Goal: Transaction & Acquisition: Purchase product/service

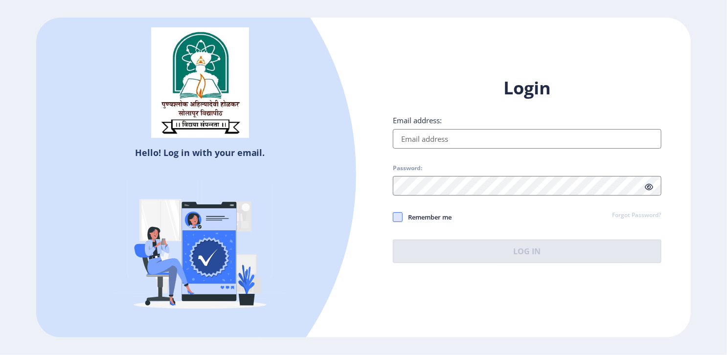
type input "[EMAIL_ADDRESS][DOMAIN_NAME]"
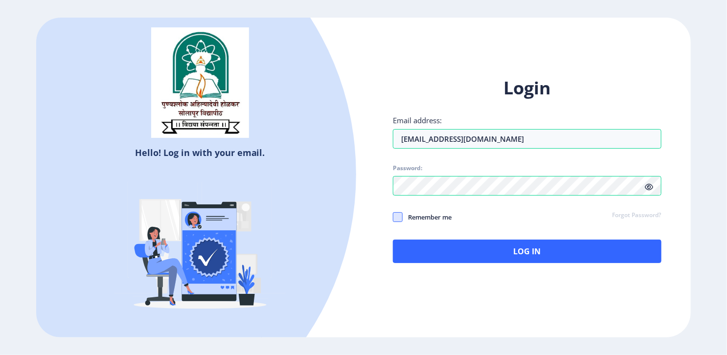
click at [399, 215] on span at bounding box center [398, 217] width 10 height 10
click at [393, 217] on input "Remember me" at bounding box center [393, 217] width 0 height 0
checkbox input "true"
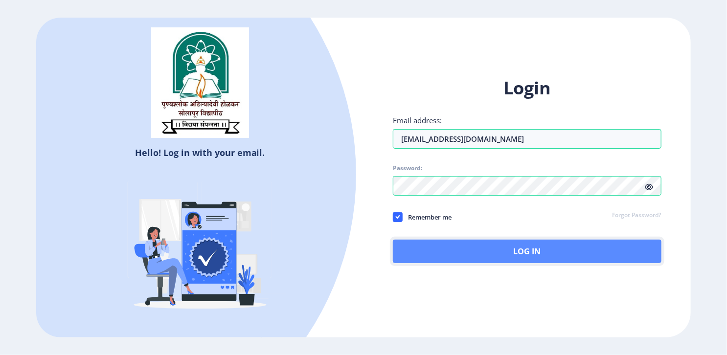
click at [437, 248] on button "Log In" at bounding box center [527, 251] width 268 height 23
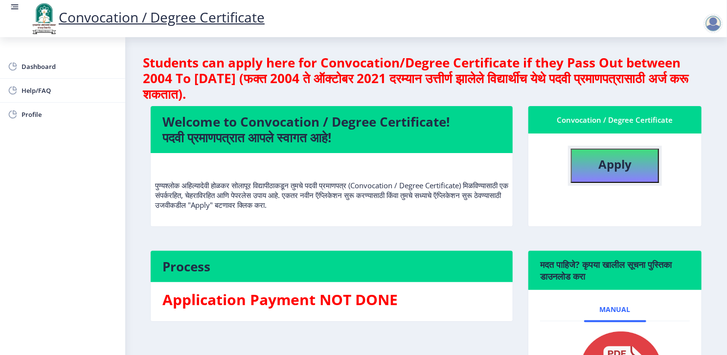
click at [604, 167] on b "Apply" at bounding box center [614, 164] width 33 height 16
select select
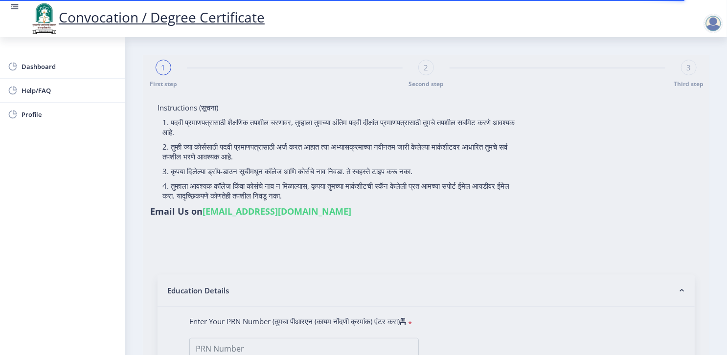
type input "Kiran Subhash Landage"
type input "Kastura"
select select
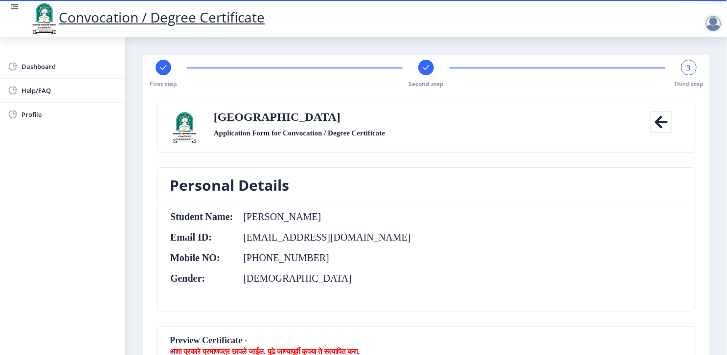
click at [381, 224] on nb-card-body "Student Name: Kiran Subhash Landage Email ID: kiranlandage@gmail.com Mobile NO:…" at bounding box center [426, 257] width 536 height 108
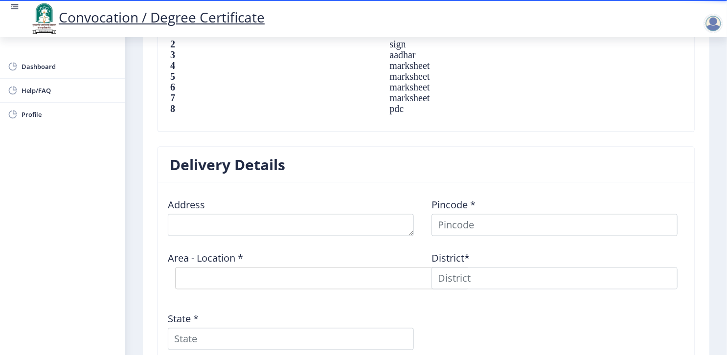
scroll to position [724, 0]
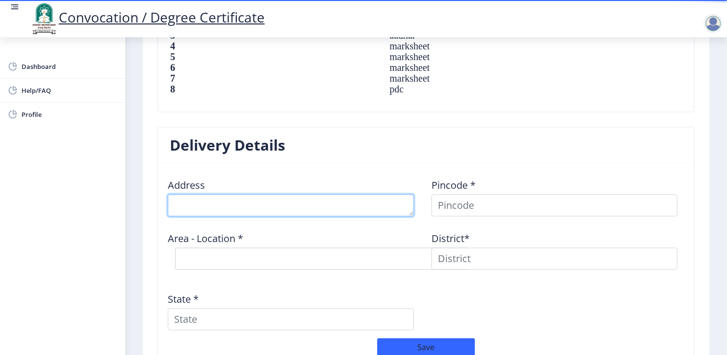
click at [308, 209] on textarea at bounding box center [291, 206] width 246 height 22
type textarea "Near Shafi Tinwala House Budhawar Peth"
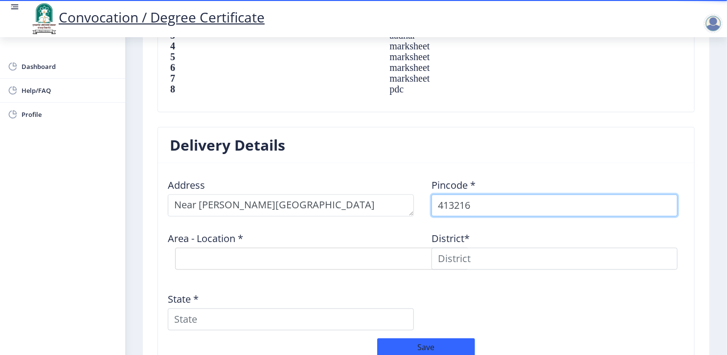
type input "413216"
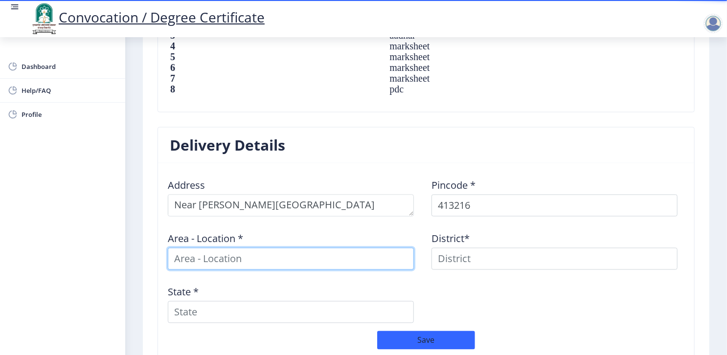
click at [199, 260] on input at bounding box center [291, 259] width 246 height 22
type input "Akkalkot"
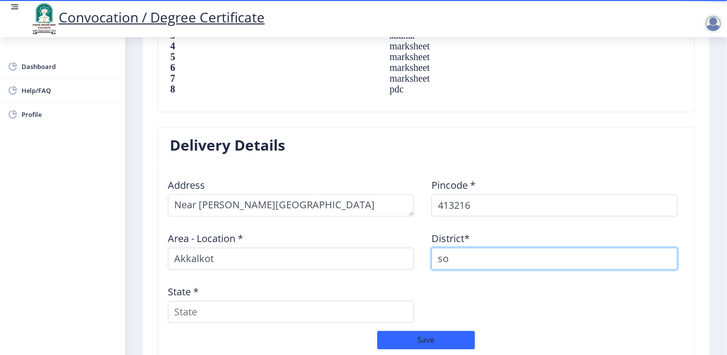
type input "s"
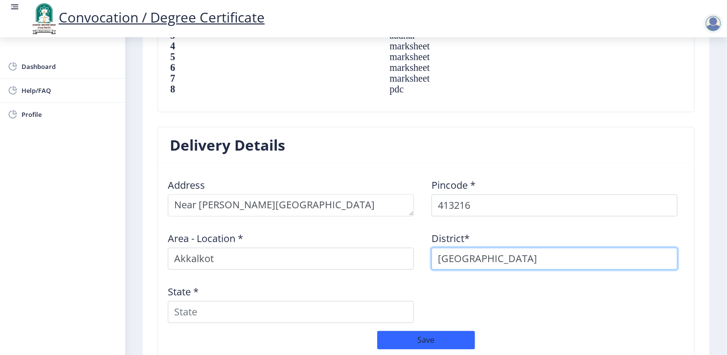
type input "Solapur"
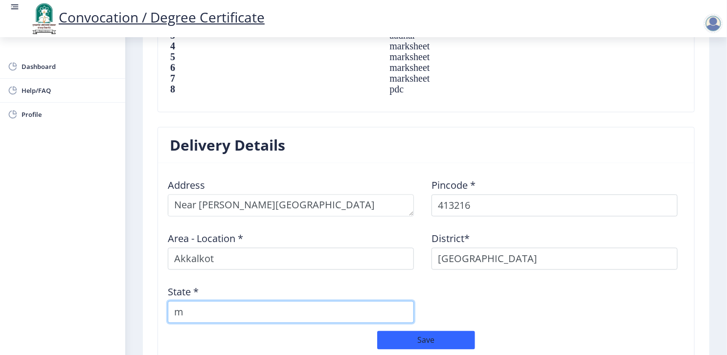
type input "ma"
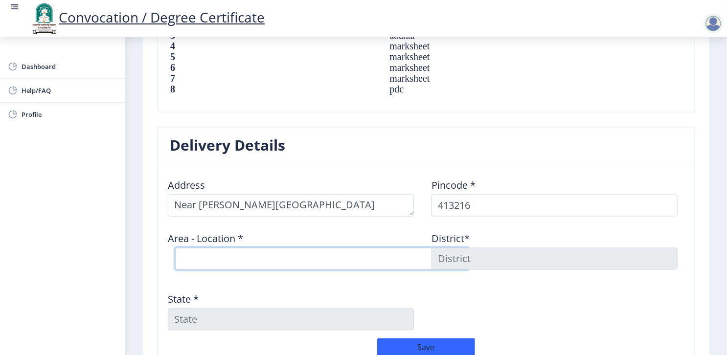
click at [199, 260] on select "Select Area Location Akkalkot S.O Bagehalli B.O Basalegaon B.O Boroti B.O Chikk…" at bounding box center [321, 259] width 293 height 22
select select "1: Object"
click at [175, 248] on select "Select Area Location Akkalkot S.O Bagehalli B.O Basalegaon B.O Boroti B.O Chikk…" at bounding box center [321, 259] width 293 height 22
type input "SOLAPUR"
type input "Maharashtra"
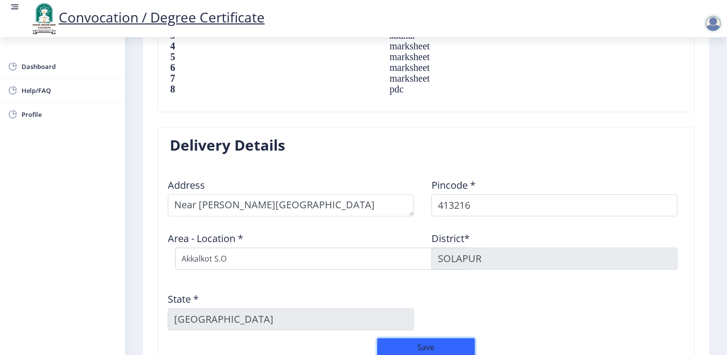
click at [423, 346] on button "Save" at bounding box center [426, 347] width 98 height 19
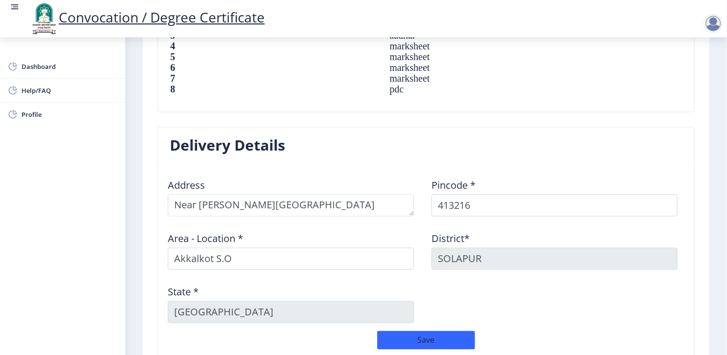
click at [597, 311] on div "Address Pincode * 413216 Area - Location * Akkalkot S.O District* SOLAPUR State…" at bounding box center [425, 251] width 527 height 160
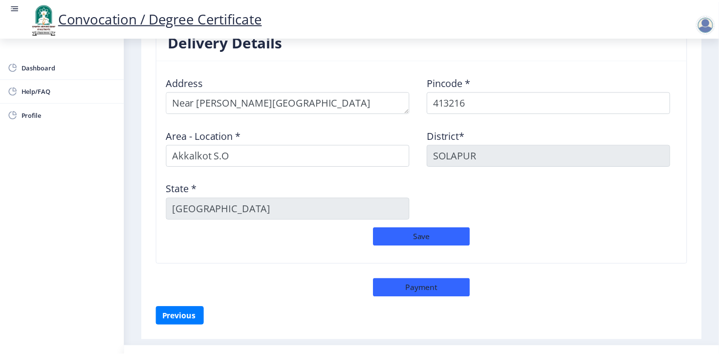
scroll to position [846, 0]
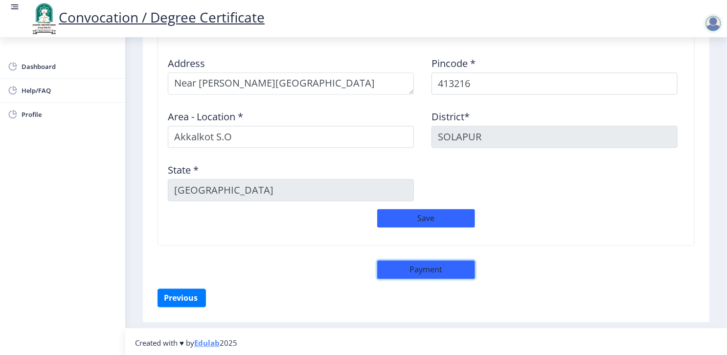
click at [404, 267] on button "Payment" at bounding box center [426, 270] width 98 height 19
select select "sealed"
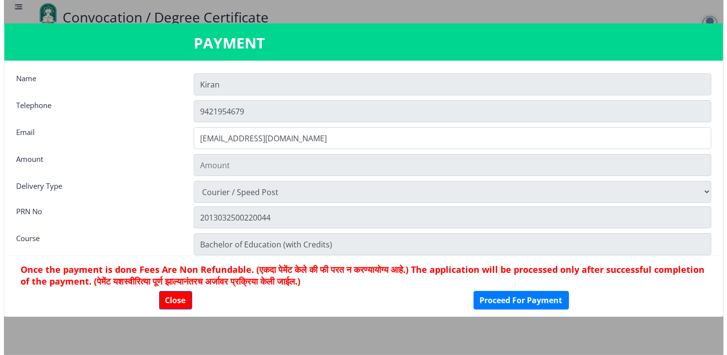
scroll to position [845, 0]
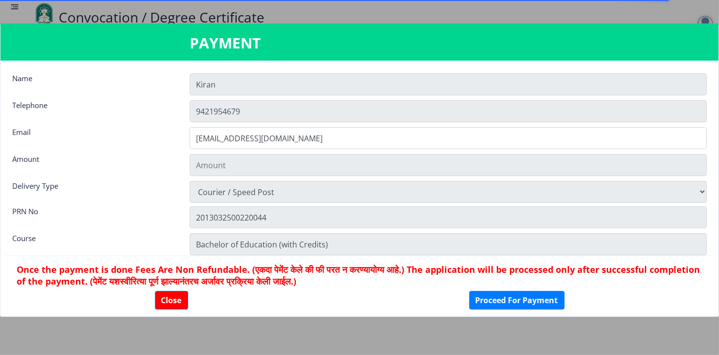
type input "2885"
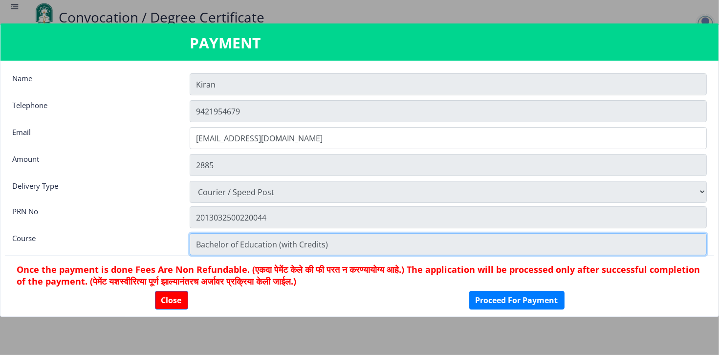
click at [315, 242] on input "Bachelor of Education (with Credits)" at bounding box center [448, 244] width 517 height 22
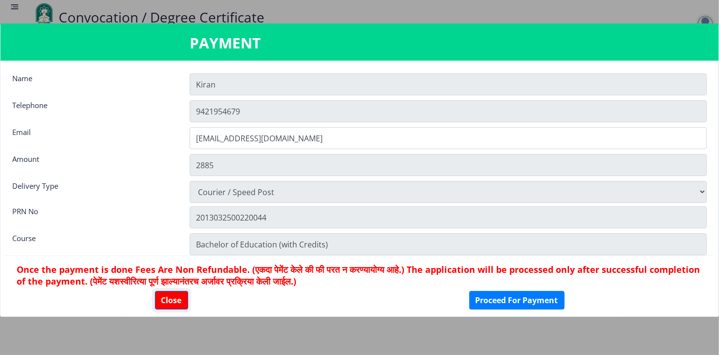
click at [173, 302] on button "Close" at bounding box center [171, 300] width 33 height 19
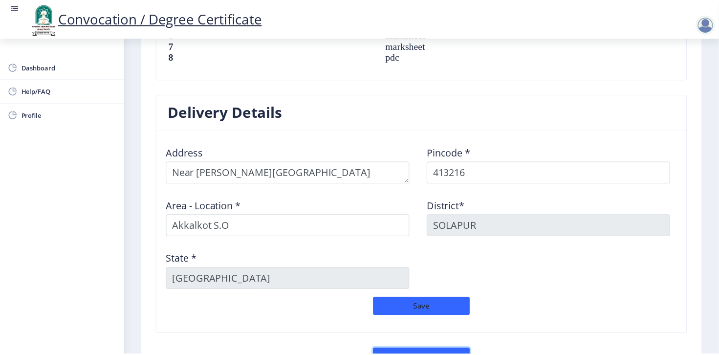
scroll to position [846, 0]
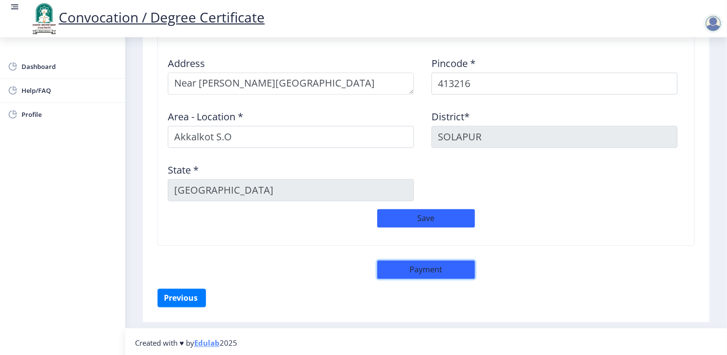
click at [393, 262] on button "Payment" at bounding box center [426, 270] width 98 height 19
select select "sealed"
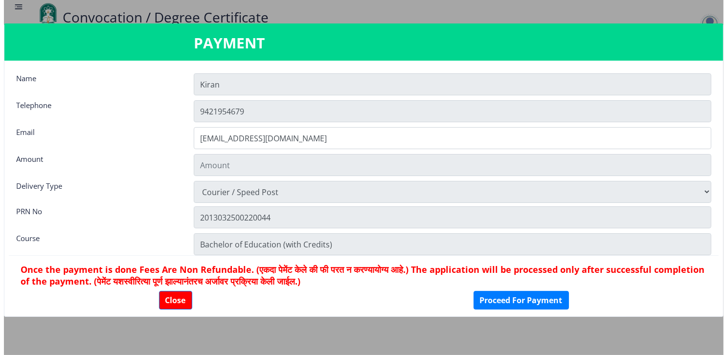
scroll to position [845, 0]
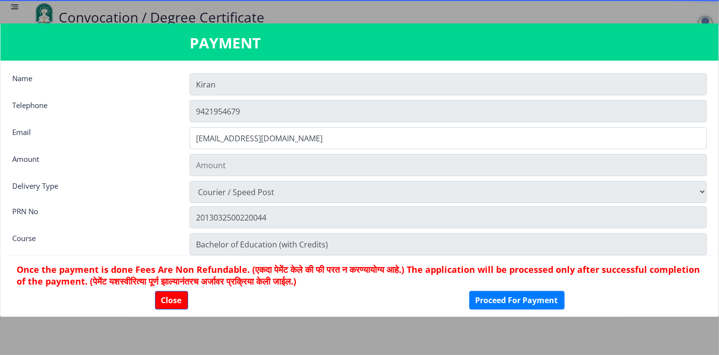
type input "2885"
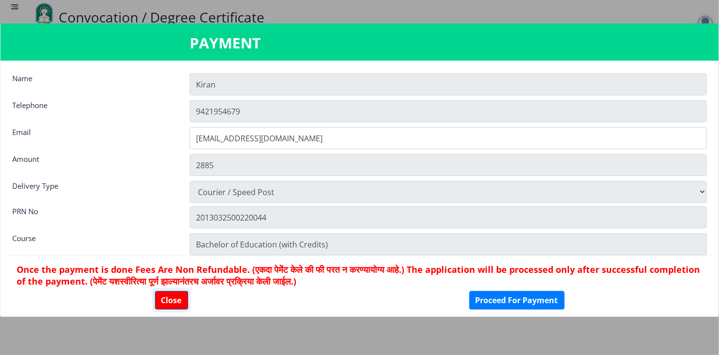
click at [179, 296] on button "Close" at bounding box center [171, 300] width 33 height 19
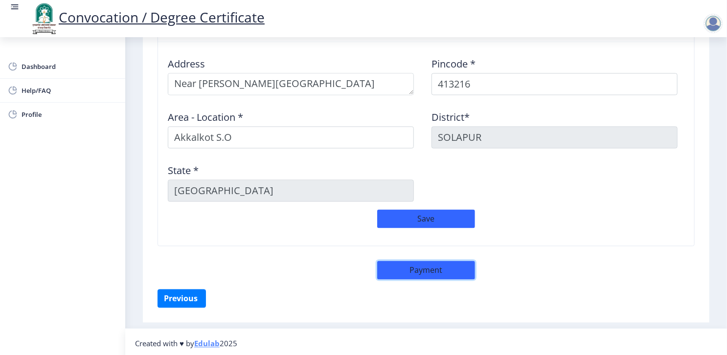
click at [402, 266] on button "Payment" at bounding box center [426, 270] width 98 height 19
select select "sealed"
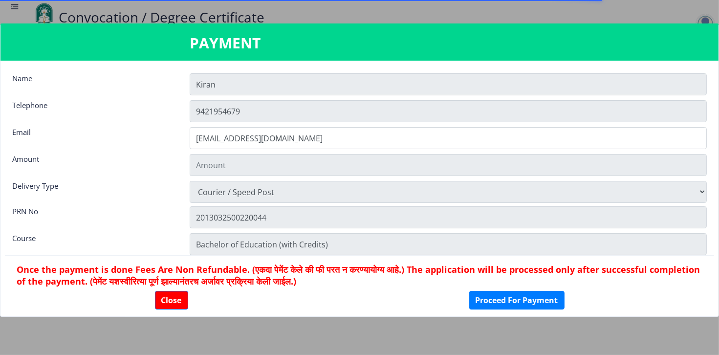
type input "2885"
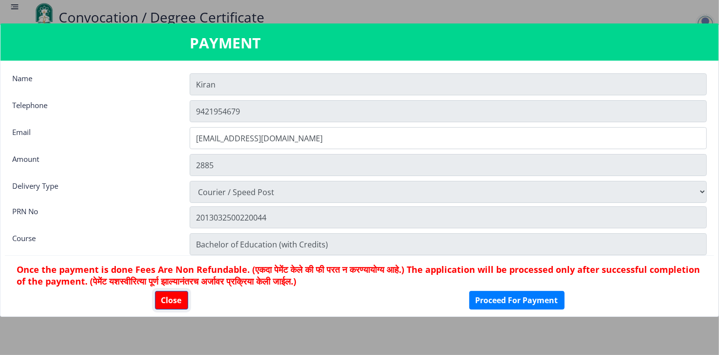
click at [173, 299] on button "Close" at bounding box center [171, 300] width 33 height 19
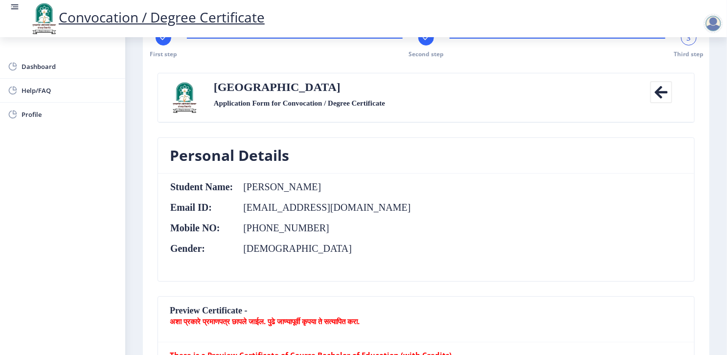
scroll to position [0, 0]
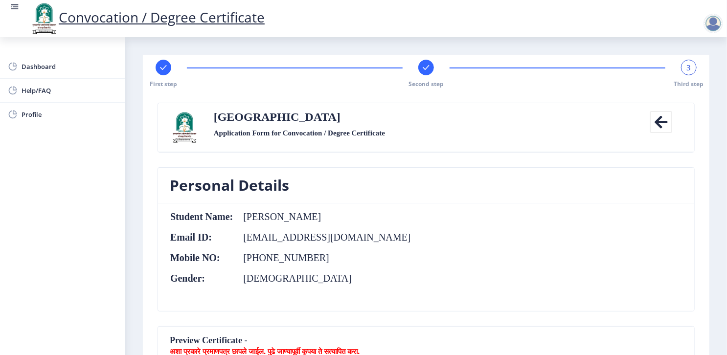
click at [163, 64] on rect at bounding box center [163, 68] width 10 height 10
select select "External"
select select "2014"
select select "May"
select select "SECOND CLASS"
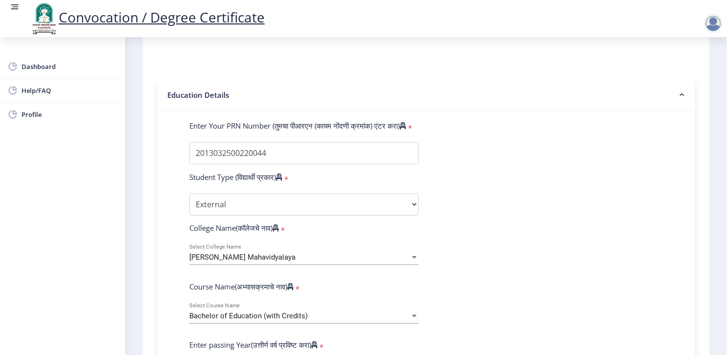
scroll to position [215, 0]
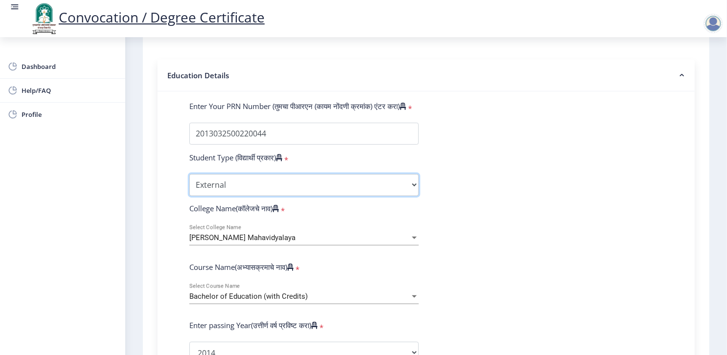
click at [280, 174] on select "Select Student Type Regular External" at bounding box center [303, 185] width 229 height 22
select select "Regular"
click at [189, 174] on select "Select Student Type Regular External" at bounding box center [303, 185] width 229 height 22
click at [345, 261] on form "Enter Your PRN Number (तुमचा पीआरएन (कायम नोंदणी क्रमांक) एंटर करा) * Student T…" at bounding box center [426, 360] width 488 height 518
click at [338, 292] on div "Bachelor of Education (with Credits)" at bounding box center [299, 296] width 221 height 8
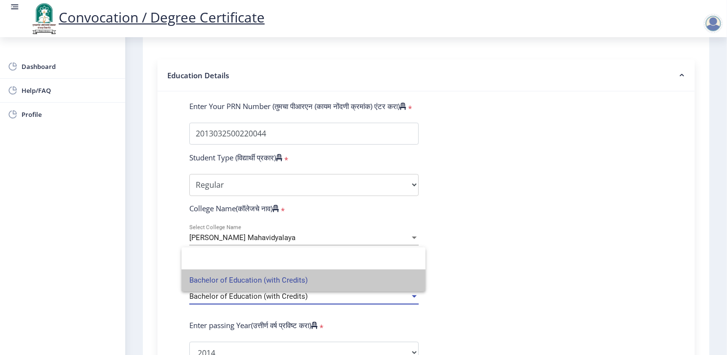
click at [338, 278] on span "Bachelor of Education (with Credits)" at bounding box center [303, 280] width 228 height 22
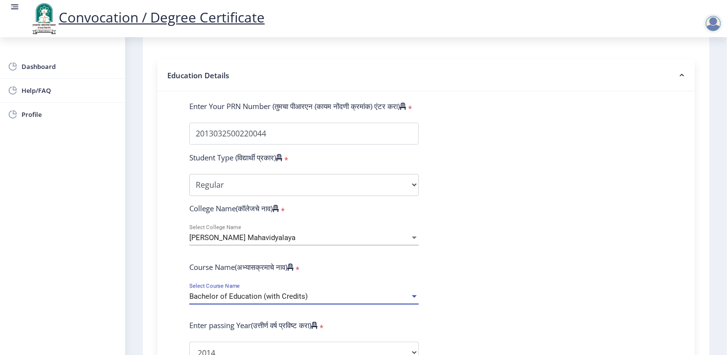
click at [338, 292] on div "Bachelor of Education (with Credits)" at bounding box center [299, 296] width 221 height 8
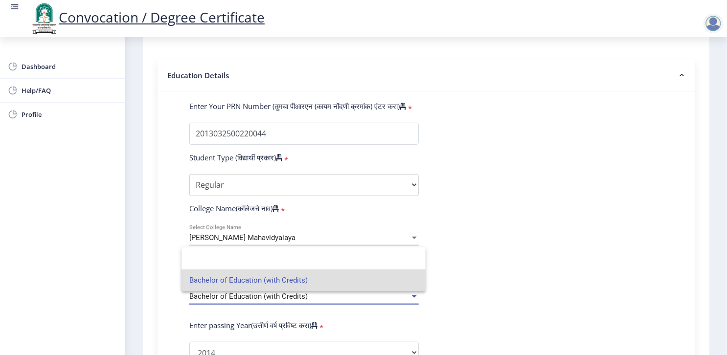
click at [515, 274] on div at bounding box center [363, 177] width 727 height 355
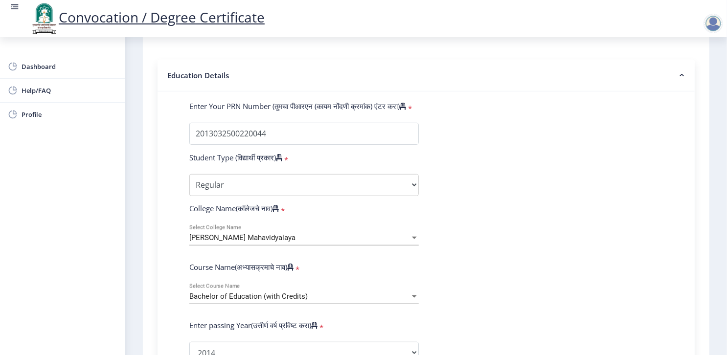
click at [364, 234] on div "Shikshan Shastra Mahavidyalaya" at bounding box center [299, 238] width 221 height 8
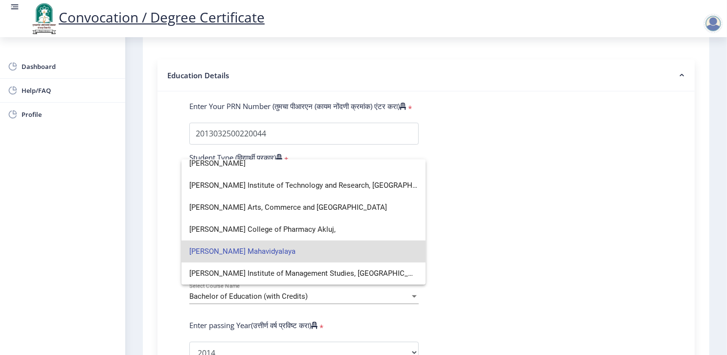
scroll to position [2318, 0]
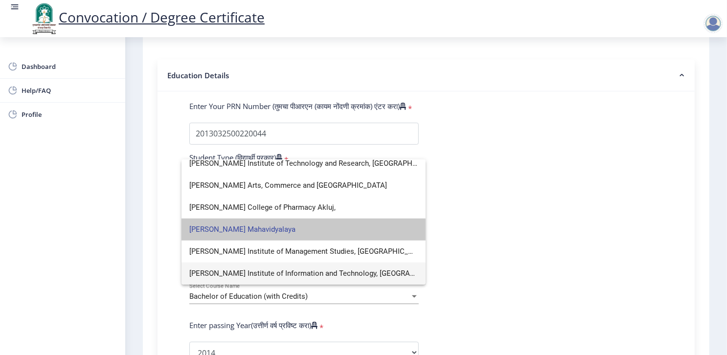
click at [327, 230] on span "Shikshan Shastra Mahavidyalaya" at bounding box center [303, 230] width 228 height 22
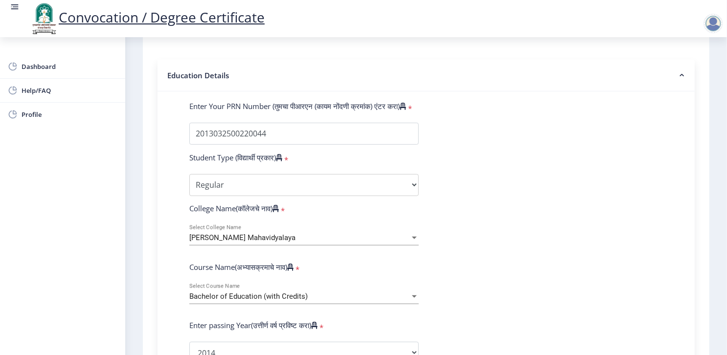
click at [346, 262] on div "Course Name(अभ्यासक्रमाचे नाव) *" at bounding box center [304, 269] width 244 height 14
click at [358, 292] on div "Bachelor of Education (with Credits)" at bounding box center [299, 296] width 221 height 8
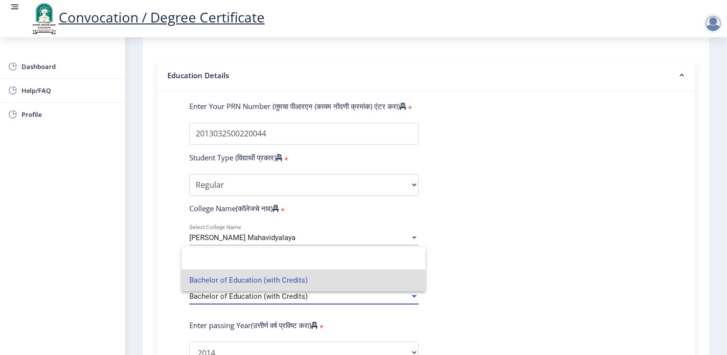
click at [358, 278] on span "Bachelor of Education (with Credits)" at bounding box center [303, 280] width 228 height 22
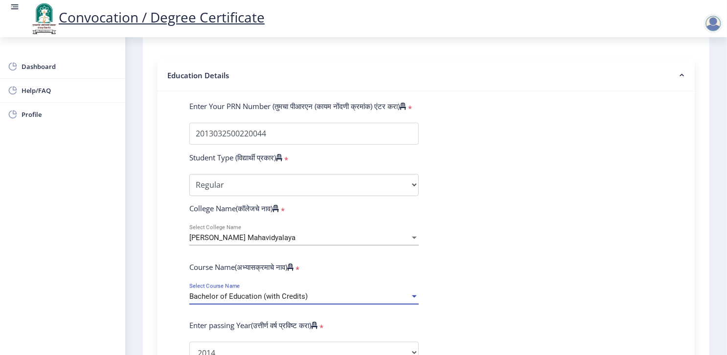
click at [358, 292] on div "Bachelor of Education (with Credits)" at bounding box center [299, 296] width 221 height 8
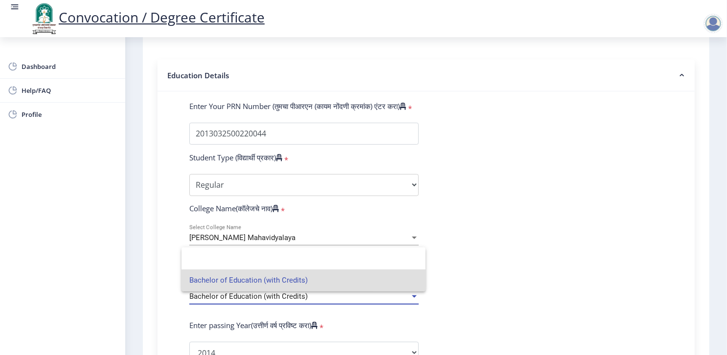
click at [468, 306] on div at bounding box center [363, 177] width 727 height 355
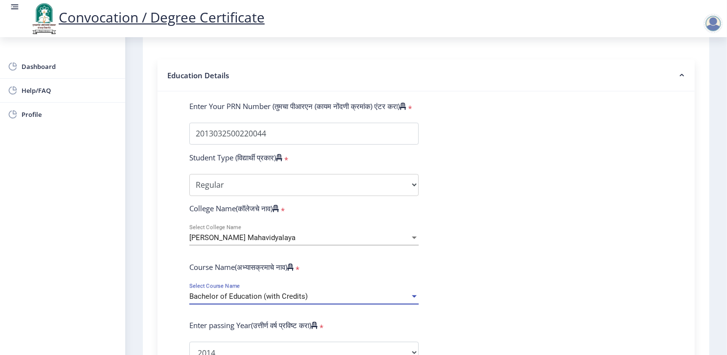
click at [468, 306] on form "Enter Your PRN Number (तुमचा पीआरएन (कायम नोंदणी क्रमांक) एंटर करा) * Student T…" at bounding box center [426, 360] width 488 height 518
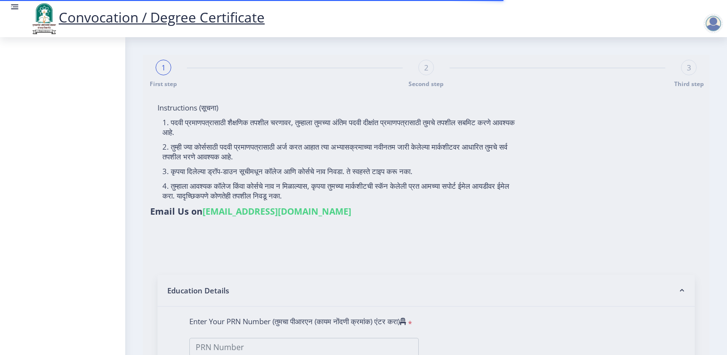
select select
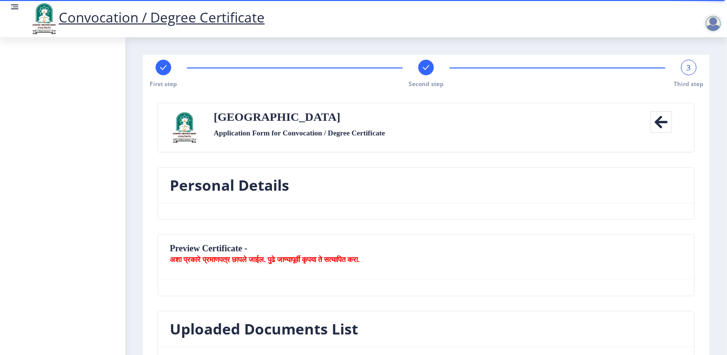
click at [159, 71] on rect at bounding box center [163, 68] width 10 height 10
select select
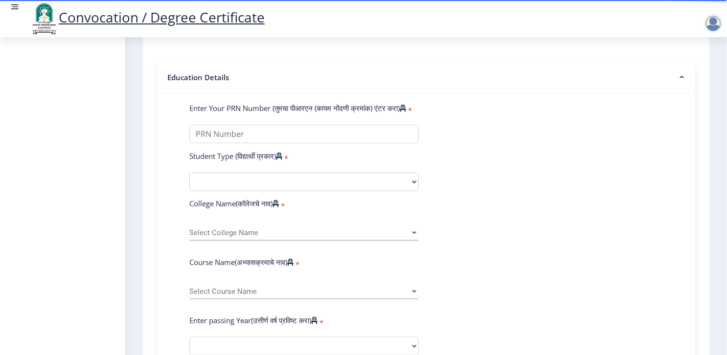
scroll to position [215, 0]
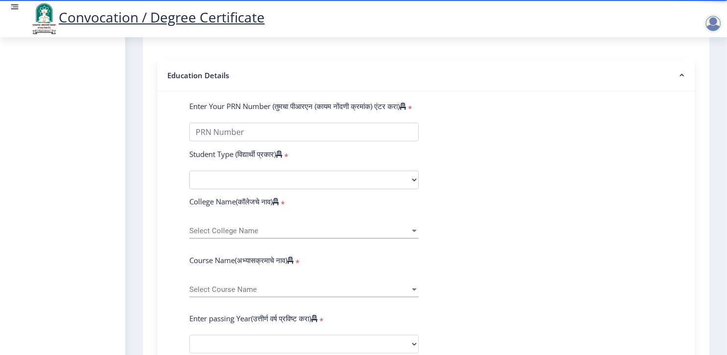
type input "Kiran Subhash Landage"
type input "Kastura"
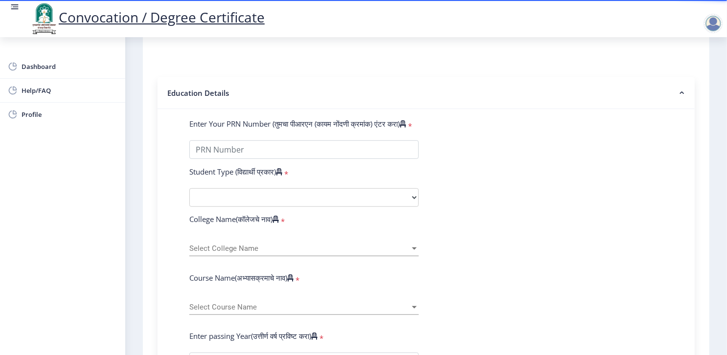
scroll to position [196, 0]
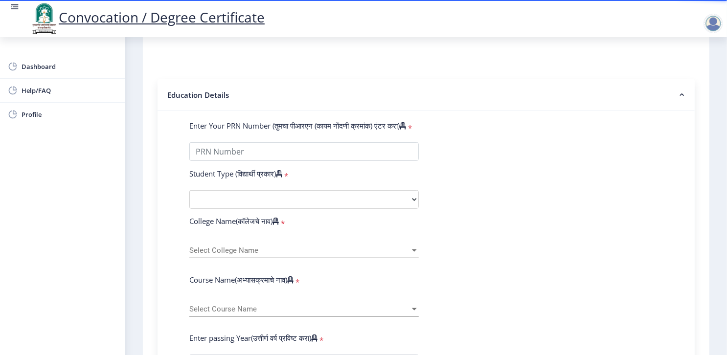
type input "2013032500220044"
select select "External"
select select "2014"
select select "May"
select select "SECOND CLASS"
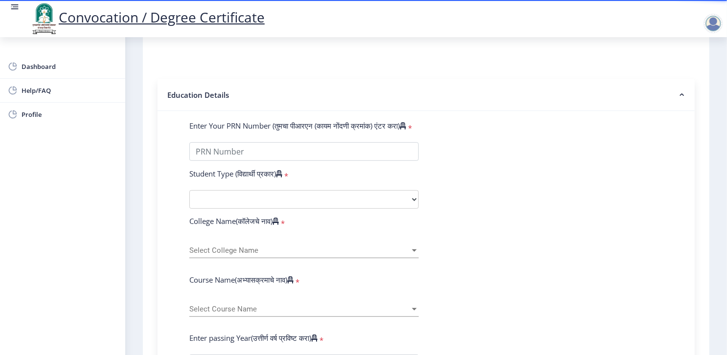
type input "184437"
type input "LANDAGE KIRAN SUBHASH"
type input "KASTURA"
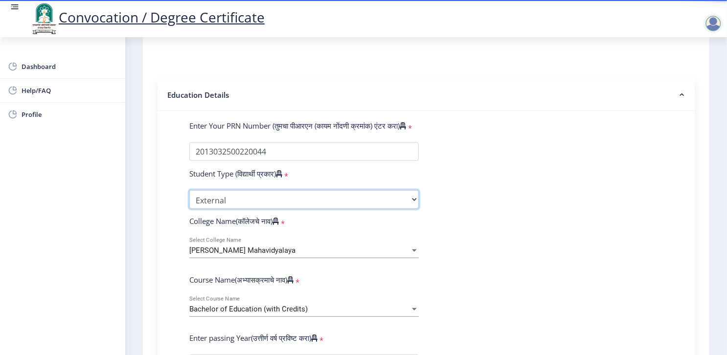
click at [269, 190] on select "Select Student Type Regular External" at bounding box center [303, 199] width 229 height 19
select select "Regular"
click at [189, 190] on select "Select Student Type Regular External" at bounding box center [303, 199] width 229 height 19
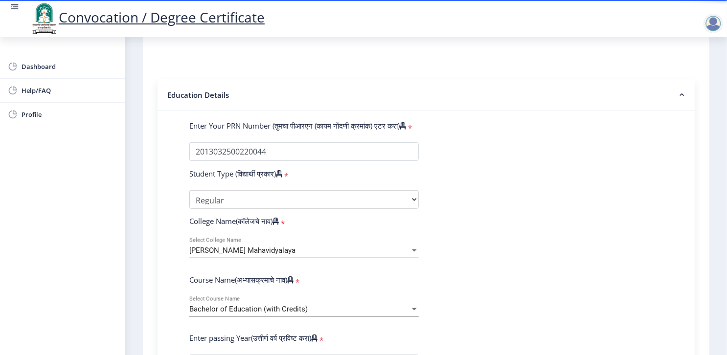
click at [310, 246] on div "Shikshan Shastra Mahavidyalaya" at bounding box center [299, 250] width 221 height 8
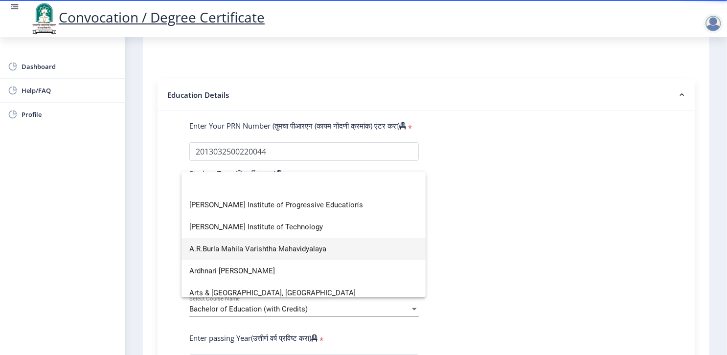
scroll to position [2296, 0]
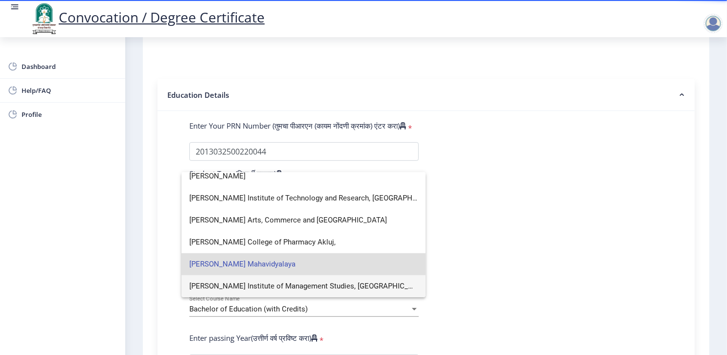
click at [299, 259] on span "Shikshan Shastra Mahavidyalaya" at bounding box center [303, 264] width 228 height 22
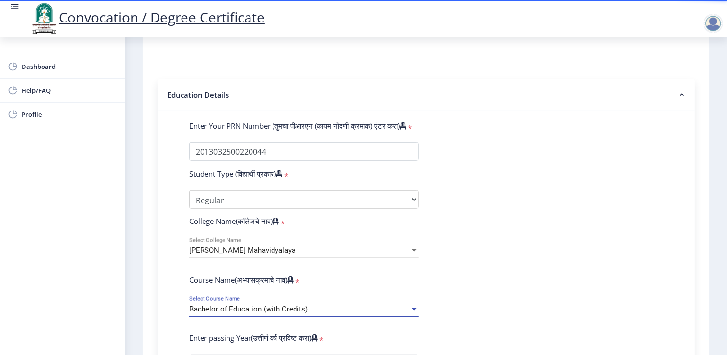
click at [298, 305] on span "Bachelor of Education (with Credits)" at bounding box center [248, 309] width 118 height 9
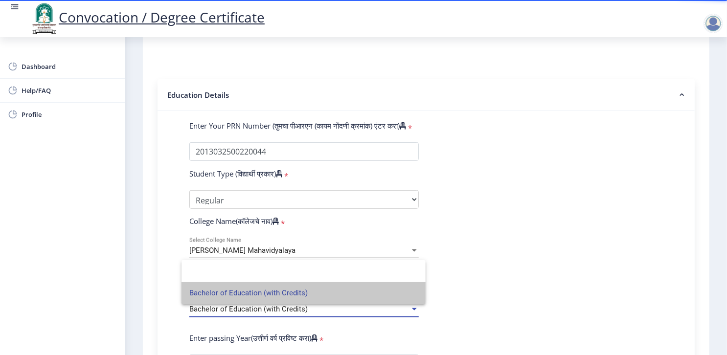
click at [298, 291] on span "Bachelor of Education (with Credits)" at bounding box center [303, 293] width 228 height 22
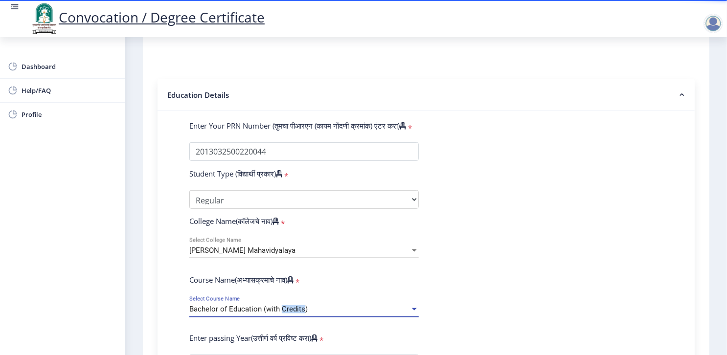
click at [298, 305] on span "Bachelor of Education (with Credits)" at bounding box center [248, 309] width 118 height 9
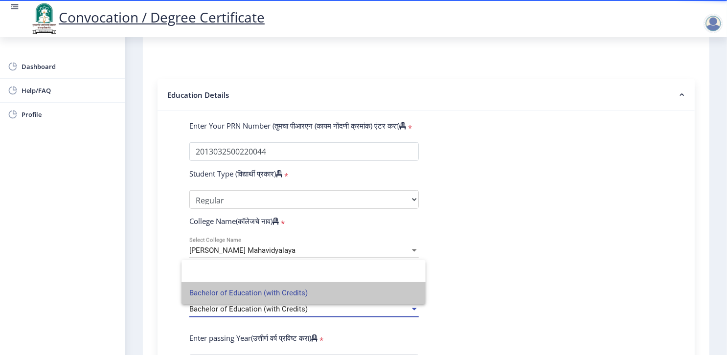
click at [298, 291] on span "Bachelor of Education (with Credits)" at bounding box center [303, 293] width 228 height 22
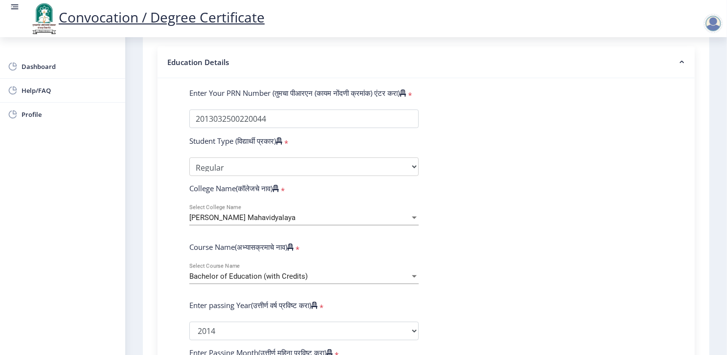
scroll to position [209, 0]
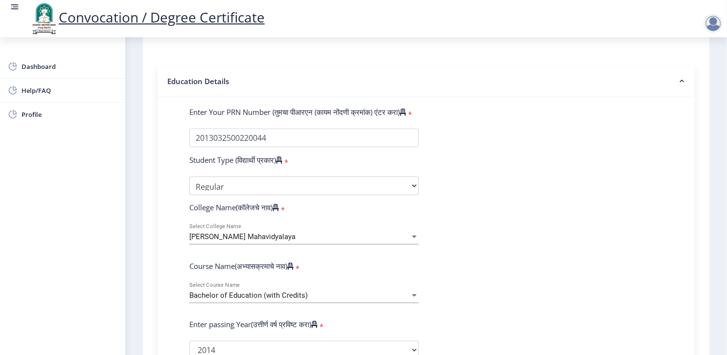
click at [459, 321] on form "Enter Your PRN Number (तुमचा पीआरएन (कायम नोंदणी क्रमांक) एंटर करा) * Student T…" at bounding box center [426, 352] width 488 height 491
click at [456, 302] on form "Enter Your PRN Number (तुमचा पीआरएन (कायम नोंदणी क्रमांक) एंटर करा) * Student T…" at bounding box center [426, 352] width 488 height 491
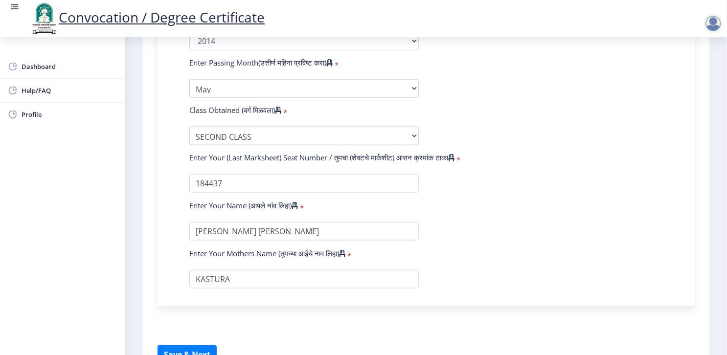
scroll to position [561, 0]
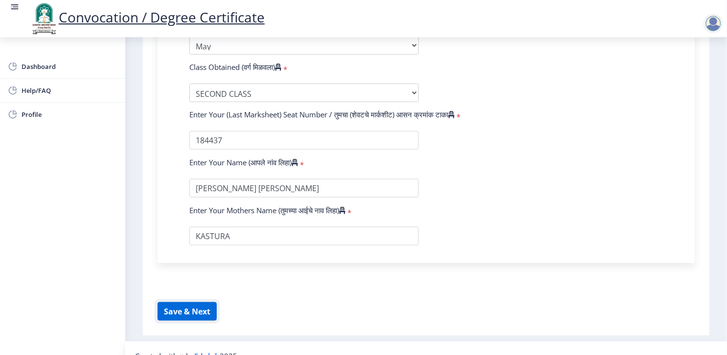
click at [175, 302] on button "Save & Next" at bounding box center [186, 311] width 59 height 19
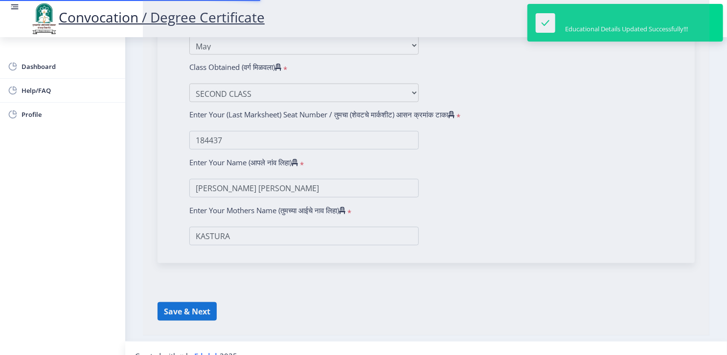
select select
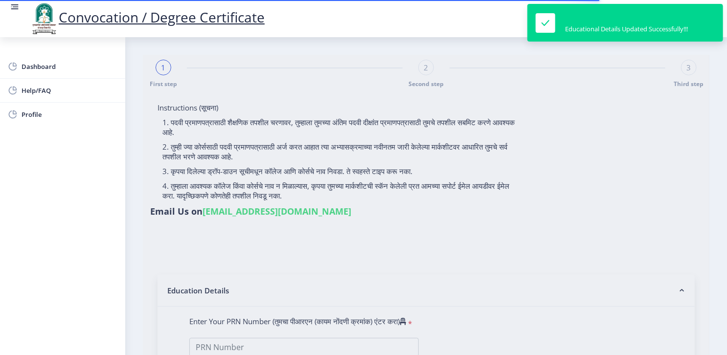
type input "Kiran Subhash Landage"
type input "Kastura"
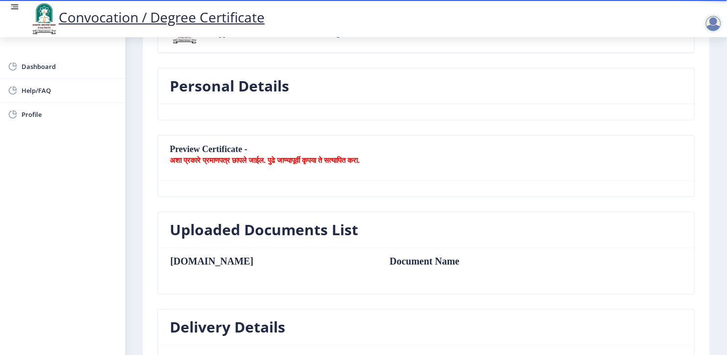
scroll to position [156, 0]
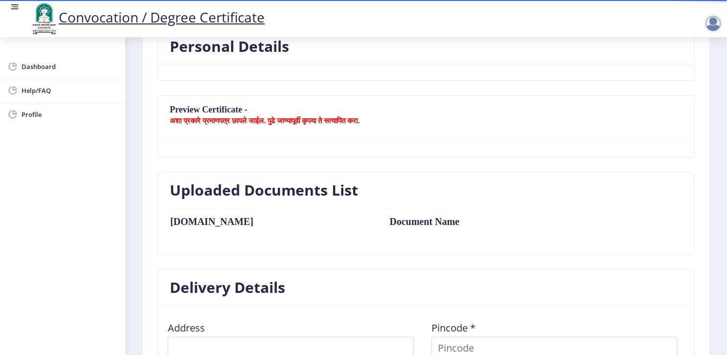
type textarea "Near Shafi Tinwala House Budhawar Peth"
type input "413216"
type input "Akkalkot S.O"
type input "SOLAPUR"
type input "Maharashtra"
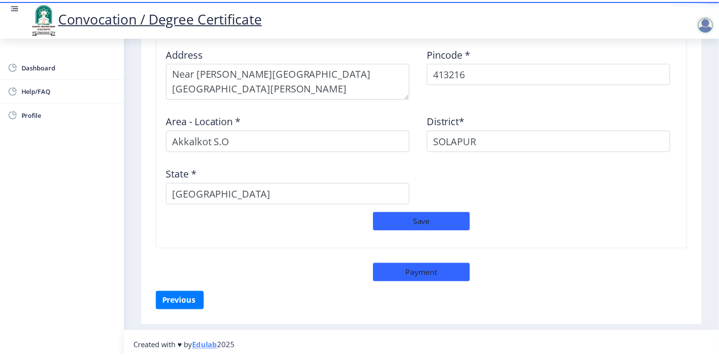
scroll to position [859, 0]
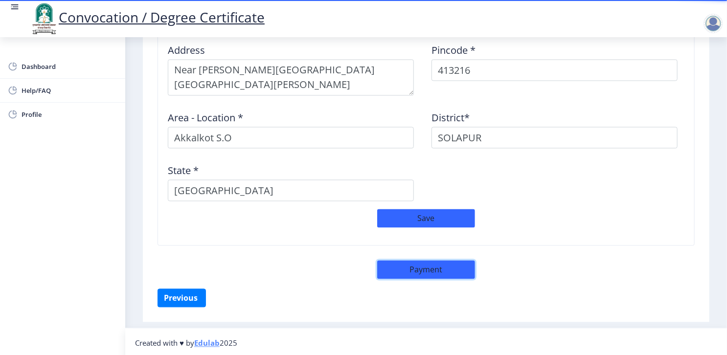
click at [447, 263] on button "Payment" at bounding box center [426, 270] width 98 height 19
select select "sealed"
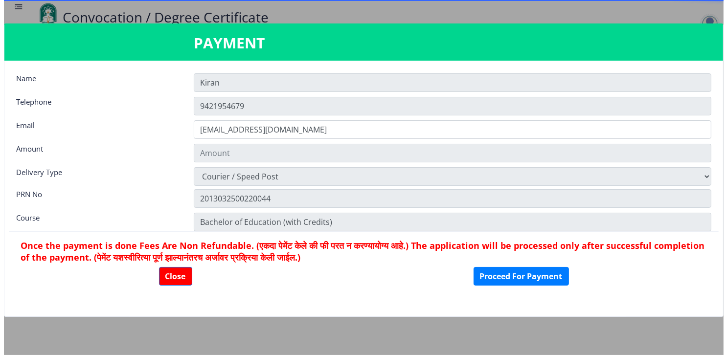
scroll to position [858, 0]
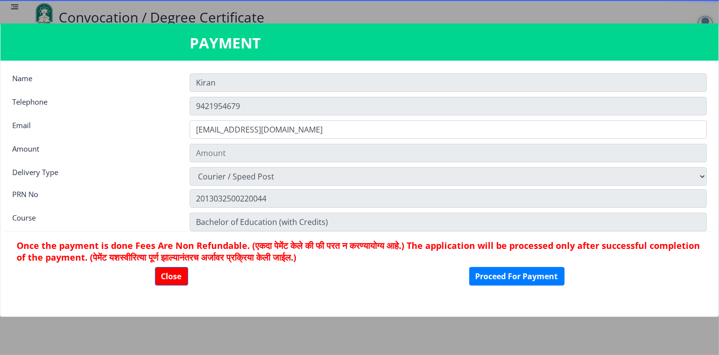
type input "2885"
click at [487, 272] on button "Proceed For Payment" at bounding box center [516, 276] width 95 height 19
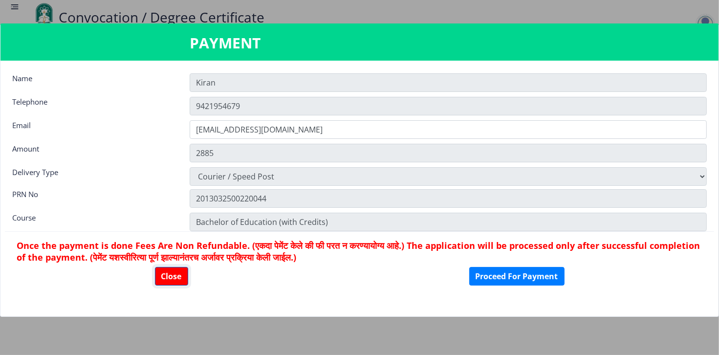
click at [169, 274] on button "Close" at bounding box center [171, 276] width 33 height 19
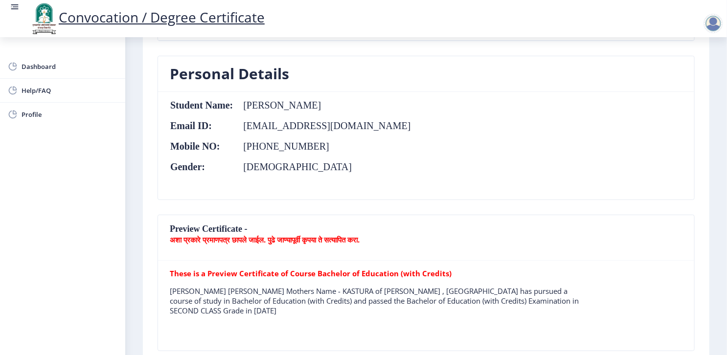
scroll to position [137, 0]
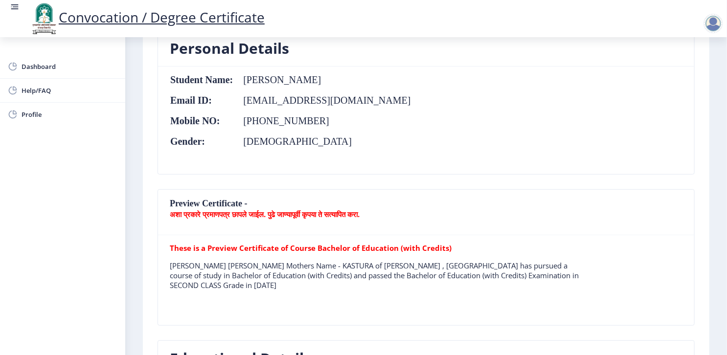
click at [201, 214] on b "अशा प्रकारे प्रमाणपत्र छापले जाईल. पुढे जाण्यापूर्वी कृपया ते सत्यापित करा." at bounding box center [265, 214] width 190 height 10
click at [217, 216] on b "अशा प्रकारे प्रमाणपत्र छापले जाईल. पुढे जाण्यापूर्वी कृपया ते सत्यापित करा." at bounding box center [265, 214] width 190 height 10
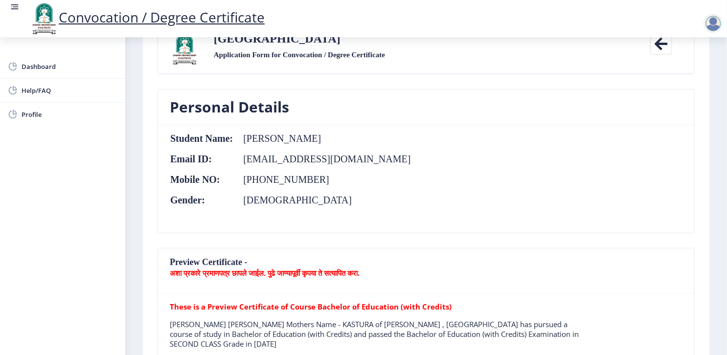
scroll to position [98, 0]
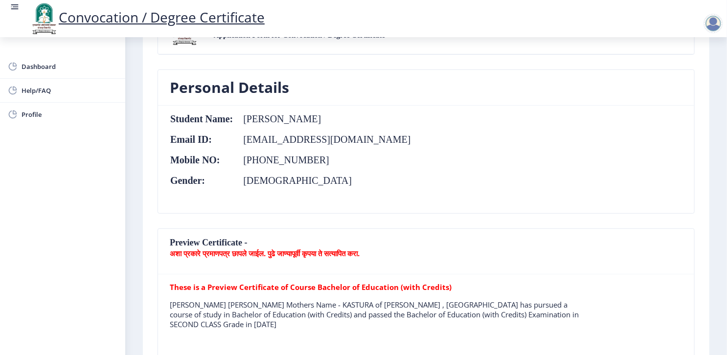
click at [282, 253] on b "अशा प्रकारे प्रमाणपत्र छापले जाईल. पुढे जाण्यापूर्वी कृपया ते सत्यापित करा." at bounding box center [265, 253] width 190 height 10
click at [219, 266] on nb-card-header "Preview Certificate - अशा प्रकारे प्रमाणपत्र छापले जाईल. पुढे जाण्यापूर्वी कृपय…" at bounding box center [426, 251] width 536 height 45
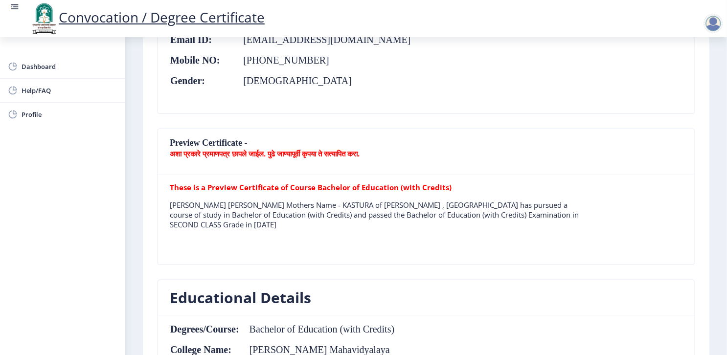
scroll to position [196, 0]
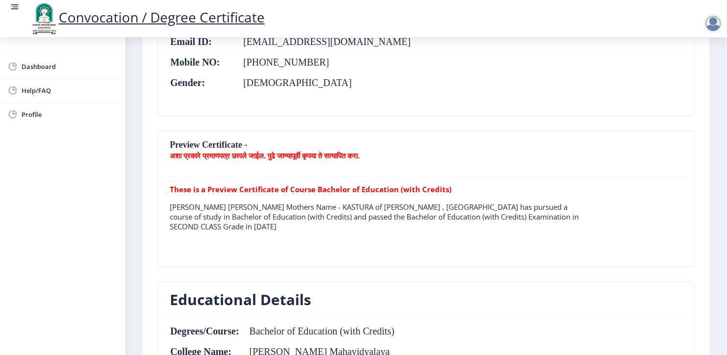
click at [173, 153] on b "अशा प्रकारे प्रमाणपत्र छापले जाईल. पुढे जाण्यापूर्वी कृपया ते सत्यापित करा." at bounding box center [265, 156] width 190 height 10
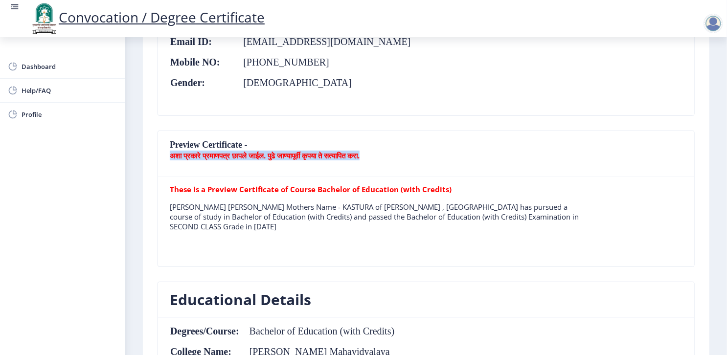
click at [173, 153] on b "अशा प्रकारे प्रमाणपत्र छापले जाईल. पुढे जाण्यापूर्वी कृपया ते सत्यापित करा." at bounding box center [265, 156] width 190 height 10
click at [173, 154] on b "अशा प्रकारे प्रमाणपत्र छापले जाईल. पुढे जाण्यापूर्वी कृपया ते सत्यापित करा." at bounding box center [265, 156] width 190 height 10
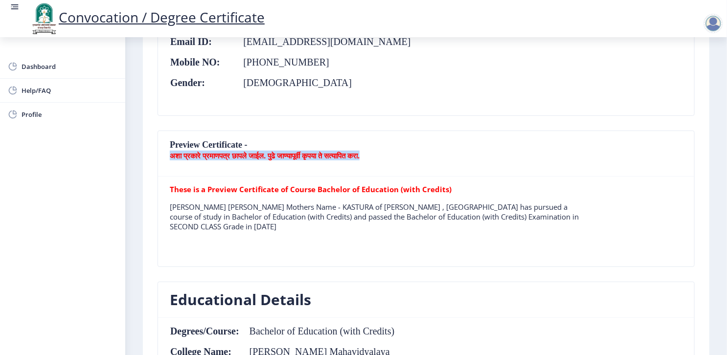
click at [173, 154] on b "अशा प्रकारे प्रमाणपत्र छापले जाईल. पुढे जाण्यापूर्वी कृपया ते सत्यापित करा." at bounding box center [265, 156] width 190 height 10
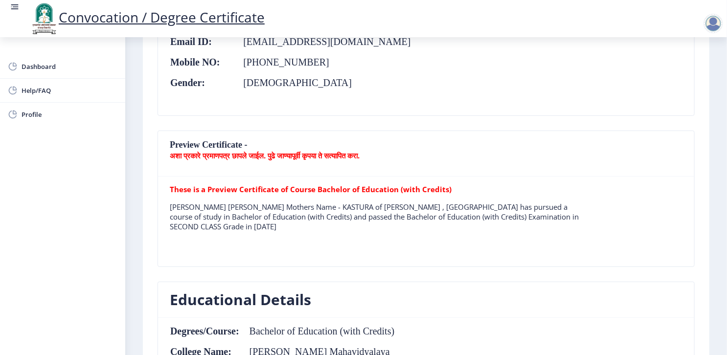
click at [190, 187] on b "These is a Preview Certificate of Course Bachelor of Education (with Credits)" at bounding box center [311, 189] width 282 height 10
click at [324, 240] on table "These is a Preview Certificate of Course Bachelor of Education (with Credits) L…" at bounding box center [375, 221] width 410 height 74
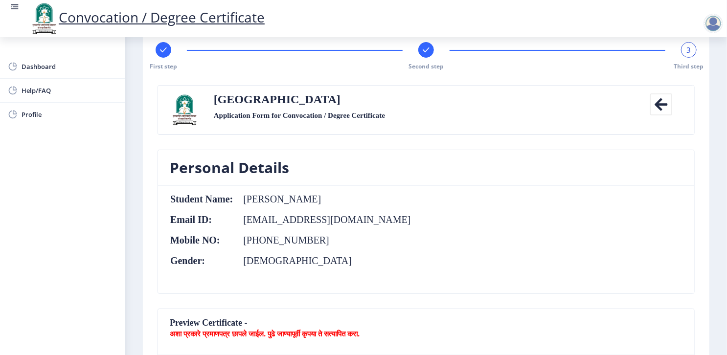
scroll to position [0, 0]
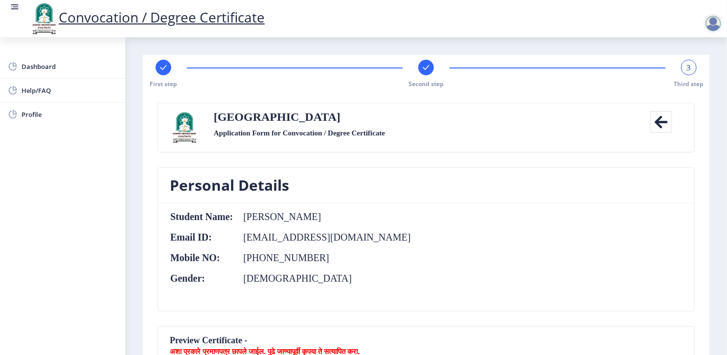
click at [714, 24] on div at bounding box center [713, 24] width 20 height 20
click at [582, 136] on div "Solapur University Application Form for Convocation / Degree Certificate" at bounding box center [425, 127] width 439 height 33
click at [540, 229] on nb-card-body "Student Name: Kiran Subhash Landage Email ID: kiranlandage@gmail.com Mobile NO:…" at bounding box center [426, 257] width 536 height 108
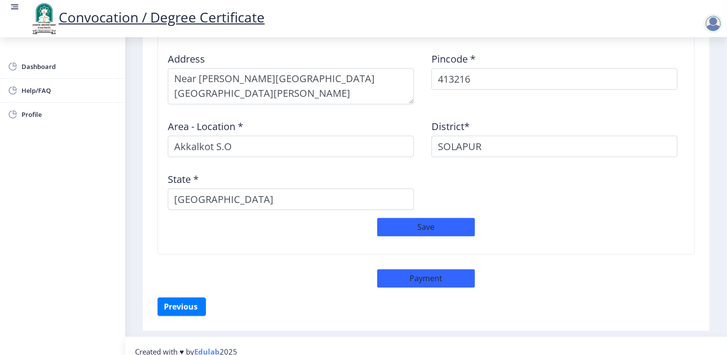
scroll to position [859, 0]
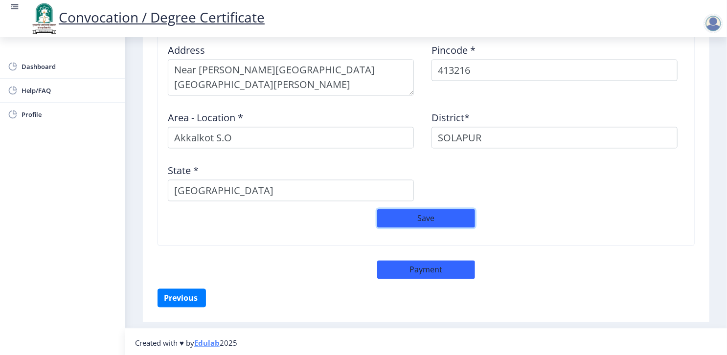
click at [434, 216] on button "Save" at bounding box center [426, 218] width 98 height 19
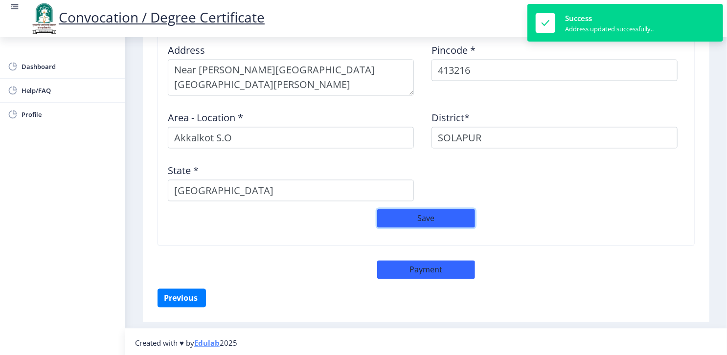
click at [434, 216] on button "Save" at bounding box center [426, 218] width 98 height 19
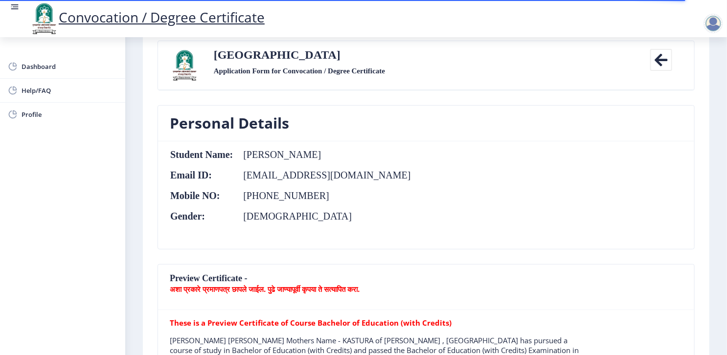
scroll to position [0, 0]
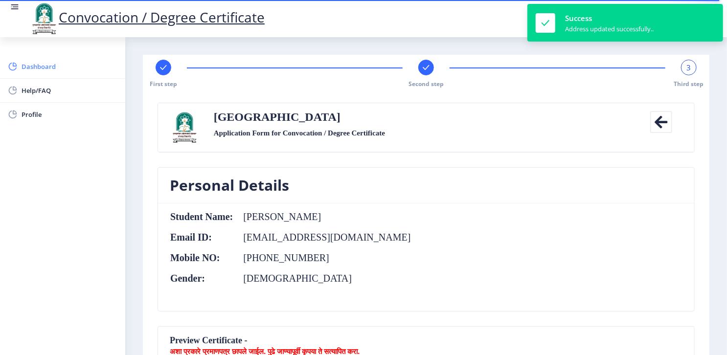
click at [37, 65] on span "Dashboard" at bounding box center [70, 67] width 96 height 12
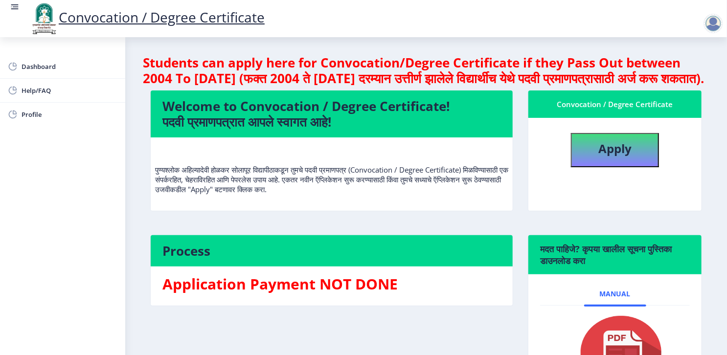
click at [393, 258] on nb-card-header "Process" at bounding box center [332, 250] width 362 height 31
click at [705, 37] on nb-layout-column "Students can apply here for Convocation/Degree Certificate if they Pass Out bet…" at bounding box center [426, 232] width 602 height 391
click at [710, 27] on div at bounding box center [713, 24] width 20 height 20
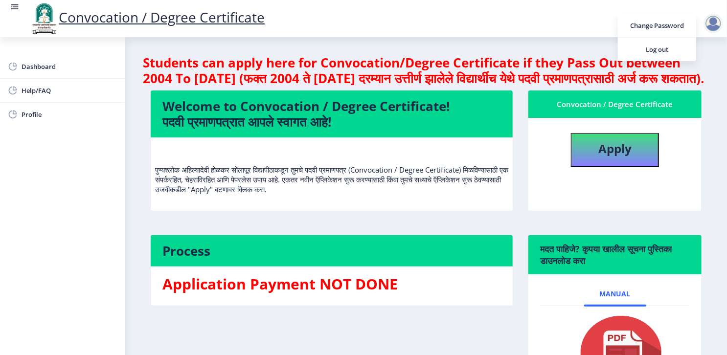
select select
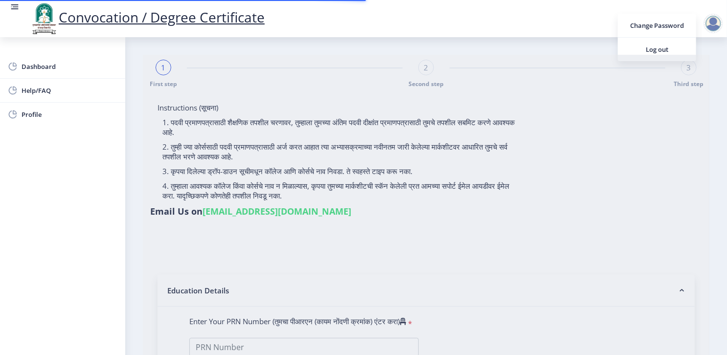
type input "Kiran Subhash Landage"
type input "Kastura"
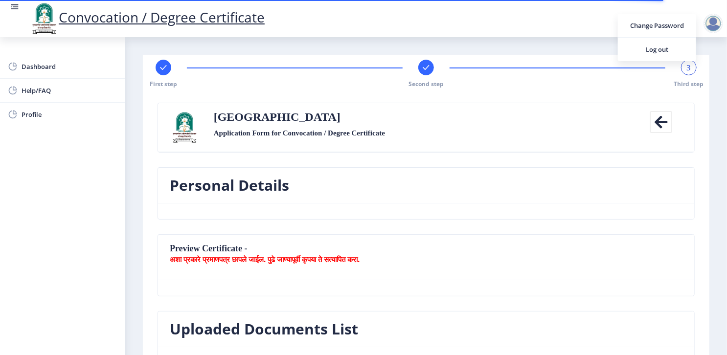
type textarea "Near Shafi Tinwala House Budhawar Peth"
type input "413216"
type input "Akkalkot S.O"
type input "SOLAPUR"
type input "Maharashtra"
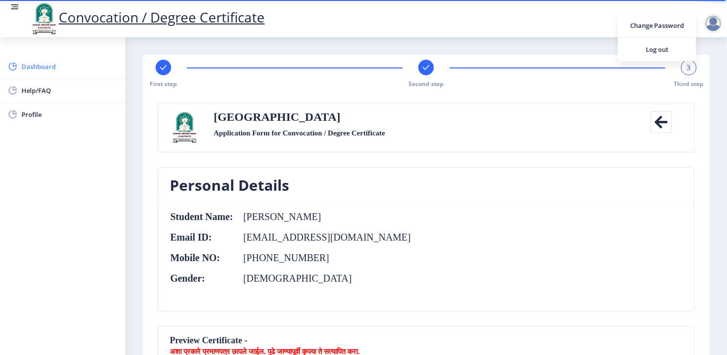
click at [60, 57] on link "Dashboard" at bounding box center [62, 66] width 125 height 23
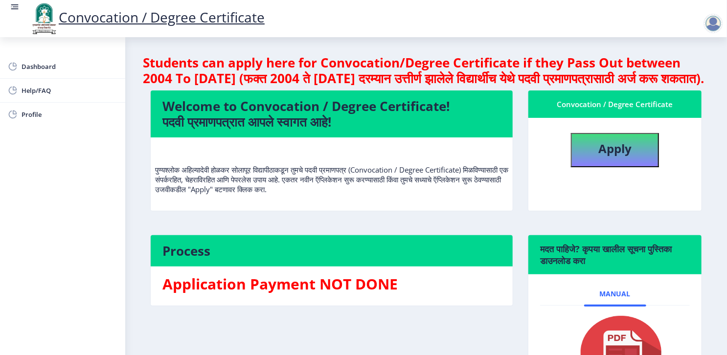
click at [213, 259] on h4 "Process" at bounding box center [331, 251] width 338 height 16
click at [633, 164] on button "Apply" at bounding box center [615, 150] width 88 height 34
select select
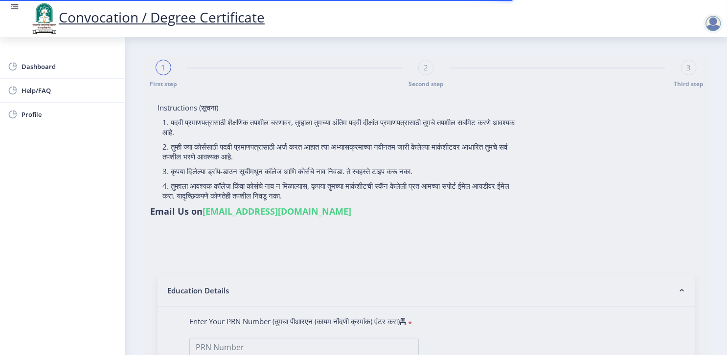
type input "Kiran Subhash Landage"
type input "Kastura"
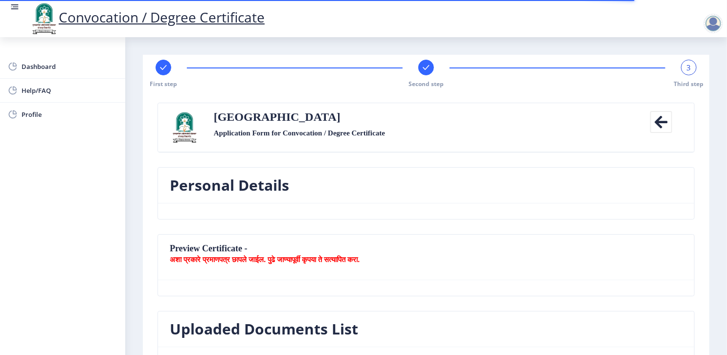
type textarea "Near Shafi Tinwala House Budhawar Peth"
type input "413216"
type input "Akkalkot S.O"
type input "SOLAPUR"
type input "Maharashtra"
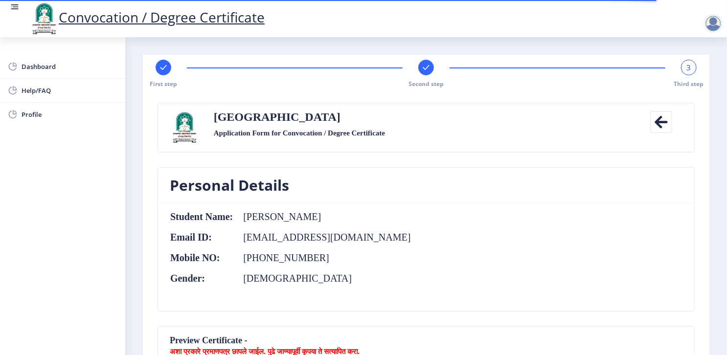
click at [158, 69] on div at bounding box center [164, 68] width 16 height 16
select select "Regular"
select select "2014"
select select "May"
select select "SECOND CLASS"
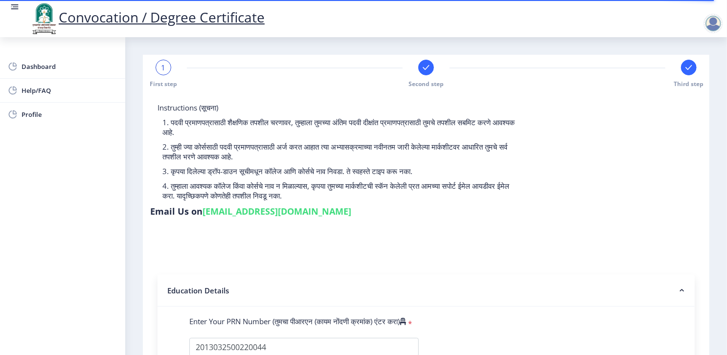
click at [351, 205] on link "su.sfc@studentscenter.in" at bounding box center [276, 211] width 149 height 12
drag, startPoint x: 570, startPoint y: 108, endPoint x: 692, endPoint y: 102, distance: 121.9
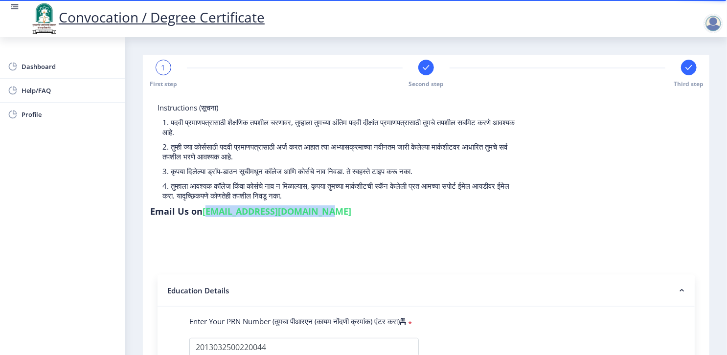
click at [351, 205] on link "su.sfc@studentscenter.in" at bounding box center [276, 211] width 149 height 12
click at [351, 205] on div "Email Us on su.sfc@studentscenter.in" at bounding box center [250, 213] width 201 height 16
drag, startPoint x: 573, startPoint y: 109, endPoint x: 653, endPoint y: 112, distance: 80.3
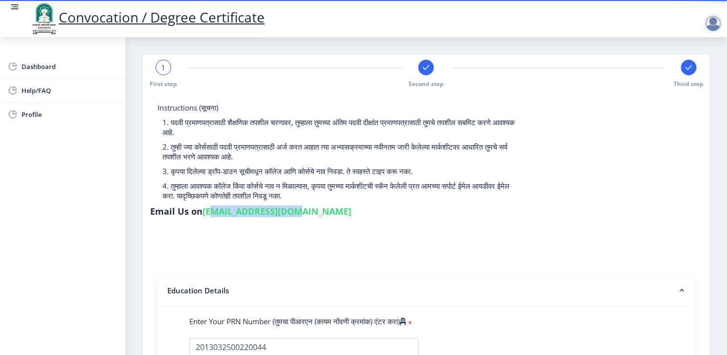
click at [351, 205] on link "su.sfc@studentscenter.in" at bounding box center [276, 211] width 149 height 12
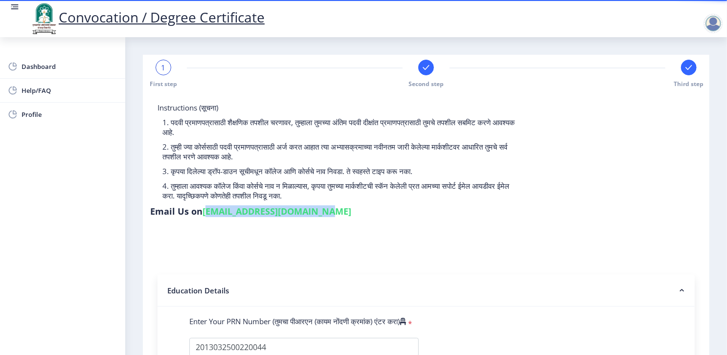
drag, startPoint x: 569, startPoint y: 110, endPoint x: 685, endPoint y: 102, distance: 116.1
click at [685, 103] on div "Instructions (सूचना) 1. पदवी प्रमाणपत्रासाठी शैक्षणिक तपशील चरणावर, तुम्हाला तु…" at bounding box center [426, 162] width 552 height 118
copy link "su.sfc@studentscenter.in"
click at [351, 205] on div "Email Us on su.sfc@studentscenter.in" at bounding box center [250, 213] width 201 height 16
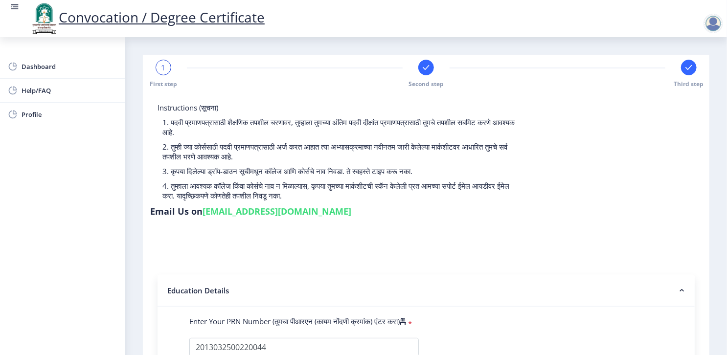
click at [710, 24] on div at bounding box center [713, 24] width 20 height 20
click at [669, 49] on span "Log out" at bounding box center [657, 50] width 63 height 12
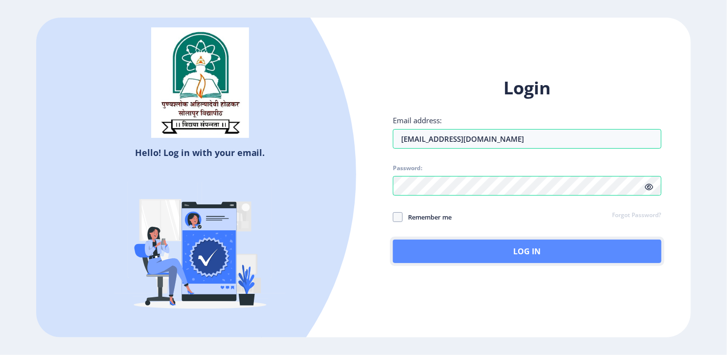
click at [452, 246] on button "Log In" at bounding box center [527, 251] width 268 height 23
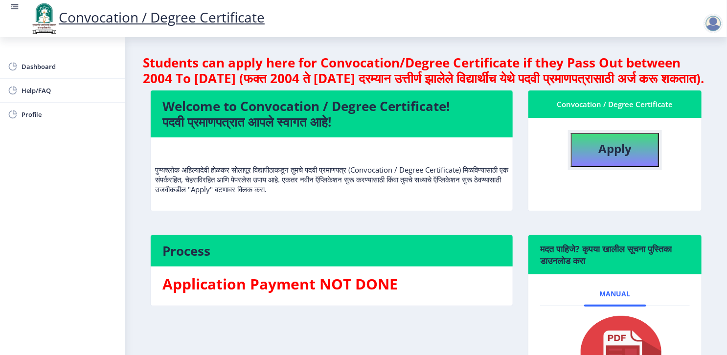
click at [600, 156] on b "Apply" at bounding box center [614, 148] width 33 height 16
select select
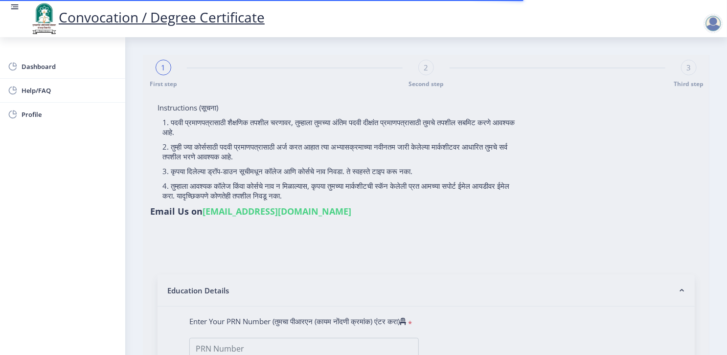
type input "Kiran Subhash Landage"
type input "Kastura"
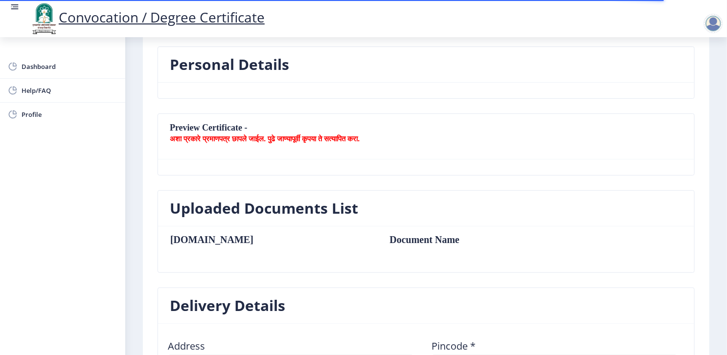
type textarea "Near Shafi Tinwala House Budhawar Peth"
type input "413216"
type input "Akkalkot S.O"
type input "SOLAPUR"
type input "Maharashtra"
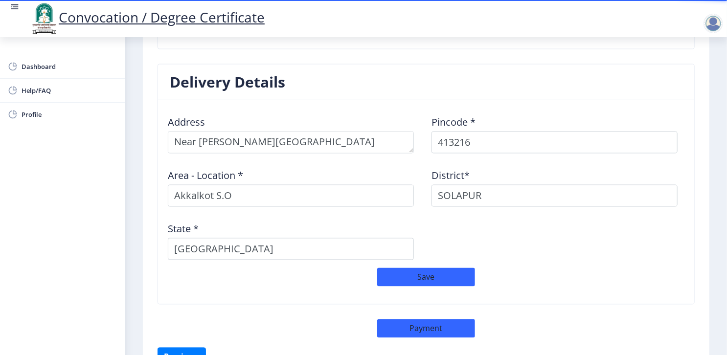
scroll to position [806, 0]
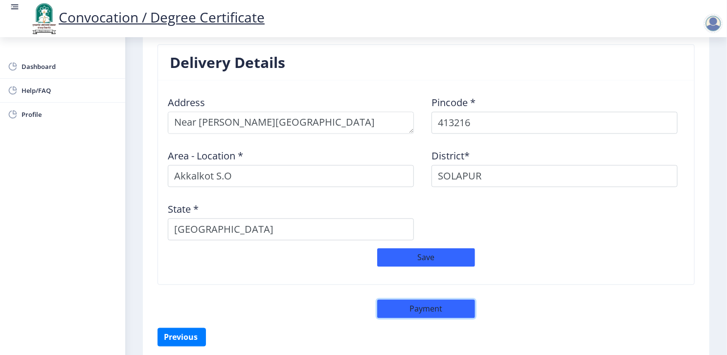
click at [419, 307] on button "Payment" at bounding box center [426, 309] width 98 height 19
select select "sealed"
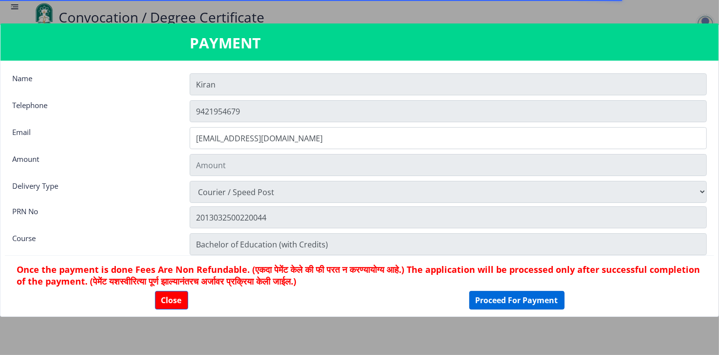
type input "2885"
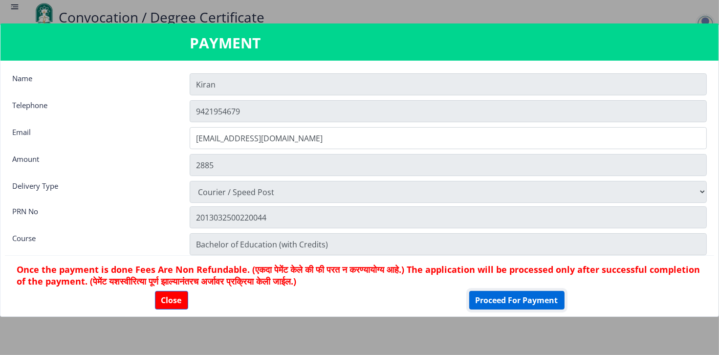
click at [485, 300] on button "Proceed For Payment" at bounding box center [516, 300] width 95 height 19
click at [174, 299] on button "Close" at bounding box center [171, 300] width 33 height 19
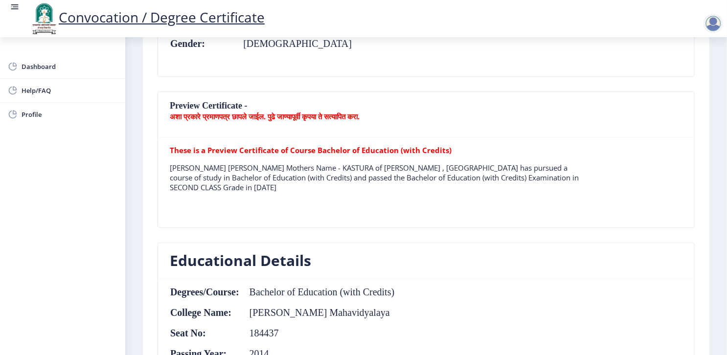
scroll to position [215, 0]
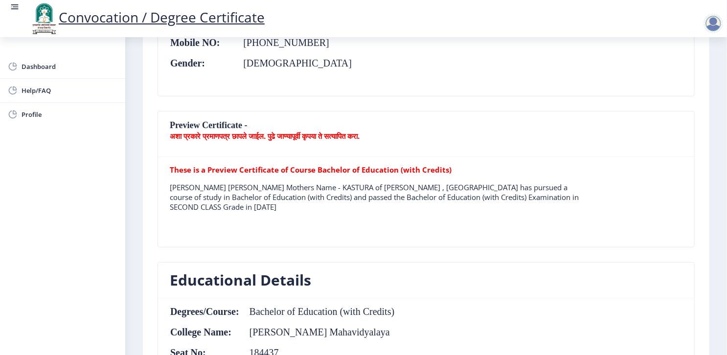
click at [345, 204] on p "LANDAGE KIRAN SUBHASH Mothers Name - KASTURA of Shikshan Shastra Mahavidyalaya …" at bounding box center [375, 196] width 410 height 29
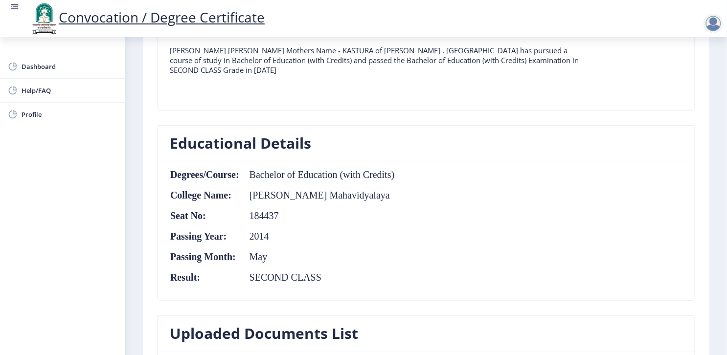
scroll to position [313, 0]
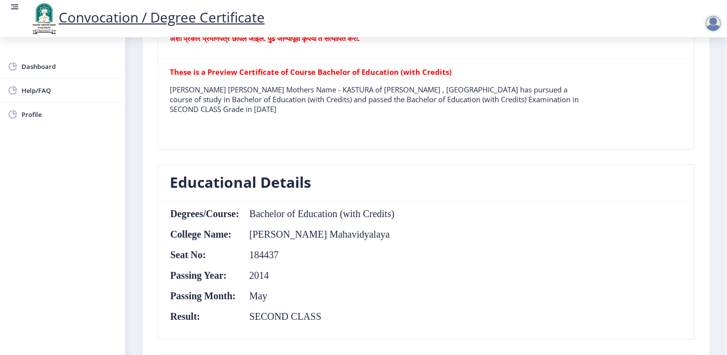
drag, startPoint x: 565, startPoint y: 338, endPoint x: 563, endPoint y: 313, distance: 24.5
click at [563, 313] on nb-card-body "Degrees/Course: Bachelor of Education (with Credits) College Name: Shikshan Sha…" at bounding box center [426, 270] width 536 height 139
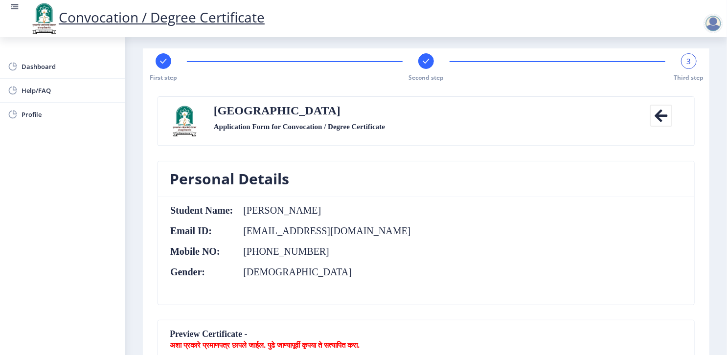
scroll to position [0, 0]
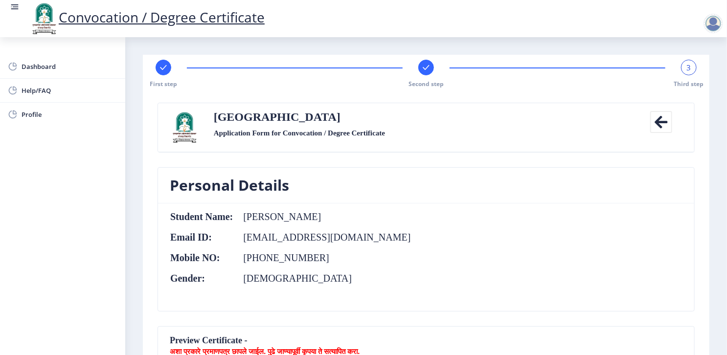
click at [421, 64] on rect at bounding box center [426, 68] width 10 height 10
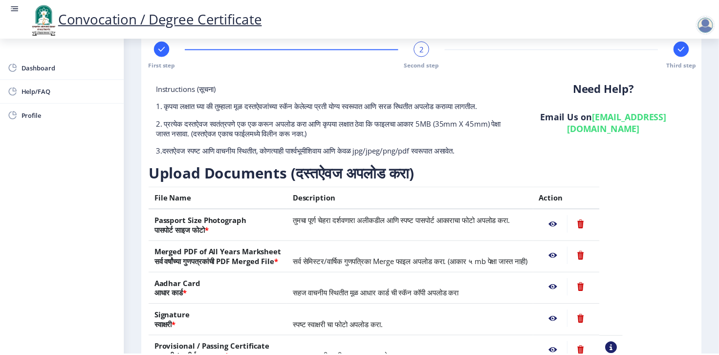
scroll to position [118, 0]
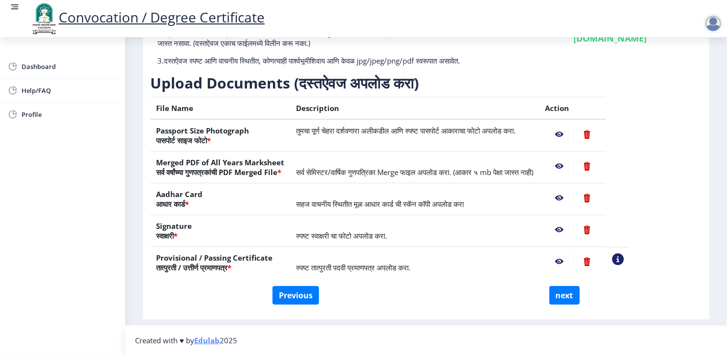
click at [573, 165] on nb-action at bounding box center [559, 166] width 28 height 18
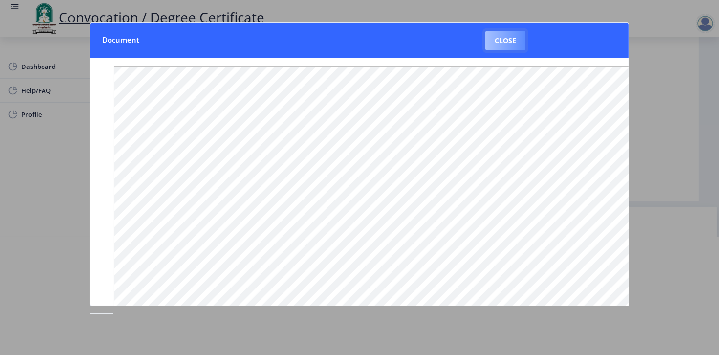
click at [504, 38] on button "Close" at bounding box center [506, 41] width 40 height 20
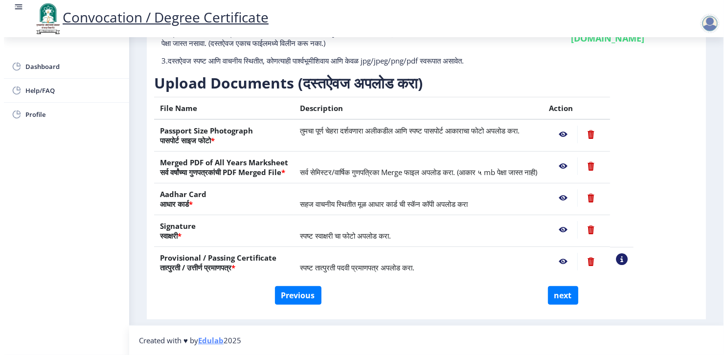
scroll to position [22, 0]
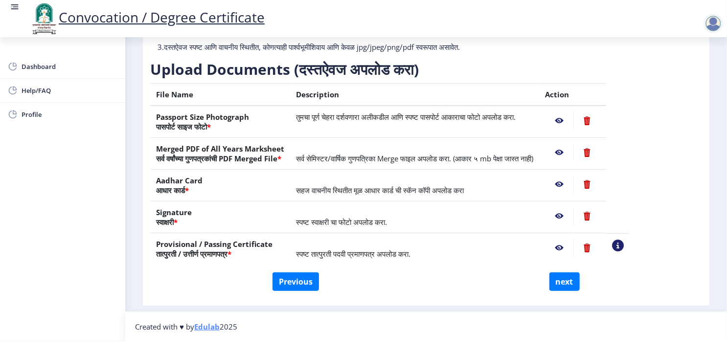
click at [573, 207] on nb-action at bounding box center [559, 216] width 28 height 18
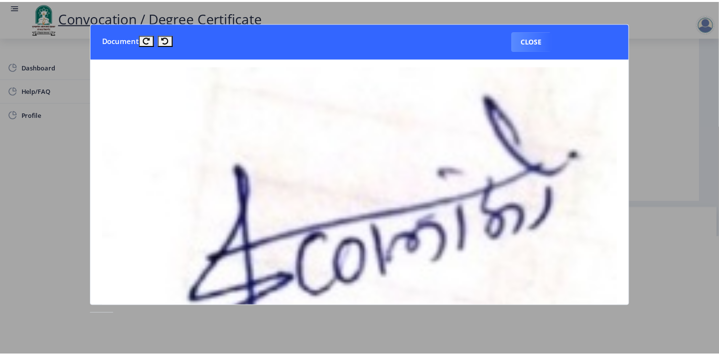
scroll to position [0, 0]
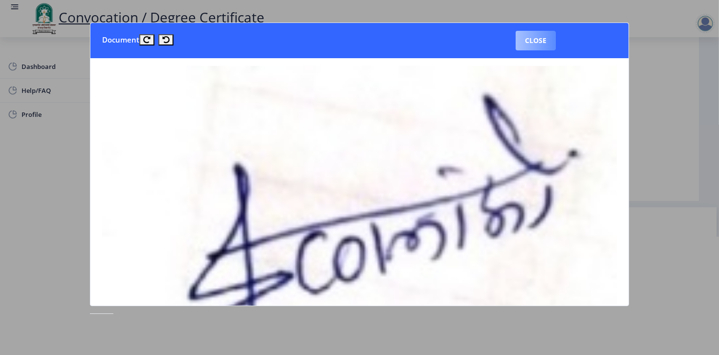
click at [524, 44] on button "Close" at bounding box center [536, 41] width 40 height 20
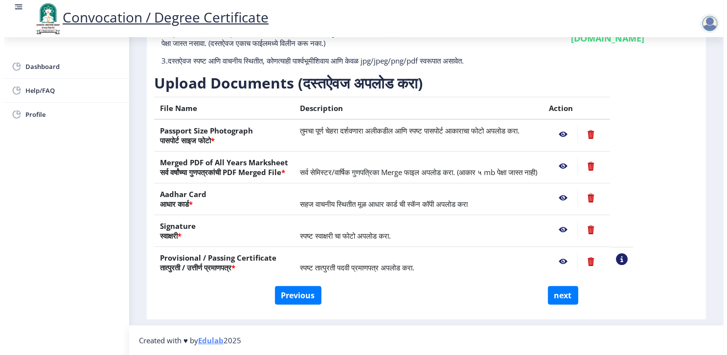
scroll to position [22, 0]
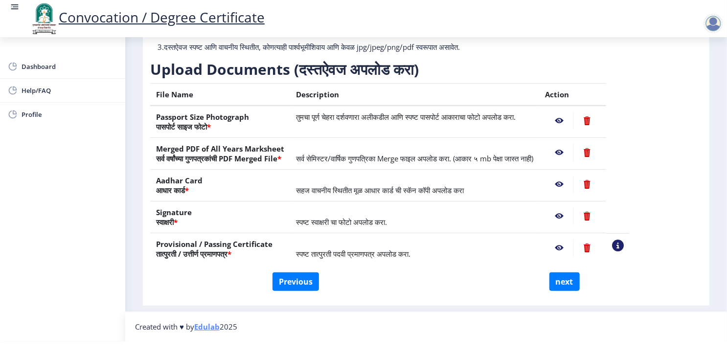
click at [573, 239] on nb-action at bounding box center [559, 248] width 28 height 18
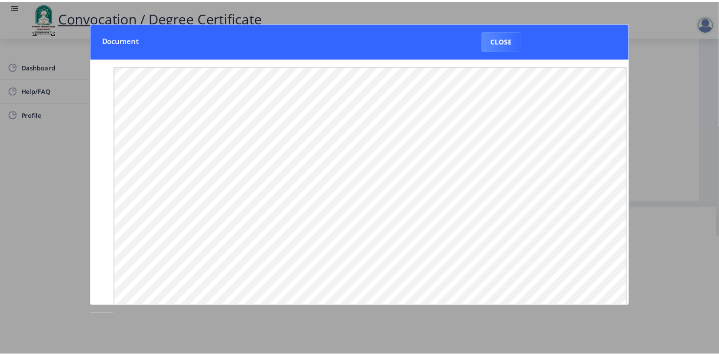
scroll to position [0, 0]
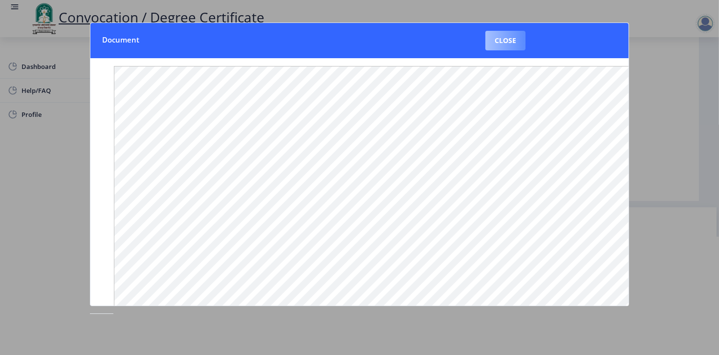
click at [504, 43] on button "Close" at bounding box center [506, 41] width 40 height 20
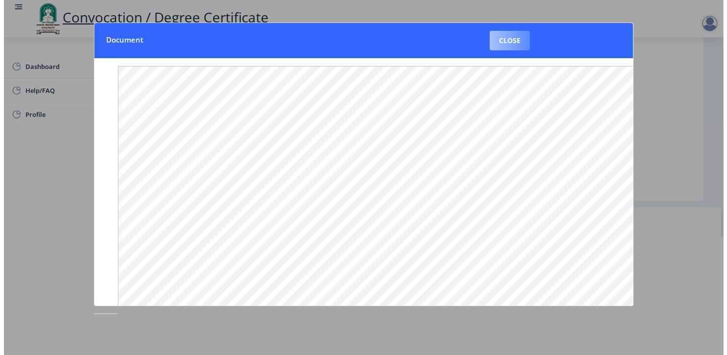
scroll to position [22, 0]
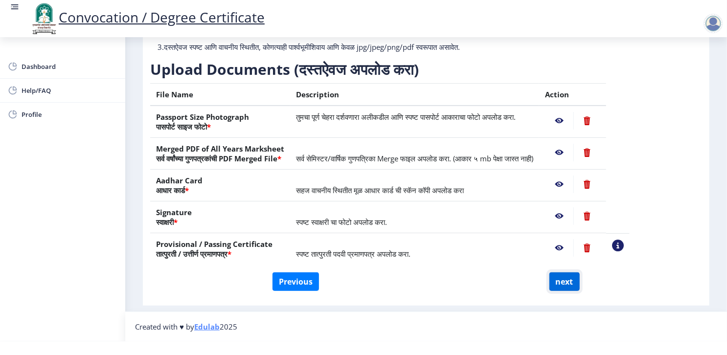
click at [556, 272] on button "next" at bounding box center [564, 281] width 30 height 19
select select
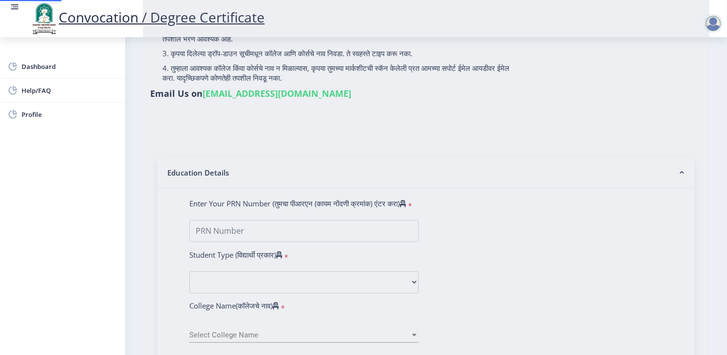
scroll to position [0, 0]
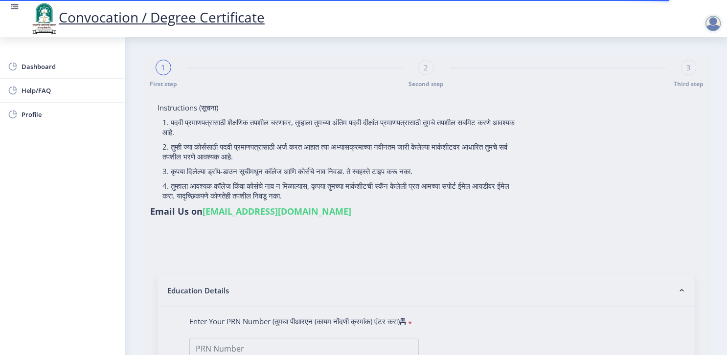
select select
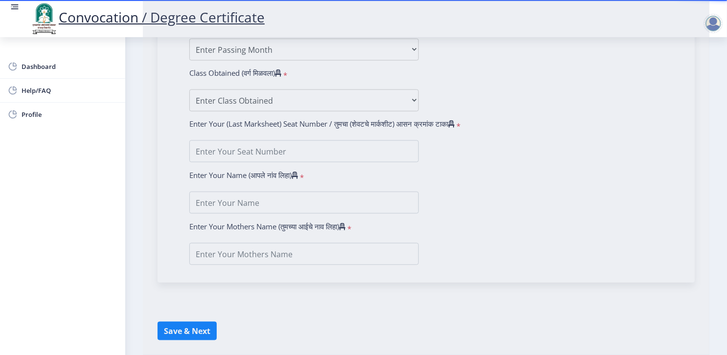
type input "Kiran Subhash Landage"
type input "Kastura"
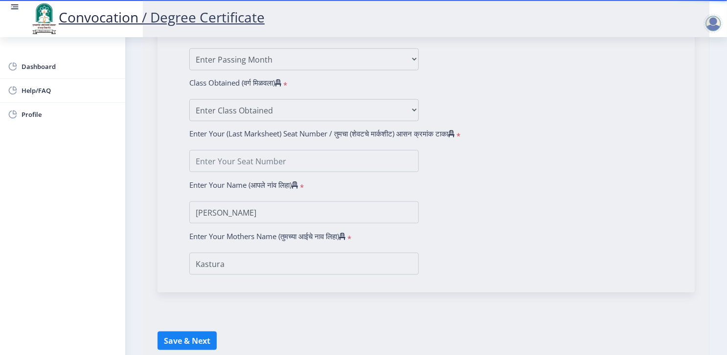
scroll to position [589, 0]
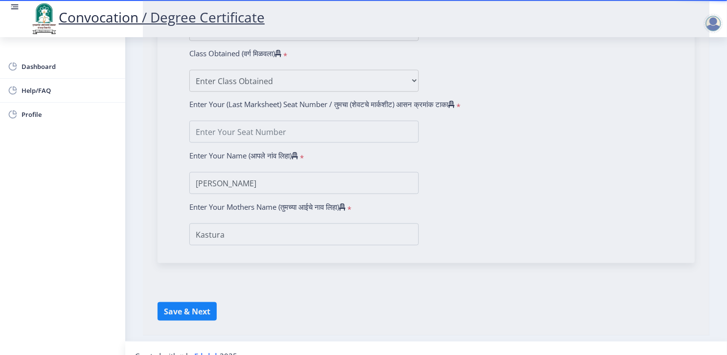
type input "2013032500220044"
select select "Regular"
select select "2014"
select select "May"
select select "SECOND CLASS"
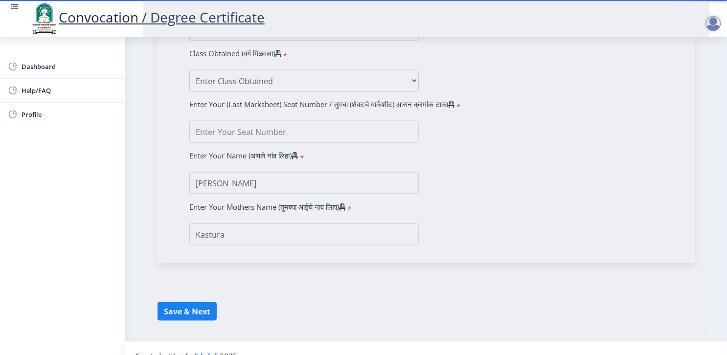
type input "184437"
type input "LANDAGE KIRAN SUBHASH"
type input "KASTURA"
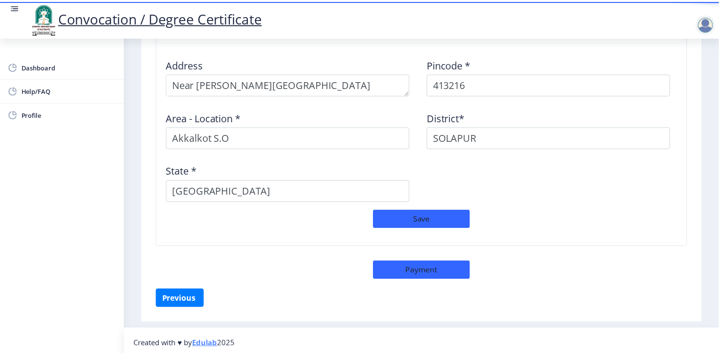
scroll to position [846, 0]
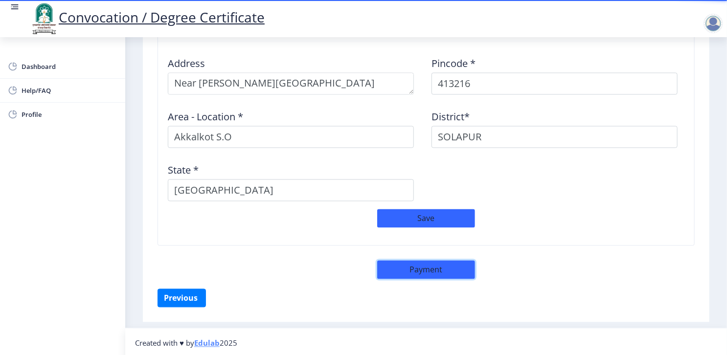
click at [423, 268] on button "Payment" at bounding box center [426, 270] width 98 height 19
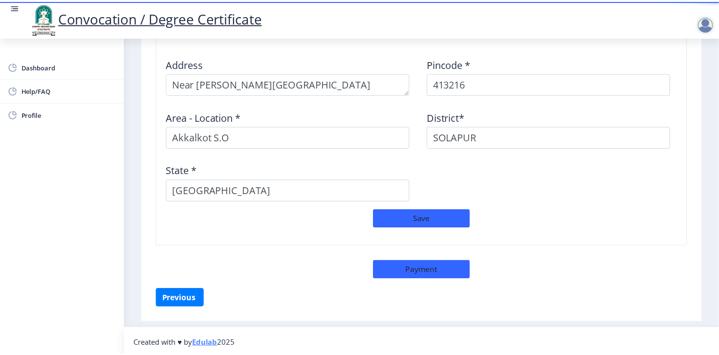
scroll to position [845, 0]
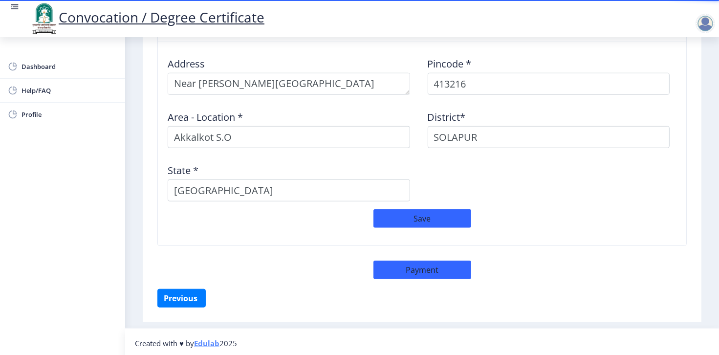
select select "sealed"
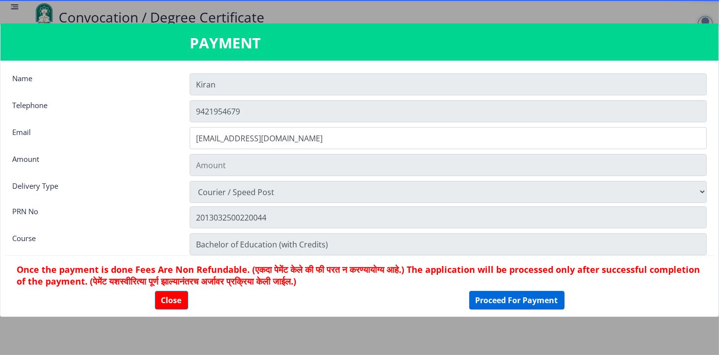
type input "2885"
click at [481, 297] on button "Proceed For Payment" at bounding box center [516, 300] width 95 height 19
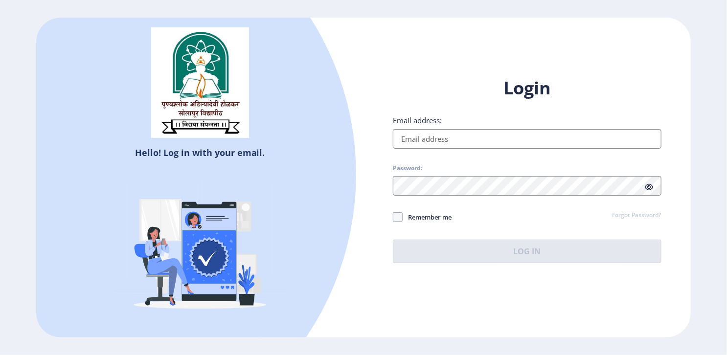
type input "[EMAIL_ADDRESS][DOMAIN_NAME]"
click at [252, 297] on img at bounding box center [199, 247] width 171 height 171
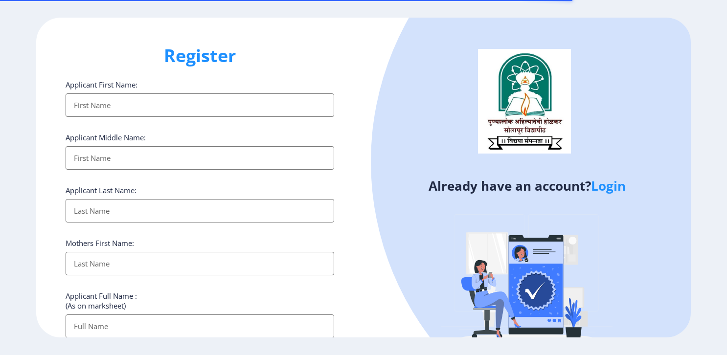
select select
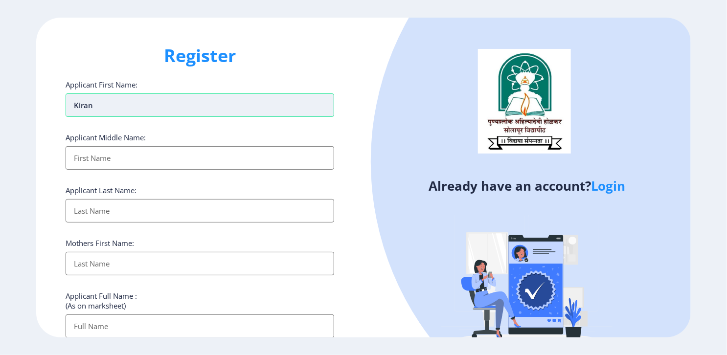
type input "Kiran"
type input "subhash"
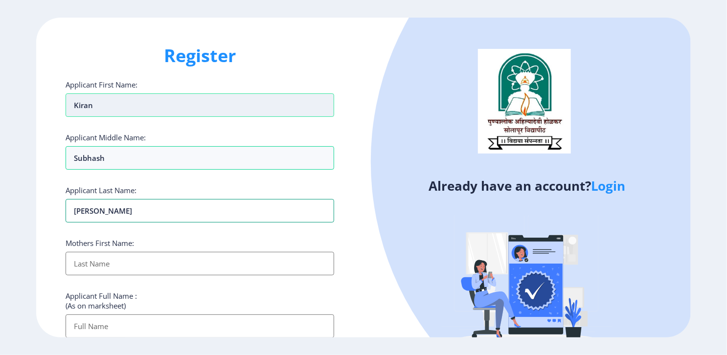
type input "[PERSON_NAME]"
type input "kastura"
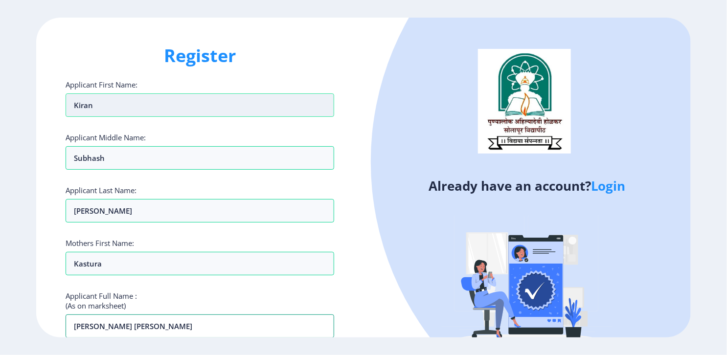
type input "[PERSON_NAME] [PERSON_NAME]"
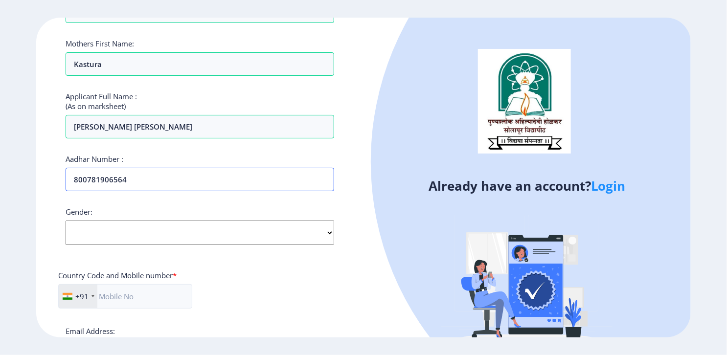
type input "800781906564"
select select "Male"
type input "7020402550"
click at [213, 273] on div "Country Code and Mobile number *" at bounding box center [199, 277] width 283 height 14
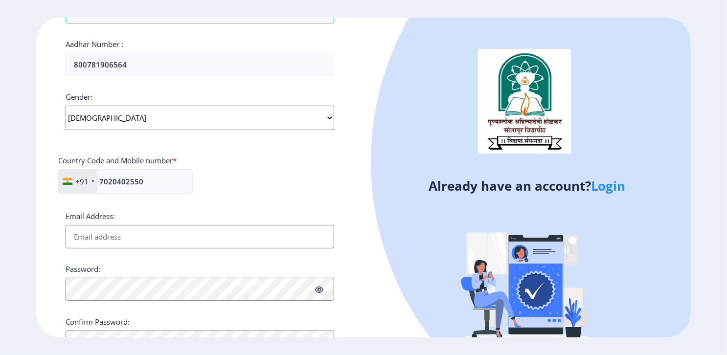
scroll to position [356, 0]
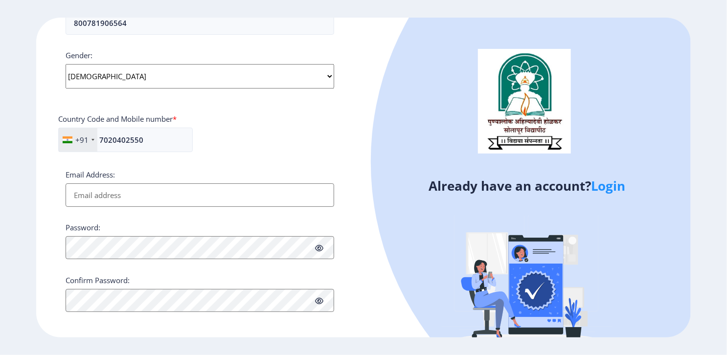
click at [127, 197] on input "Email Address:" at bounding box center [200, 194] width 268 height 23
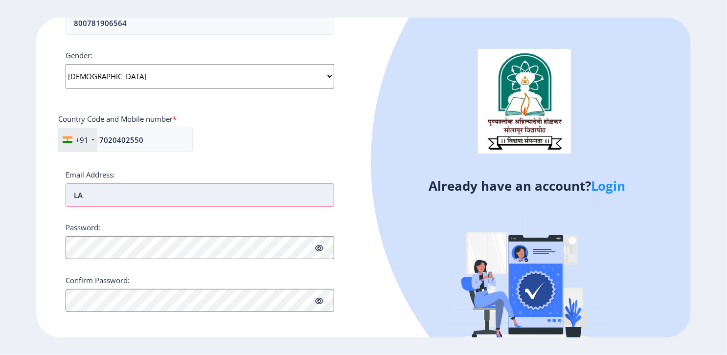
type input "L"
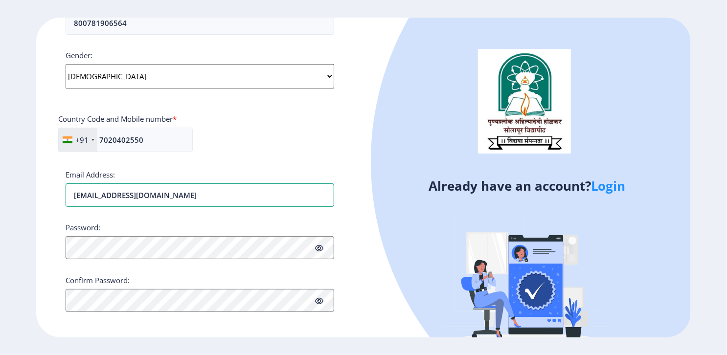
type input "landagekiran11@gmail.com"
click at [89, 330] on button "Proceed" at bounding box center [85, 333] width 38 height 11
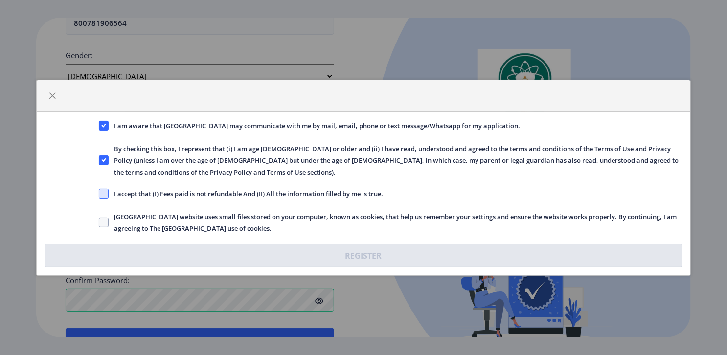
click at [104, 194] on span at bounding box center [104, 194] width 10 height 10
click at [99, 194] on input "I accept that (I) Fees paid is not refundable And (II) All the information fill…" at bounding box center [99, 193] width 0 height 0
checkbox input "true"
click at [99, 221] on span at bounding box center [104, 223] width 10 height 10
click at [99, 222] on input "Solapur University website uses small files stored on your computer, known as c…" at bounding box center [99, 222] width 0 height 0
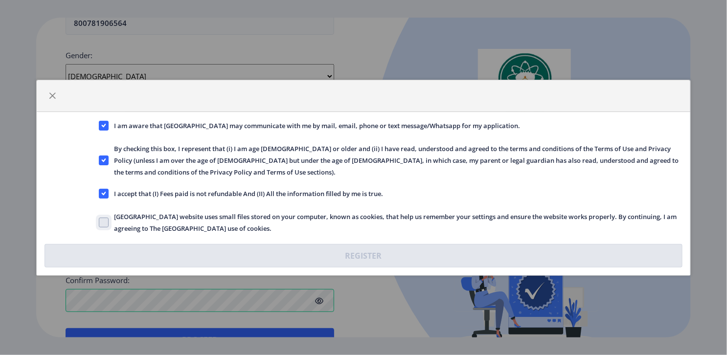
checkbox input "true"
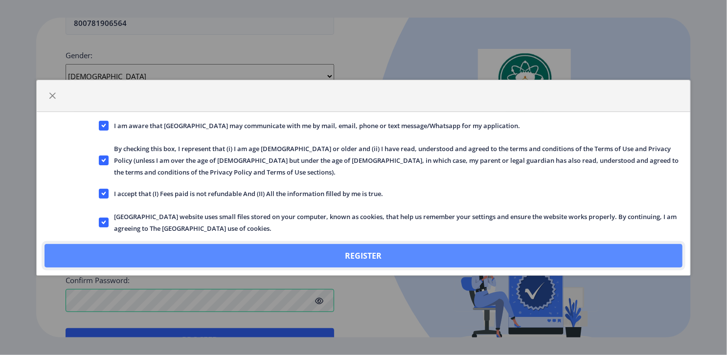
click at [189, 249] on button "Register" at bounding box center [363, 255] width 637 height 23
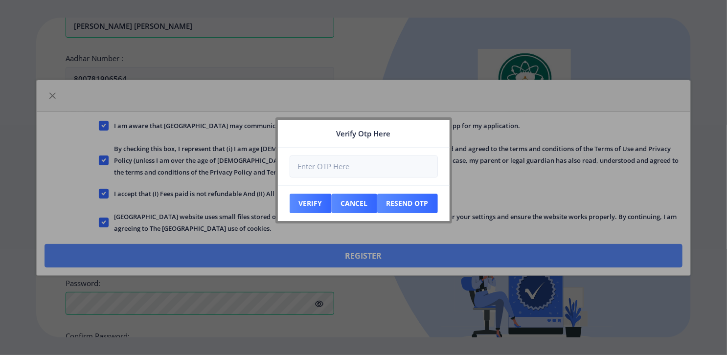
scroll to position [412, 0]
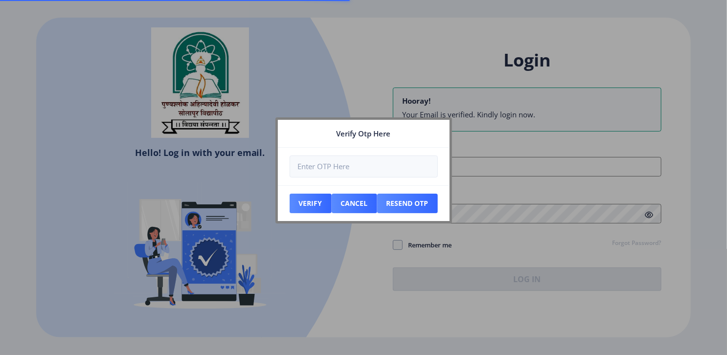
type input "kiranlandage@gmail.com"
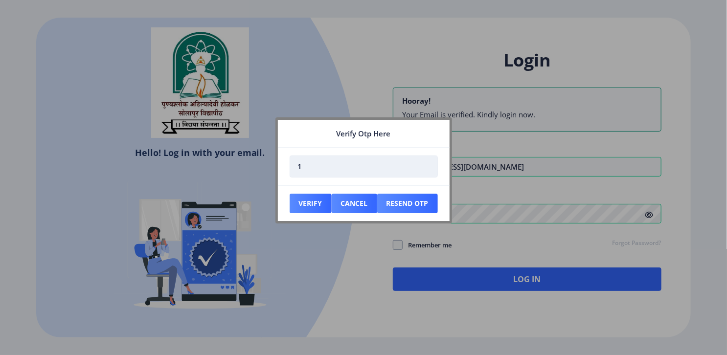
click at [426, 163] on input "1" at bounding box center [364, 167] width 148 height 22
type input "2"
click at [426, 163] on input "2" at bounding box center [364, 167] width 148 height 22
click at [407, 204] on button "Resend Otp" at bounding box center [407, 204] width 61 height 20
click at [486, 261] on div at bounding box center [363, 177] width 727 height 355
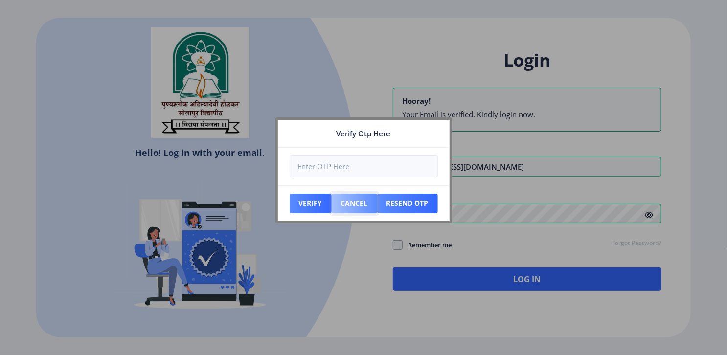
click at [360, 198] on button "Cancel" at bounding box center [354, 204] width 45 height 20
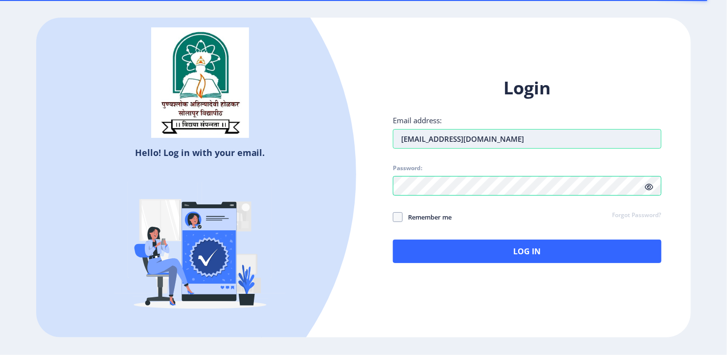
click at [491, 139] on input "kiranlandage@gmail.com" at bounding box center [527, 139] width 268 height 20
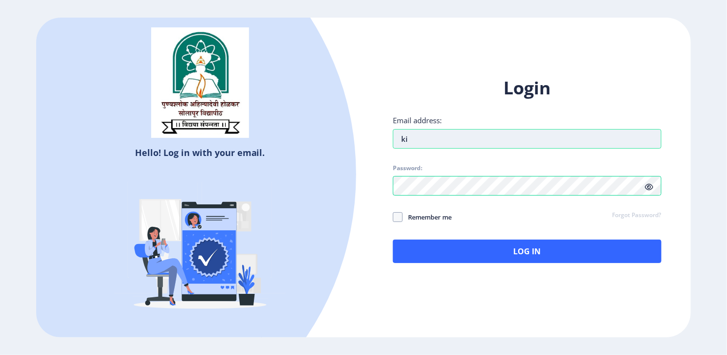
type input "k"
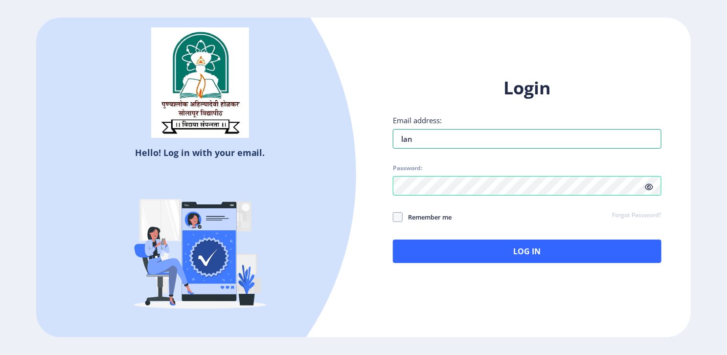
type input "landagekiran11@gmail.com"
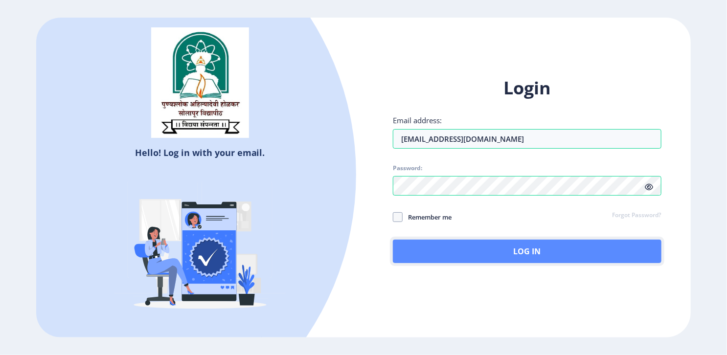
click at [425, 243] on button "Log In" at bounding box center [527, 251] width 268 height 23
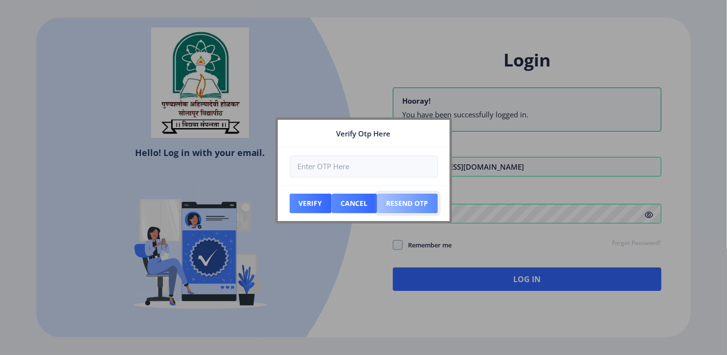
click at [388, 199] on button "Resend Otp" at bounding box center [407, 204] width 61 height 20
click at [318, 200] on button "Verify" at bounding box center [311, 204] width 42 height 20
click at [362, 204] on button "Cancel" at bounding box center [354, 204] width 45 height 20
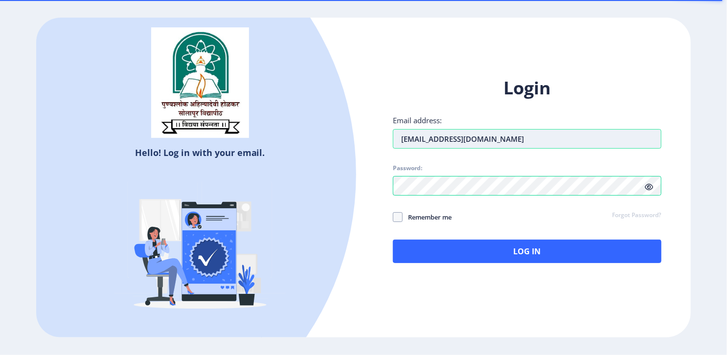
click at [513, 133] on input "kiranlandage@gmail.com" at bounding box center [527, 139] width 268 height 20
click at [565, 135] on input "kiranlandage@gmail.com" at bounding box center [527, 139] width 268 height 20
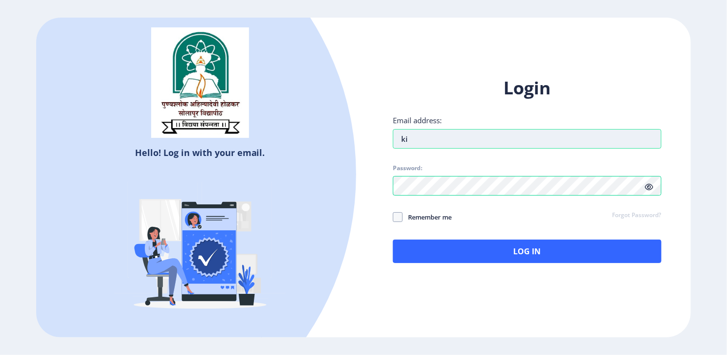
type input "k"
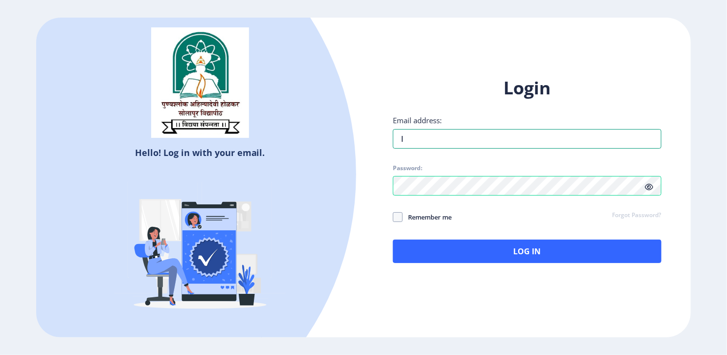
type input "landagekiran11@gmail.com"
click at [650, 188] on icon at bounding box center [649, 186] width 8 height 7
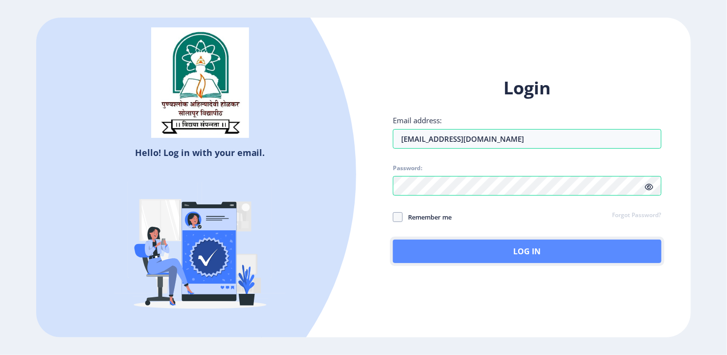
click at [410, 247] on button "Log In" at bounding box center [527, 251] width 268 height 23
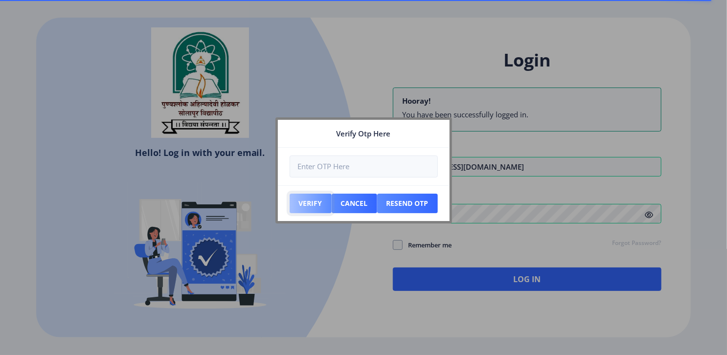
click at [319, 205] on button "Verify" at bounding box center [311, 204] width 42 height 20
click at [351, 200] on button "Cancel" at bounding box center [354, 204] width 45 height 20
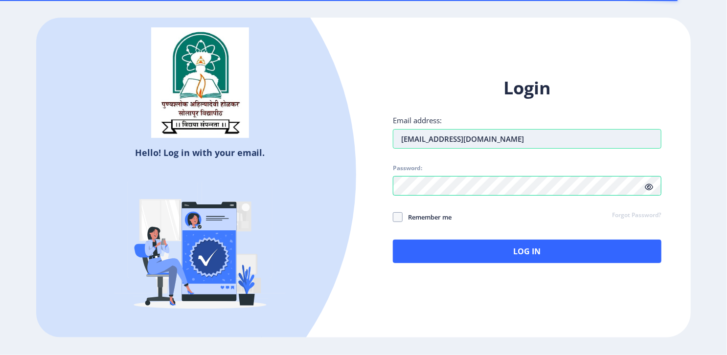
click at [503, 144] on input "kiranlandage@gmail.com" at bounding box center [527, 139] width 268 height 20
type input "k"
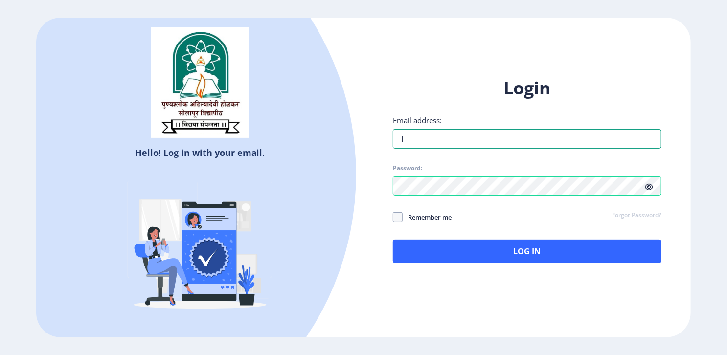
type input "landagekiran11@gmail.com"
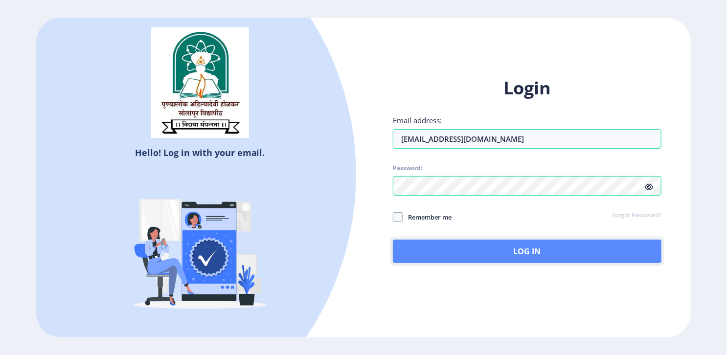
click at [486, 246] on button "Log In" at bounding box center [527, 251] width 268 height 23
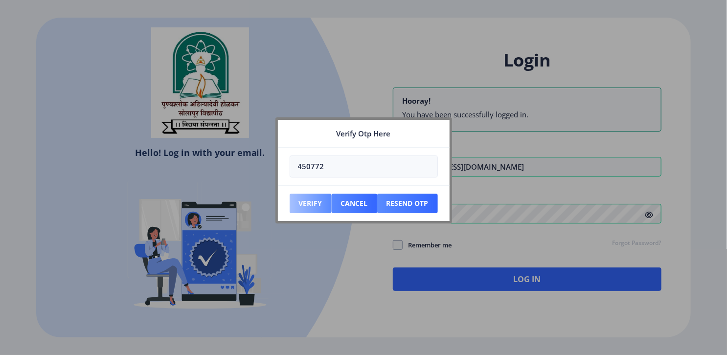
type input "450772"
click at [318, 202] on button "Verify" at bounding box center [311, 204] width 42 height 20
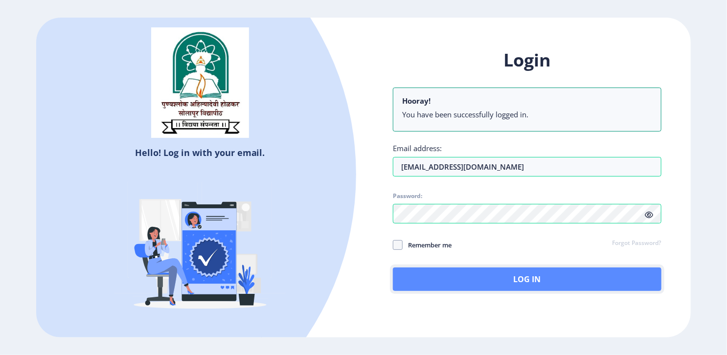
click at [456, 278] on button "Log In" at bounding box center [527, 279] width 268 height 23
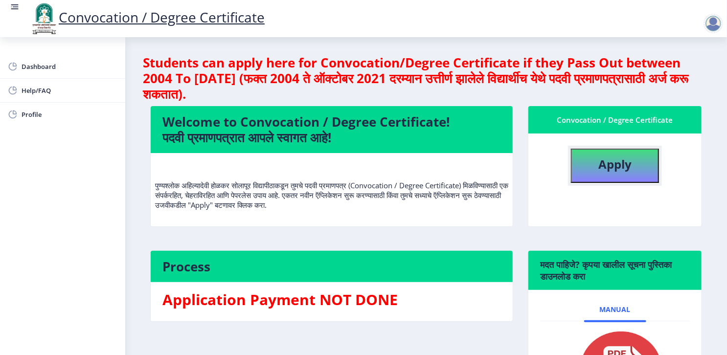
click at [633, 171] on button "Apply" at bounding box center [615, 166] width 88 height 34
select select
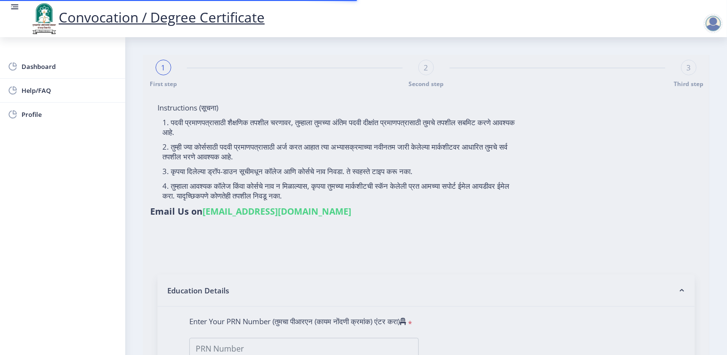
type input "LANDAGE KIRAN SUBHASH"
type input "kastura"
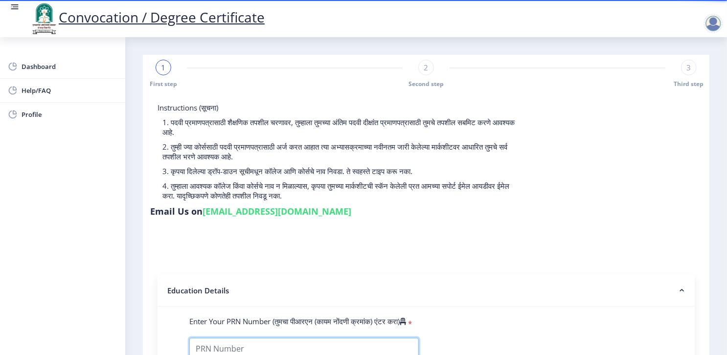
click at [231, 338] on input "Enter Your PRN Number (तुमचा पीआरएन (कायम नोंदणी क्रमांक) एंटर करा)" at bounding box center [303, 349] width 229 height 22
type input "1000001662"
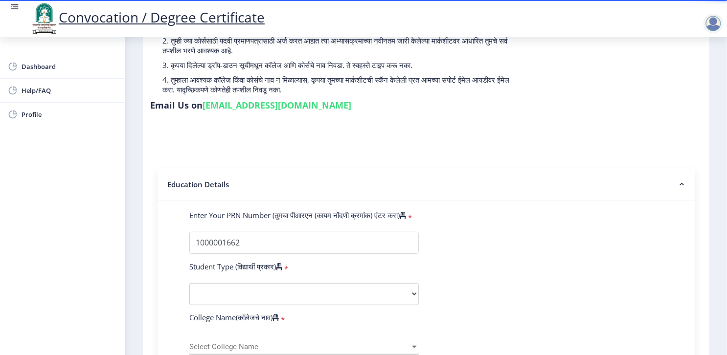
scroll to position [137, 0]
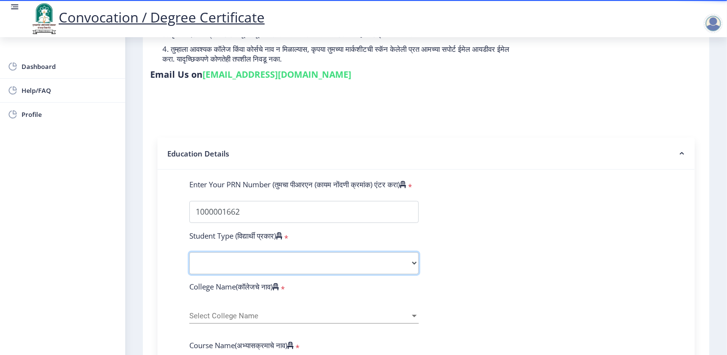
click at [264, 252] on select "Select Student Type Regular External" at bounding box center [303, 263] width 229 height 22
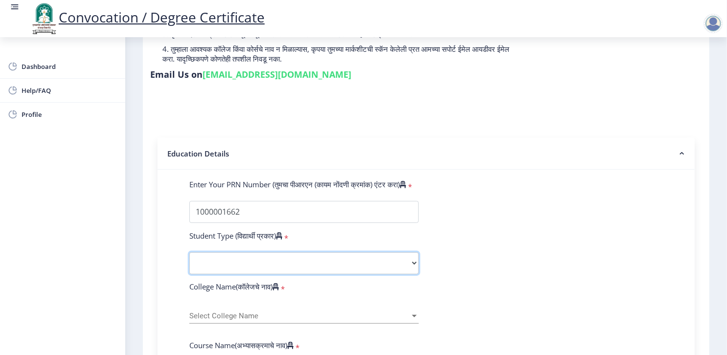
select select "Regular"
click at [189, 252] on select "Select Student Type Regular External" at bounding box center [303, 263] width 229 height 22
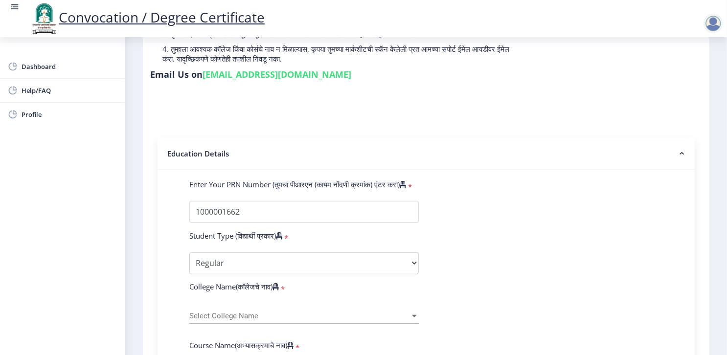
click at [255, 303] on div "Select College Name Select College Name" at bounding box center [303, 313] width 229 height 21
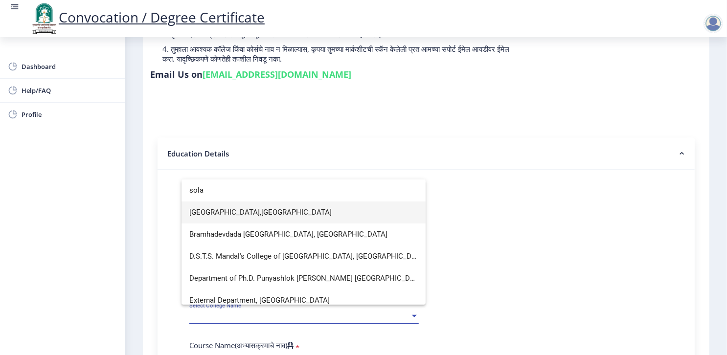
type input "sola"
click at [255, 295] on span "External Department, Solapur University" at bounding box center [303, 301] width 228 height 22
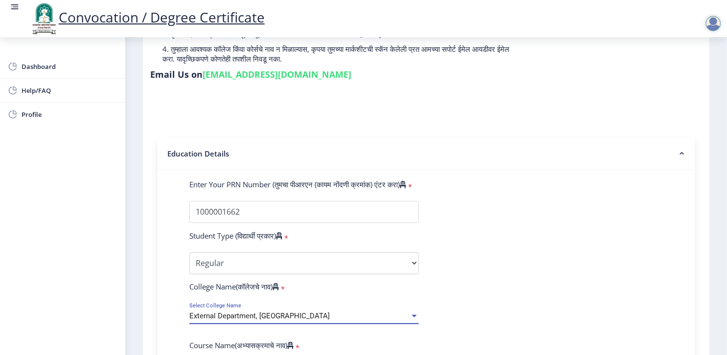
scroll to position [7, 0]
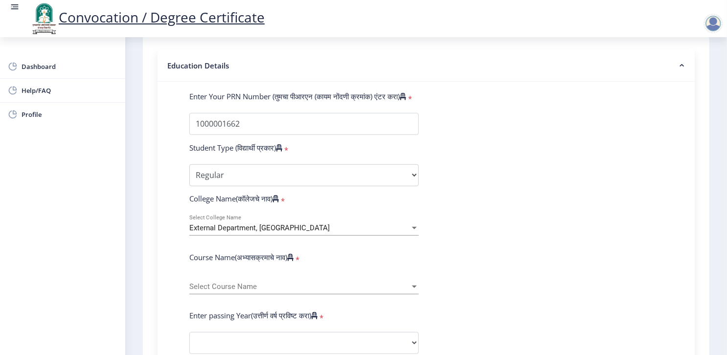
scroll to position [274, 0]
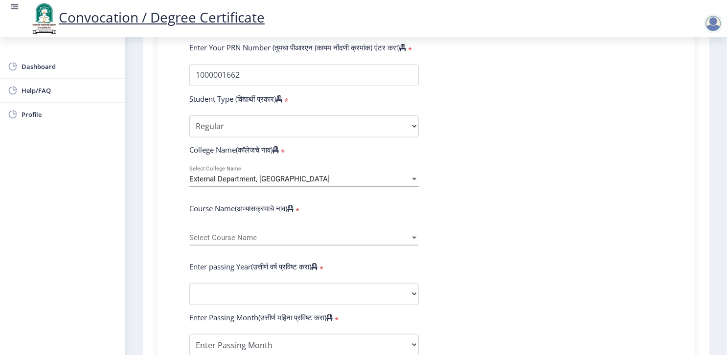
click at [273, 234] on span "Select Course Name" at bounding box center [299, 238] width 221 height 8
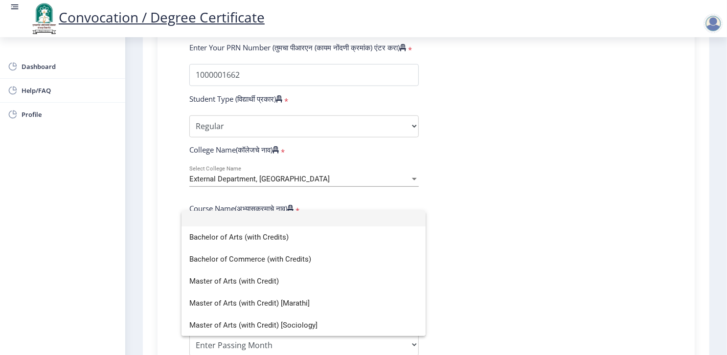
scroll to position [0, 0]
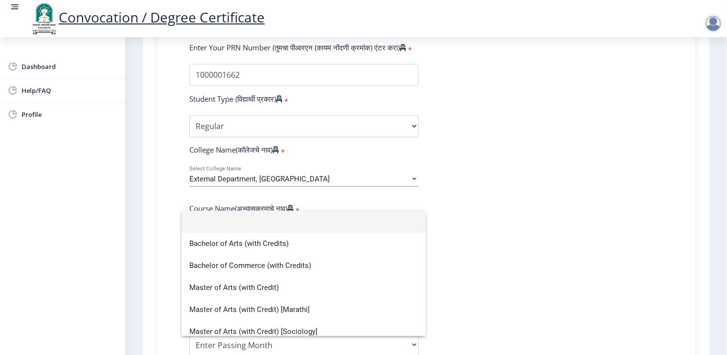
click at [518, 221] on div at bounding box center [363, 177] width 727 height 355
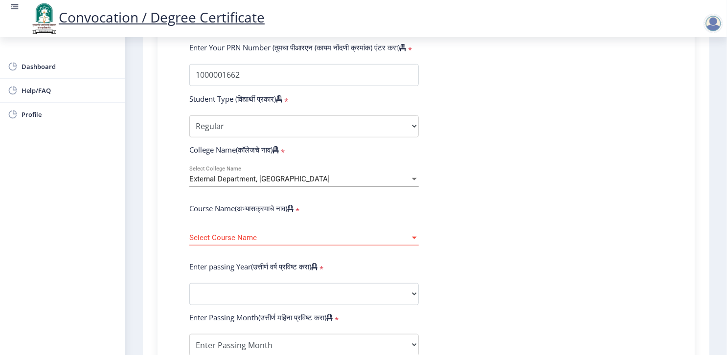
click at [376, 175] on div "External Department, Solapur University" at bounding box center [299, 179] width 221 height 8
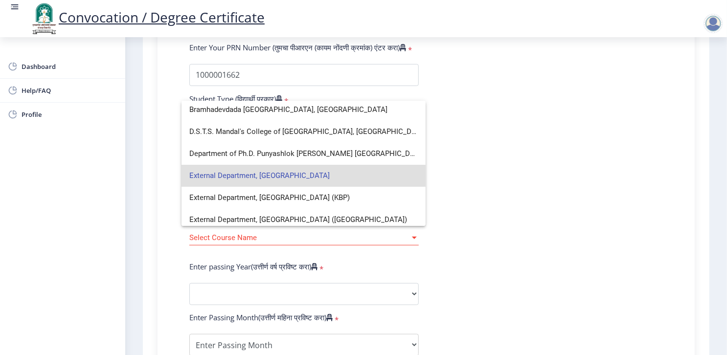
scroll to position [49, 0]
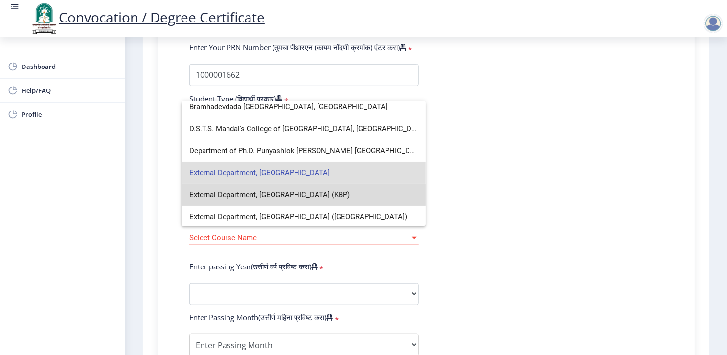
click at [337, 196] on span "External Department, Solapur University (KBP)" at bounding box center [303, 195] width 228 height 22
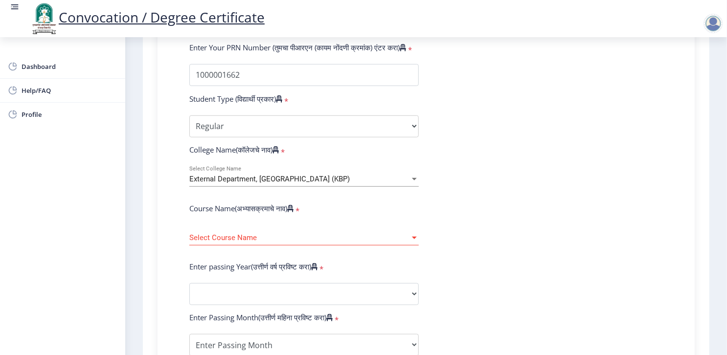
click at [337, 203] on div "Course Name(अभ्यासक्रमाचे नाव) *" at bounding box center [304, 210] width 244 height 14
click at [337, 234] on span "Select Course Name" at bounding box center [299, 238] width 221 height 8
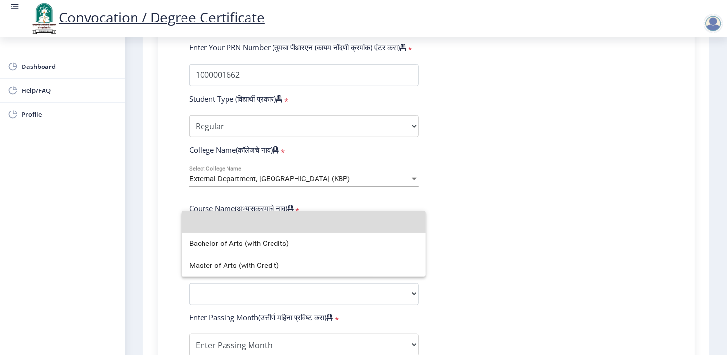
click at [337, 220] on input at bounding box center [303, 222] width 228 height 22
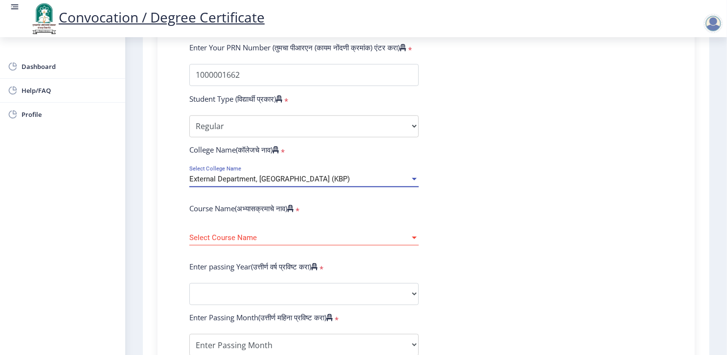
click at [343, 175] on div "External Department, Solapur University (KBP)" at bounding box center [299, 179] width 221 height 8
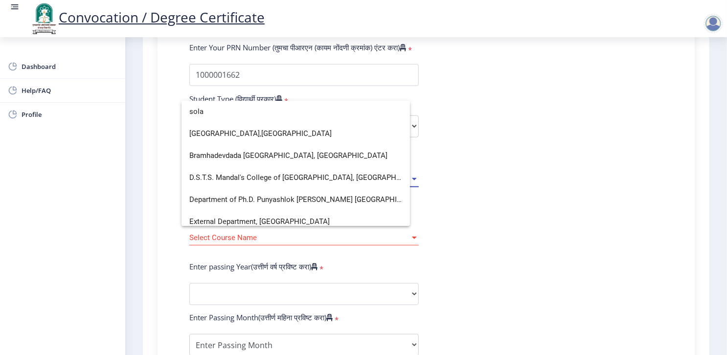
scroll to position [0, 0]
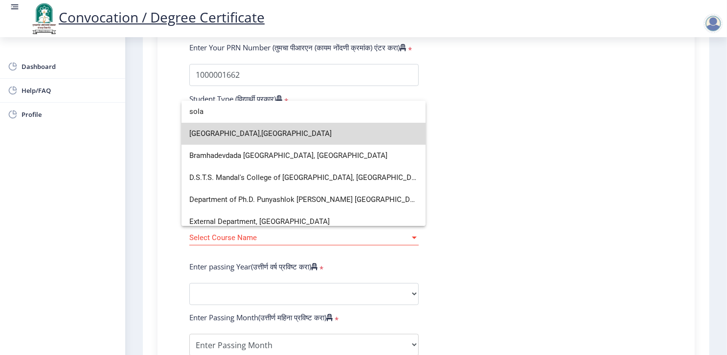
click at [395, 137] on span "ASCENT College,Solapur" at bounding box center [303, 134] width 228 height 22
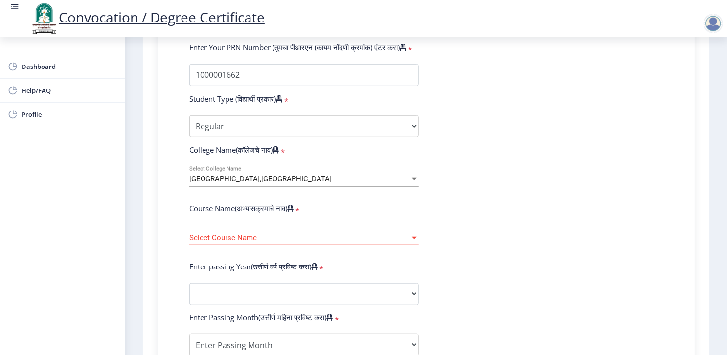
click at [406, 203] on div "Course Name(अभ्यासक्रमाचे नाव) *" at bounding box center [304, 210] width 244 height 14
click at [355, 234] on span "Select Course Name" at bounding box center [299, 238] width 221 height 8
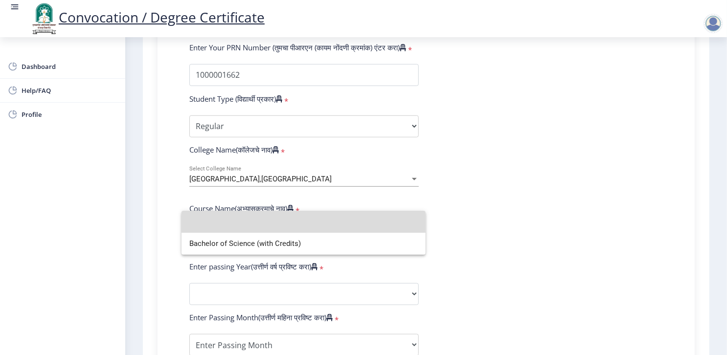
click at [355, 220] on input at bounding box center [303, 222] width 228 height 22
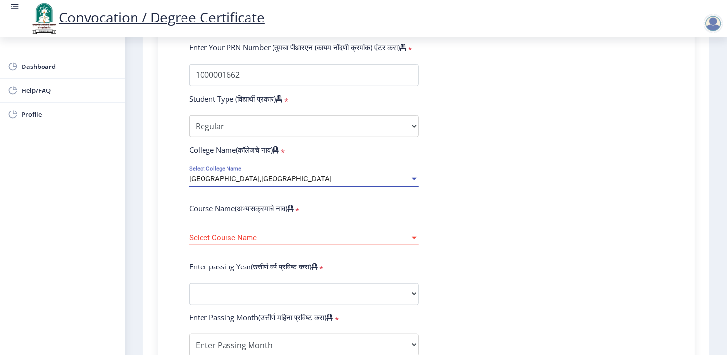
click at [359, 175] on div "ASCENT College,Solapur" at bounding box center [299, 179] width 221 height 8
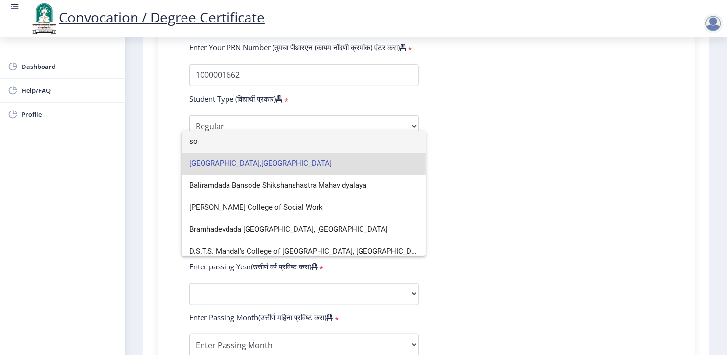
type input "s"
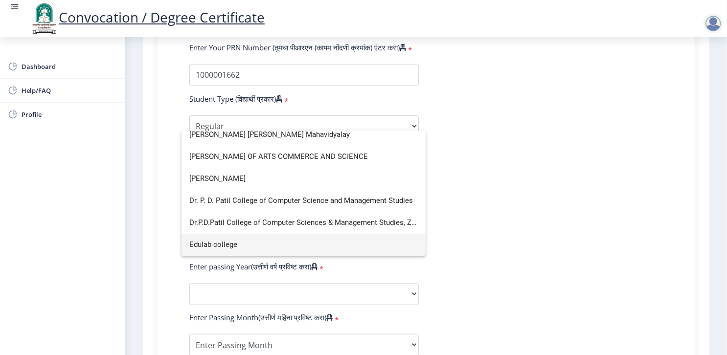
scroll to position [6, 0]
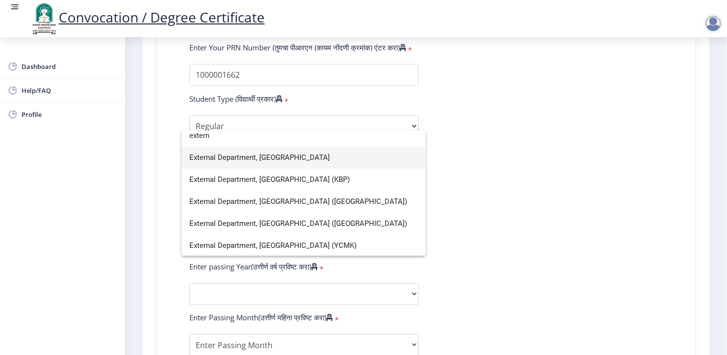
type input "extern"
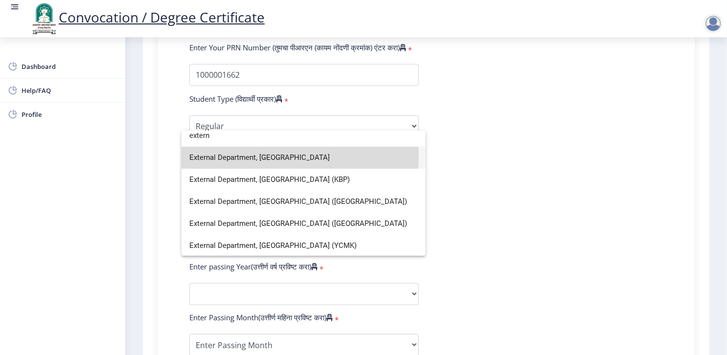
click at [288, 157] on span "External Department, Solapur University" at bounding box center [303, 158] width 228 height 22
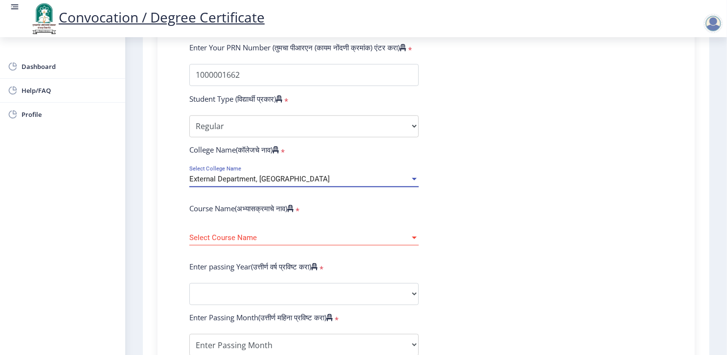
click at [288, 225] on div "Select Course Name Select Course Name" at bounding box center [303, 235] width 229 height 21
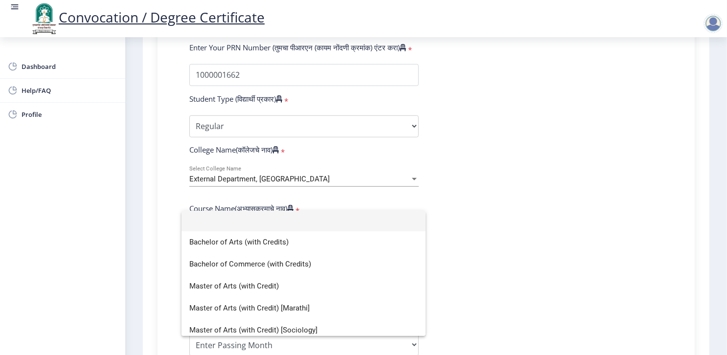
scroll to position [0, 0]
click at [360, 162] on div at bounding box center [363, 177] width 727 height 355
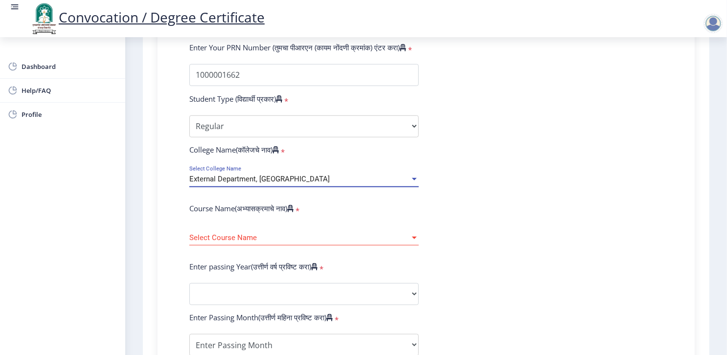
click at [360, 175] on div "External Department, Solapur University" at bounding box center [299, 179] width 221 height 8
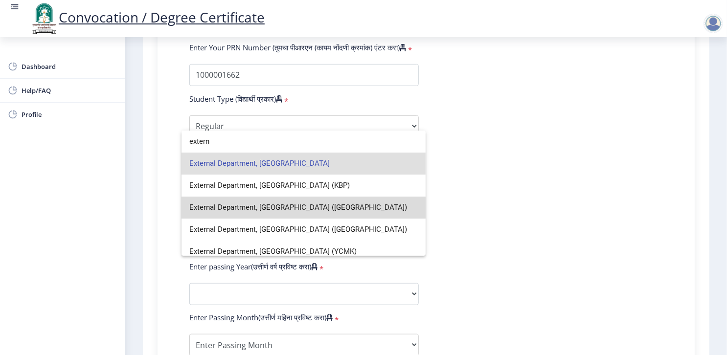
click at [351, 202] on span "External Department, Solapur University (SAN)" at bounding box center [303, 208] width 228 height 22
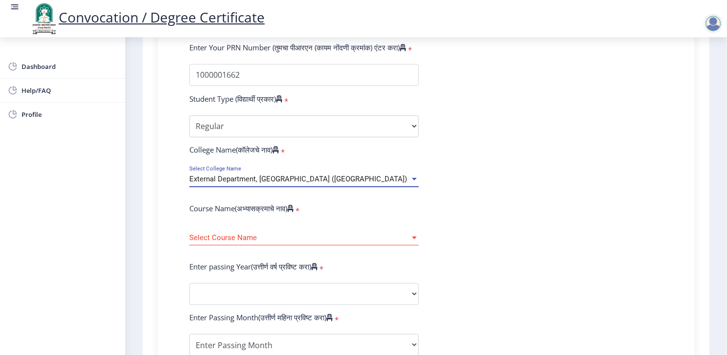
click at [344, 234] on span "Select Course Name" at bounding box center [299, 238] width 221 height 8
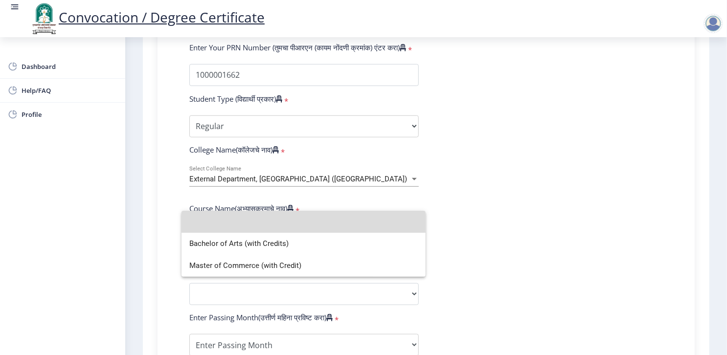
click at [344, 223] on input at bounding box center [303, 222] width 228 height 22
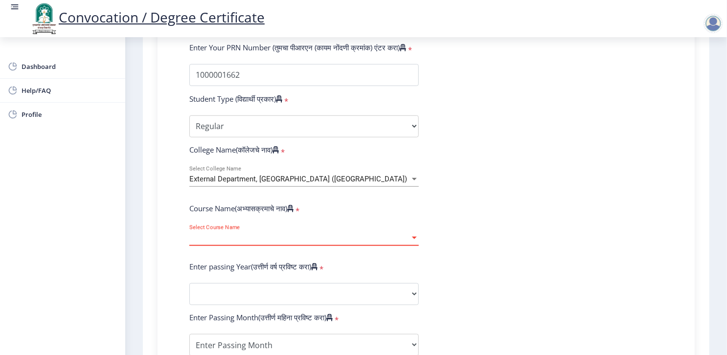
click at [337, 175] on span "External Department, Solapur University (SAN)" at bounding box center [298, 179] width 218 height 9
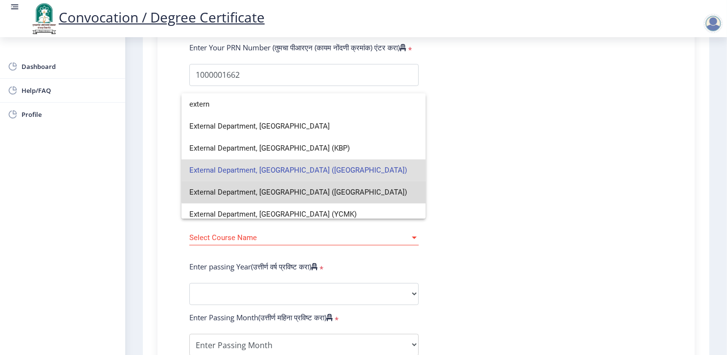
click at [337, 189] on span "External Department, Solapur University (VSAC)" at bounding box center [303, 192] width 228 height 22
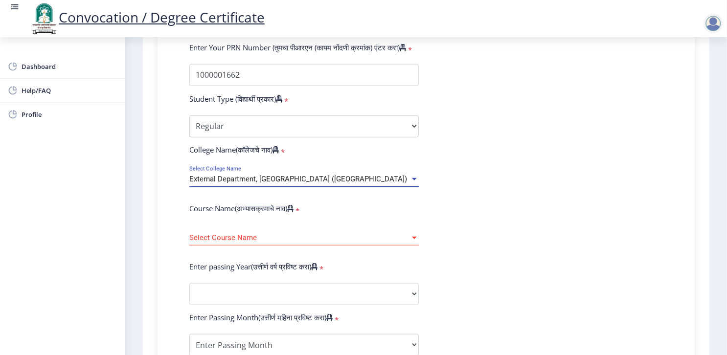
click at [358, 234] on span "Select Course Name" at bounding box center [299, 238] width 221 height 8
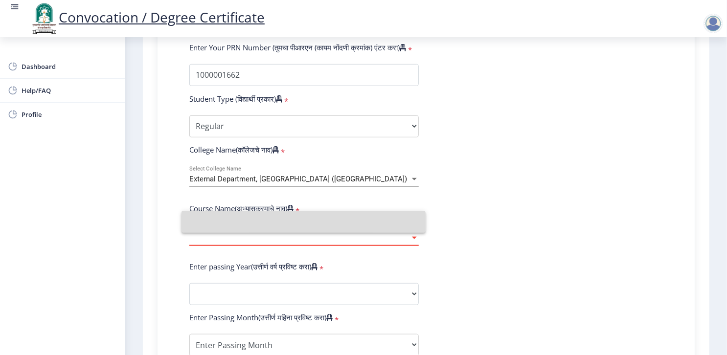
click at [358, 224] on input at bounding box center [303, 222] width 228 height 22
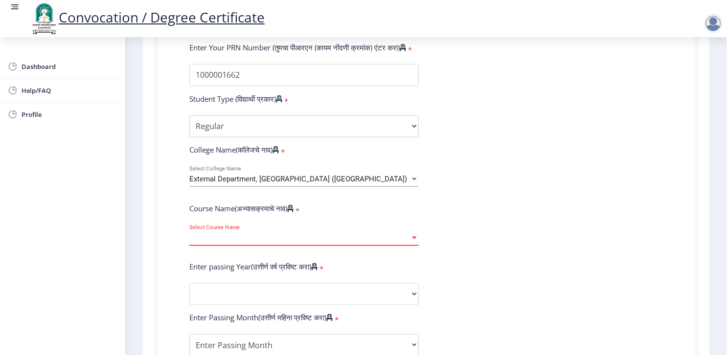
click at [447, 206] on form "Enter Your PRN Number (तुमचा पीआरएन (कायम नोंदणी क्रमांक) एंटर करा) * Student T…" at bounding box center [426, 302] width 488 height 518
click at [405, 234] on span "Select Course Name" at bounding box center [299, 238] width 221 height 8
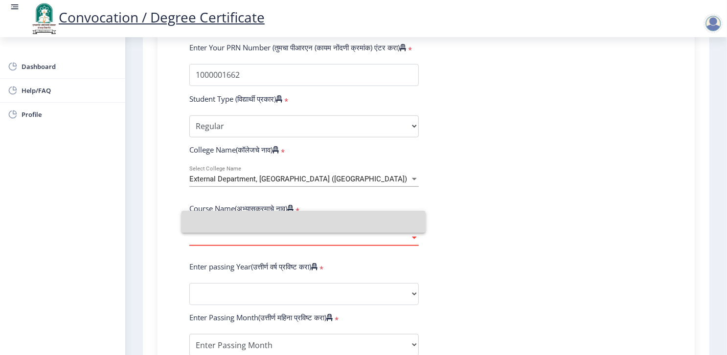
click at [405, 221] on input at bounding box center [303, 222] width 228 height 22
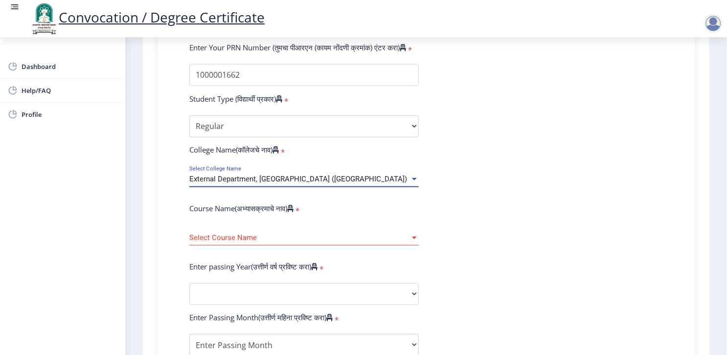
click at [394, 175] on div "External Department, Solapur University (VSAC)" at bounding box center [299, 179] width 221 height 8
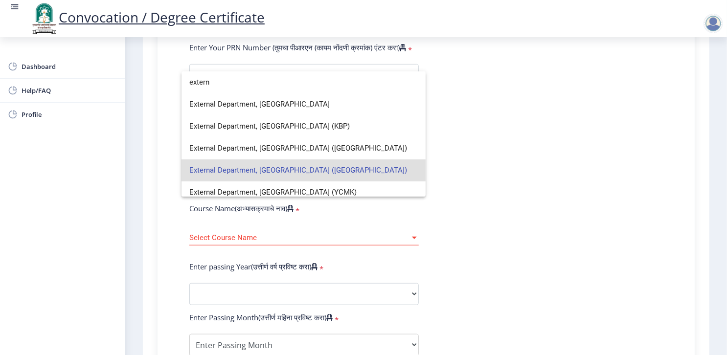
scroll to position [7, 0]
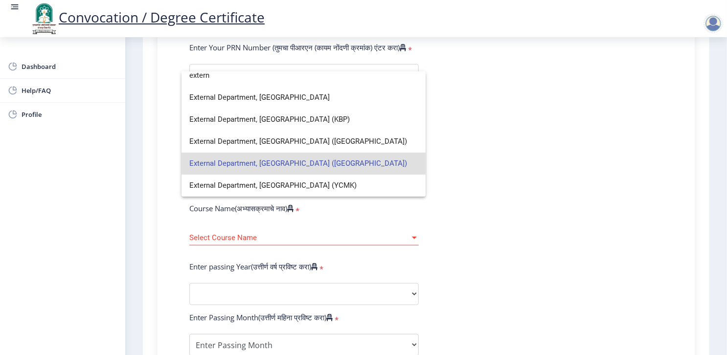
click at [423, 214] on div at bounding box center [363, 177] width 727 height 355
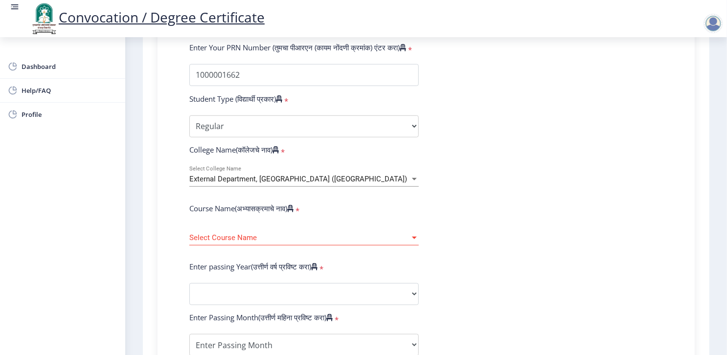
click at [361, 166] on div "External Department, Solapur University (VSAC) Select College Name" at bounding box center [303, 176] width 229 height 21
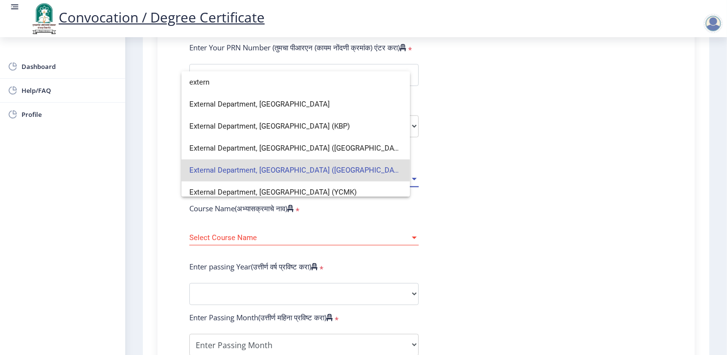
scroll to position [0, 0]
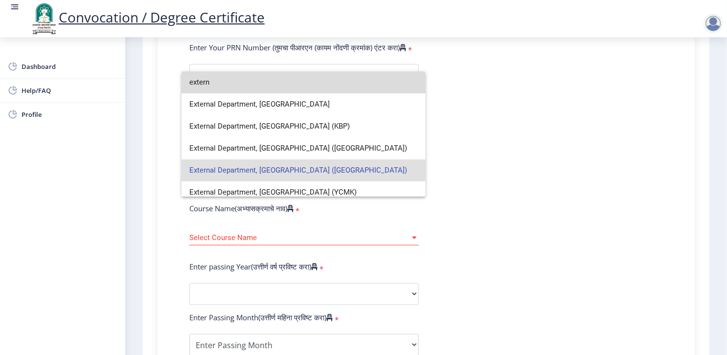
click at [339, 74] on input "extern" at bounding box center [303, 82] width 228 height 22
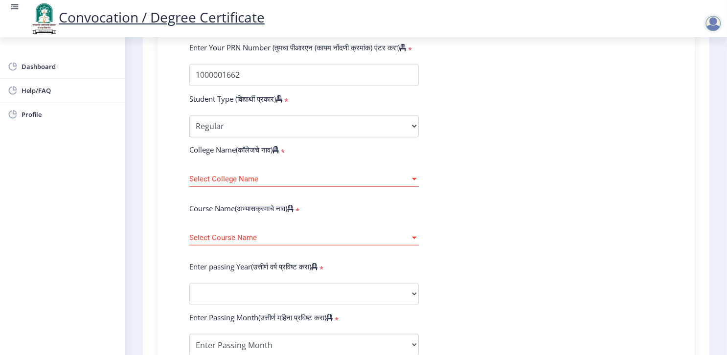
click at [339, 74] on form "Enter Your PRN Number (तुमचा पीआरएन (कायम नोंदणी क्रमांक) एंटर करा) * Student T…" at bounding box center [426, 302] width 488 height 518
click at [261, 175] on span "Select College Name" at bounding box center [299, 179] width 221 height 8
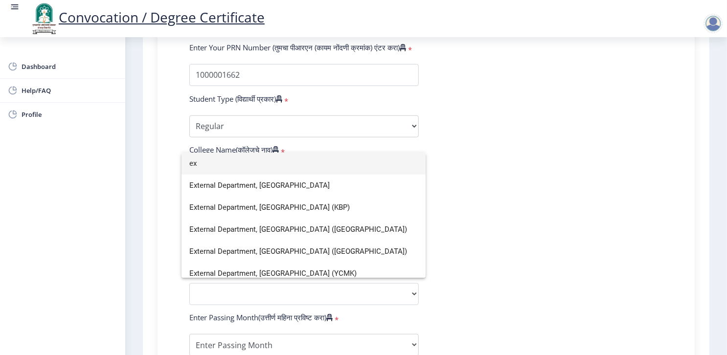
type input "e"
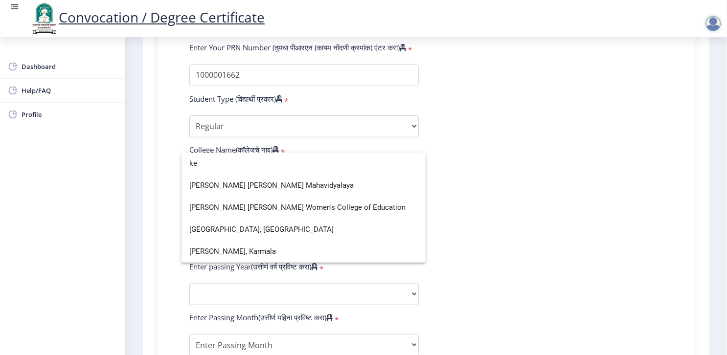
type input "k"
type input "s"
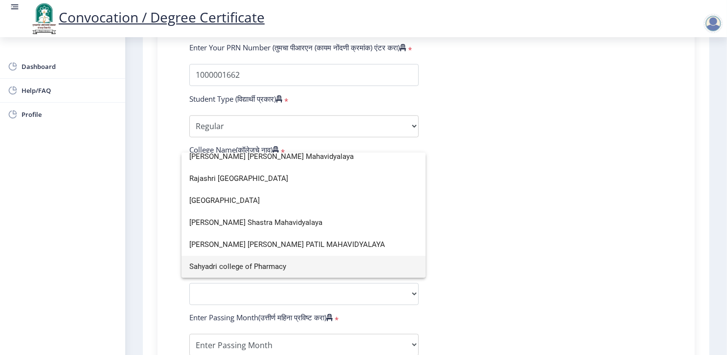
scroll to position [6, 0]
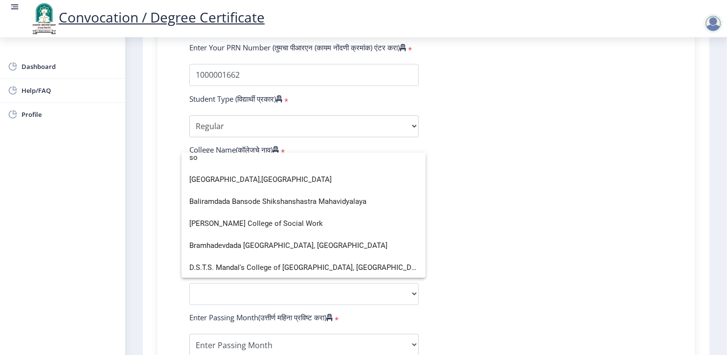
type input "so"
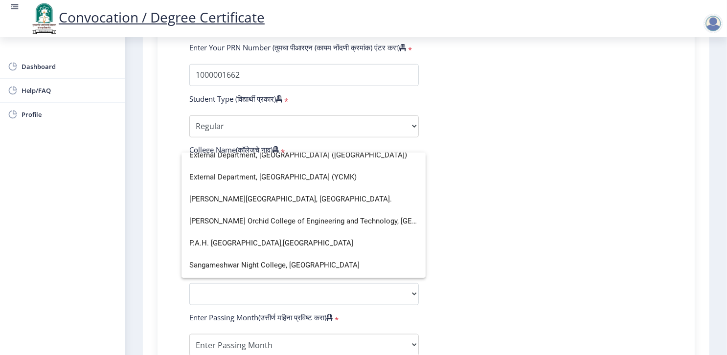
scroll to position [255, 0]
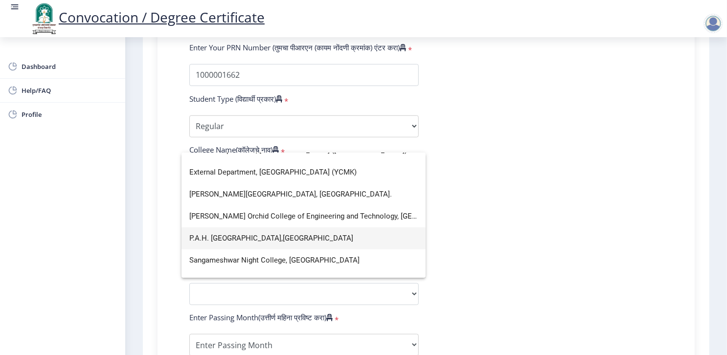
click at [351, 232] on span "P.A.H. Solapur University,Solapur" at bounding box center [303, 238] width 228 height 22
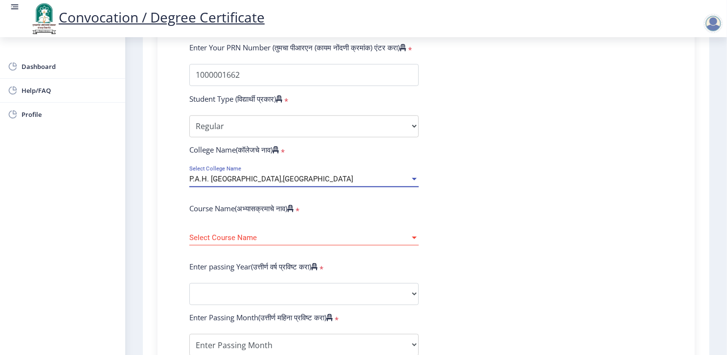
click at [338, 234] on span "Select Course Name" at bounding box center [299, 238] width 221 height 8
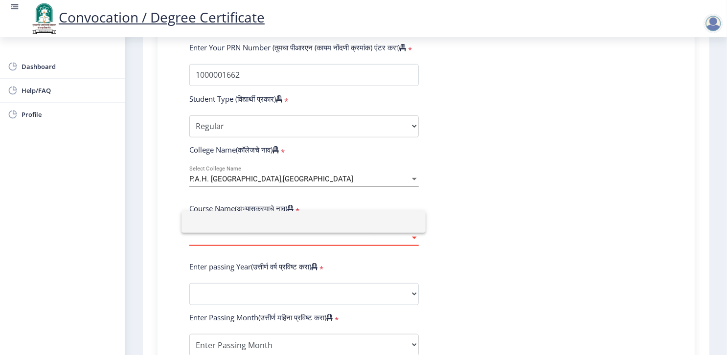
click at [392, 249] on div at bounding box center [363, 177] width 727 height 355
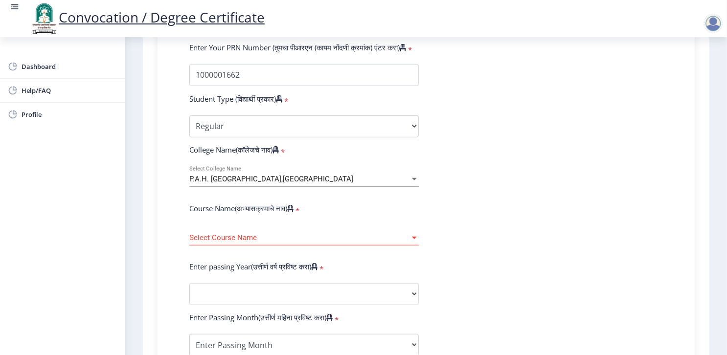
click at [392, 262] on div "Enter passing Year(उत्तीर्ण वर्ष प्रविष्ट करा) *" at bounding box center [304, 269] width 244 height 14
click at [381, 234] on span "Select Course Name" at bounding box center [299, 238] width 221 height 8
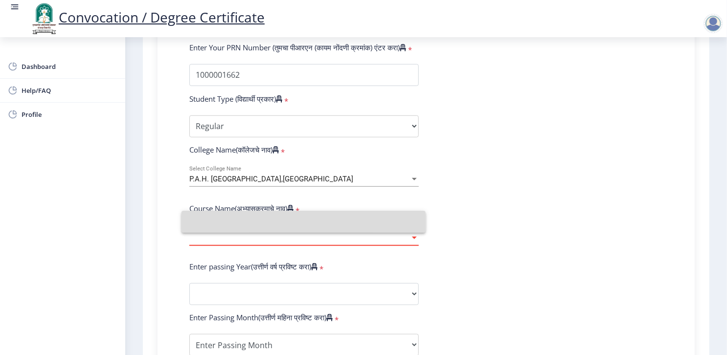
click at [381, 220] on input at bounding box center [303, 222] width 228 height 22
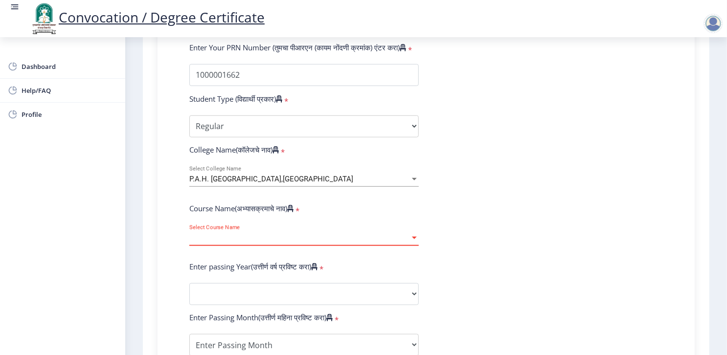
click at [381, 234] on span "Select Course Name" at bounding box center [299, 238] width 221 height 8
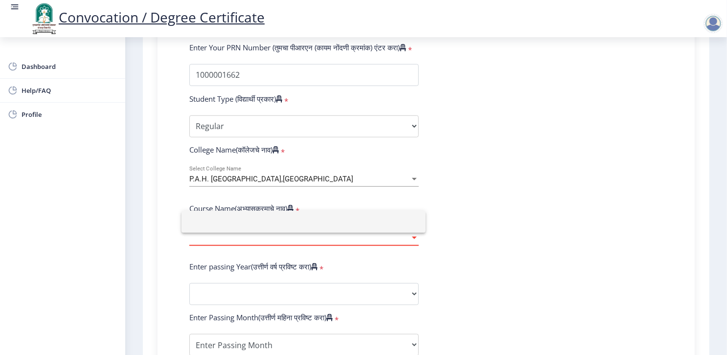
click at [367, 160] on div at bounding box center [363, 177] width 727 height 355
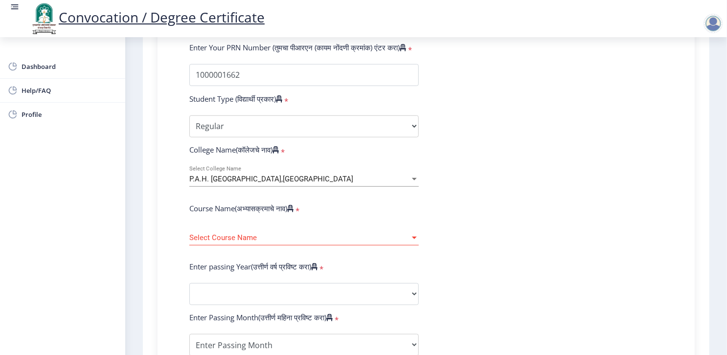
click at [367, 175] on div "P.A.H. Solapur University,Solapur" at bounding box center [299, 179] width 221 height 8
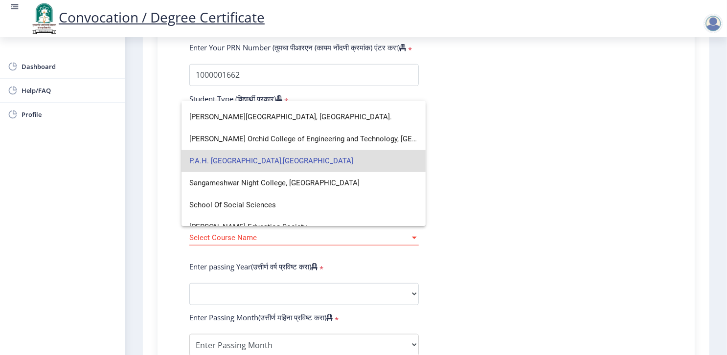
scroll to position [286, 0]
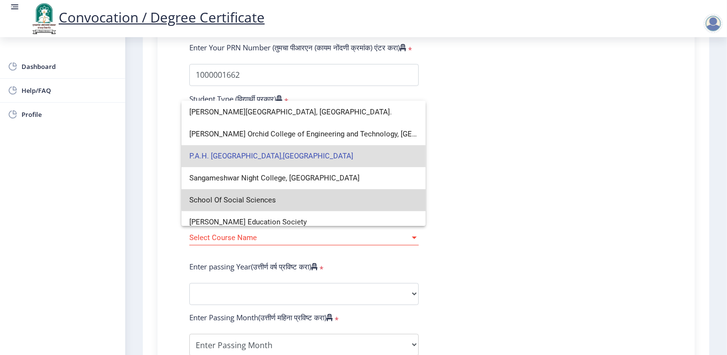
click at [314, 193] on span "School Of Social Sciences" at bounding box center [303, 200] width 228 height 22
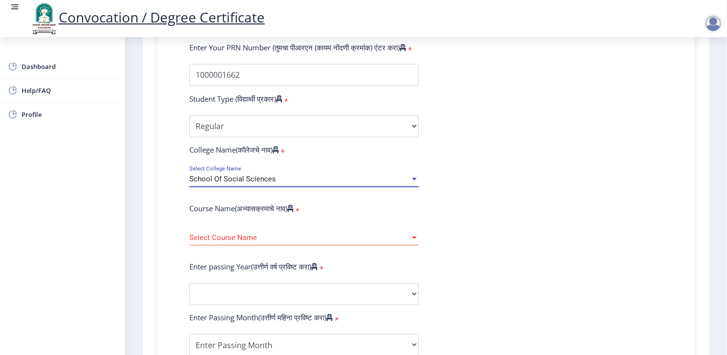
click at [284, 225] on div "Select Course Name Select Course Name" at bounding box center [303, 235] width 229 height 21
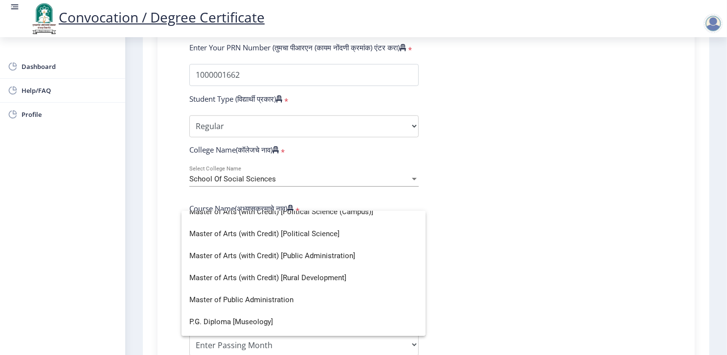
scroll to position [336, 0]
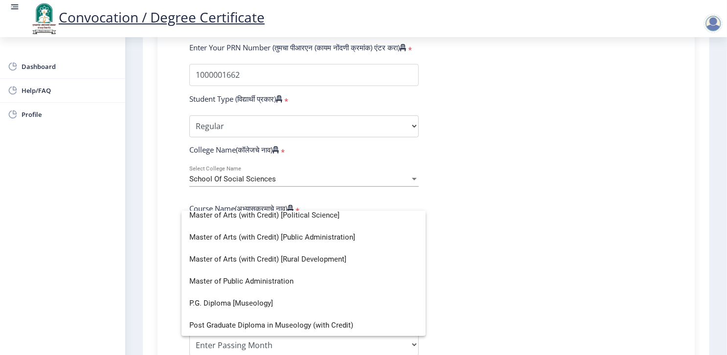
click at [301, 162] on div at bounding box center [363, 177] width 727 height 355
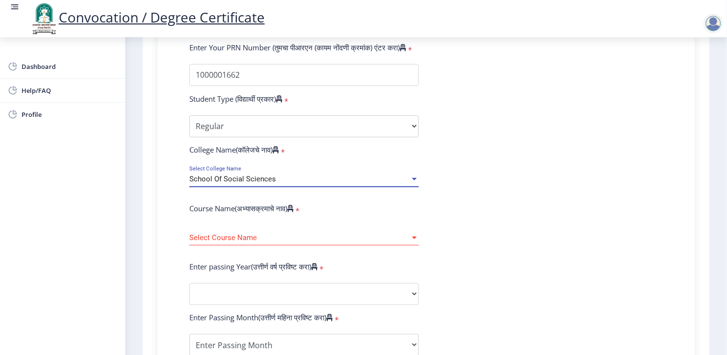
click at [301, 175] on div "School Of Social Sciences" at bounding box center [299, 179] width 221 height 8
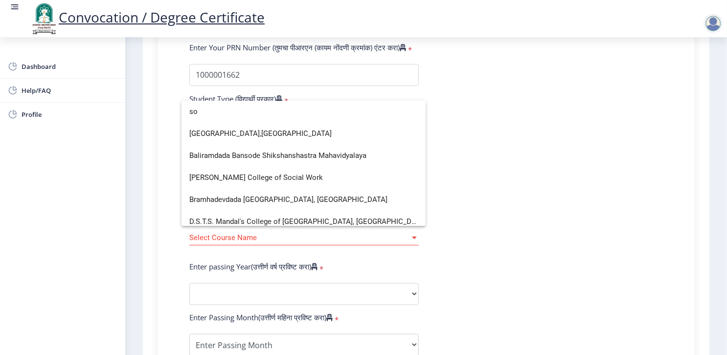
type input "s"
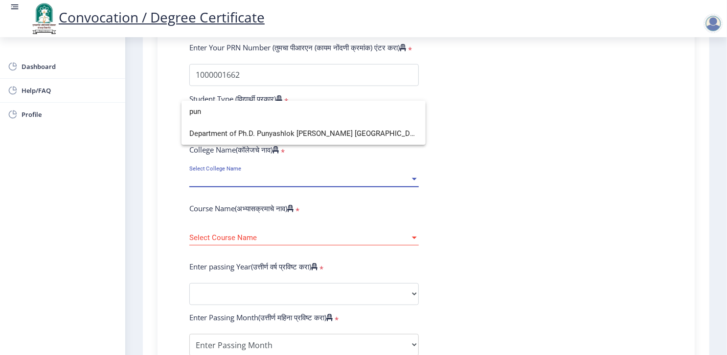
scroll to position [0, 0]
type input "pun"
click at [286, 128] on span "Department of Ph.D. Punyashlok Ahilyadevi Holkar Solapur University" at bounding box center [303, 134] width 228 height 22
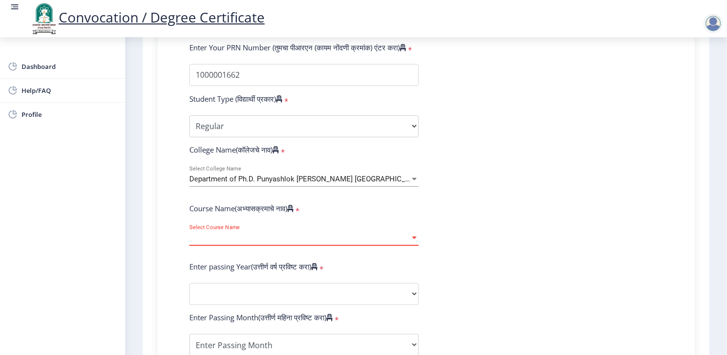
click at [259, 234] on span "Select Course Name" at bounding box center [299, 238] width 221 height 8
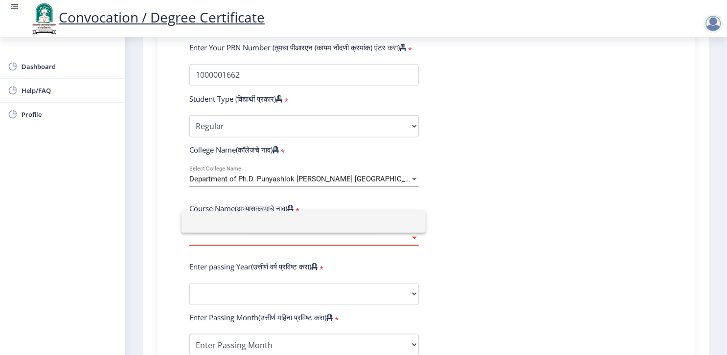
click at [259, 224] on input at bounding box center [303, 222] width 228 height 22
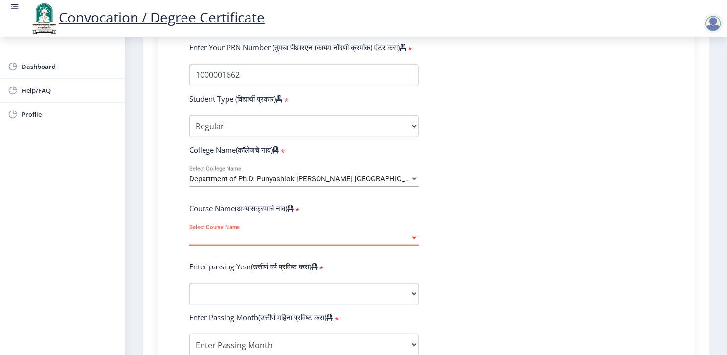
click at [259, 234] on span "Select Course Name" at bounding box center [299, 238] width 221 height 8
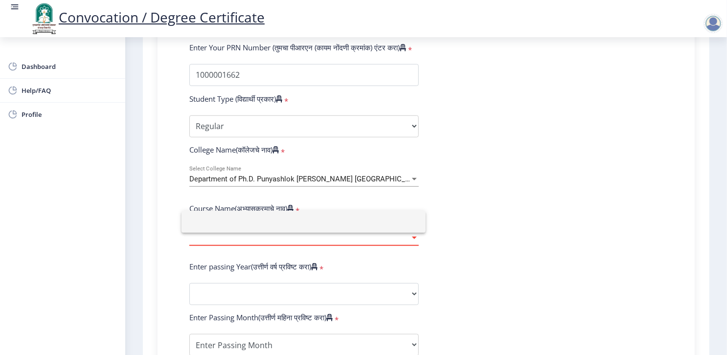
click at [338, 155] on div at bounding box center [363, 177] width 727 height 355
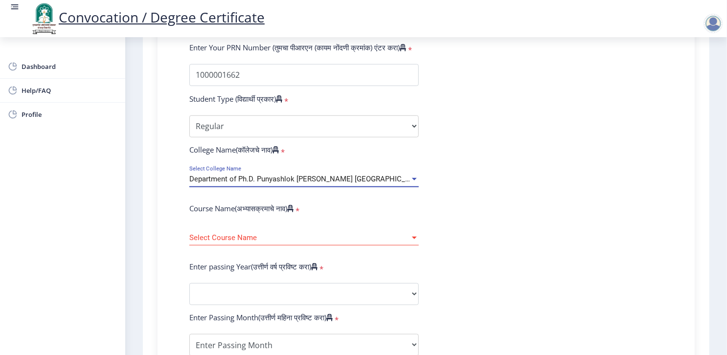
click at [363, 175] on span "Department of Ph.D. Punyashlok Ahilyadevi Holkar Solapur University" at bounding box center [307, 179] width 236 height 9
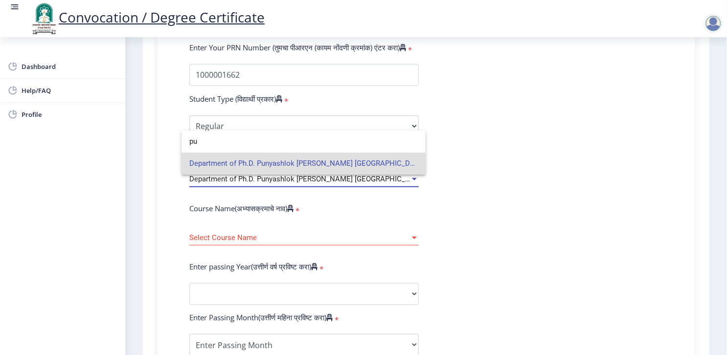
type input "p"
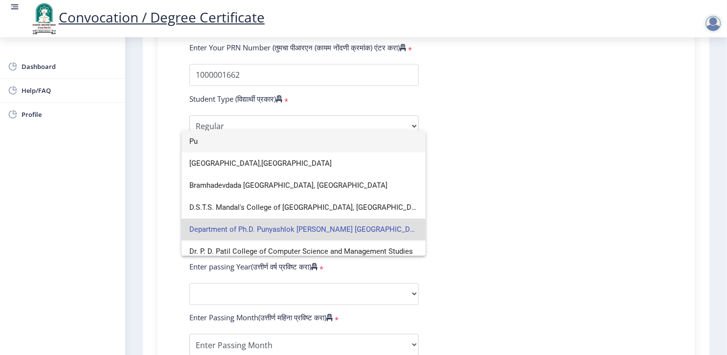
type input "P"
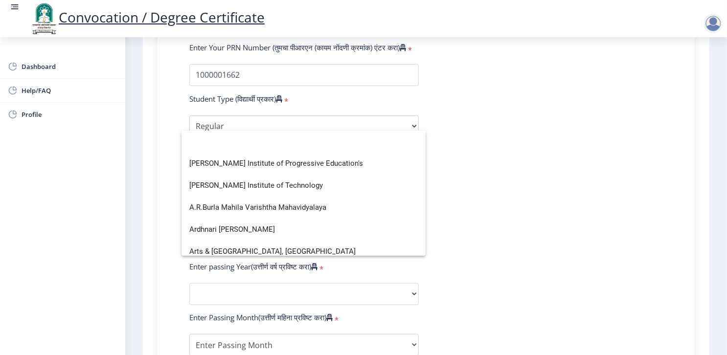
click at [446, 163] on div at bounding box center [363, 177] width 727 height 355
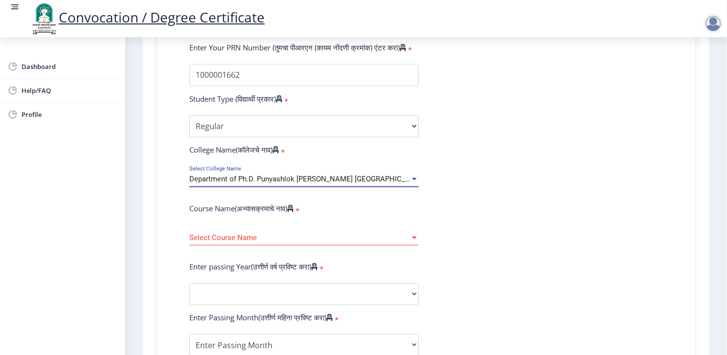
click at [399, 175] on span "Department of Ph.D. Punyashlok Ahilyadevi Holkar Solapur University" at bounding box center [307, 179] width 236 height 9
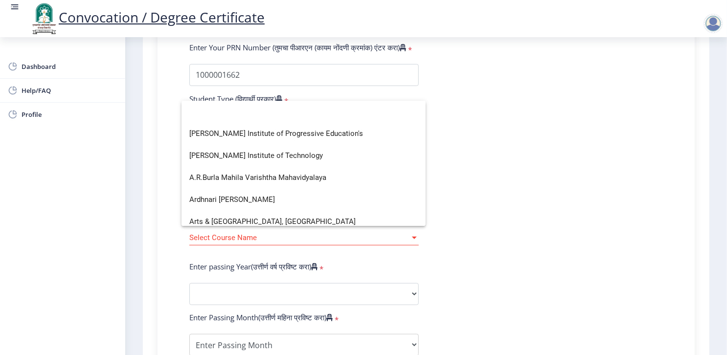
click at [483, 196] on div at bounding box center [363, 177] width 727 height 355
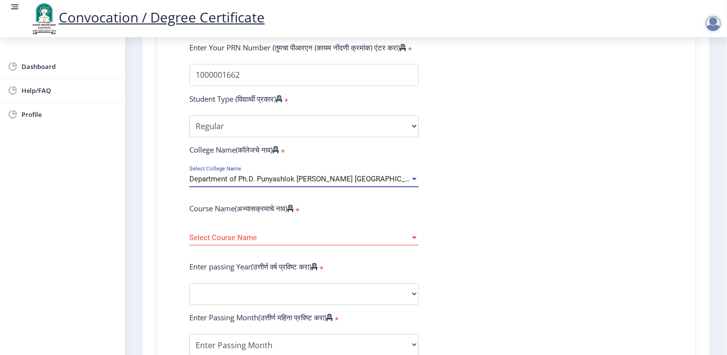
click at [195, 175] on span "Department of Ph.D. Punyashlok Ahilyadevi Holkar Solapur University" at bounding box center [307, 179] width 236 height 9
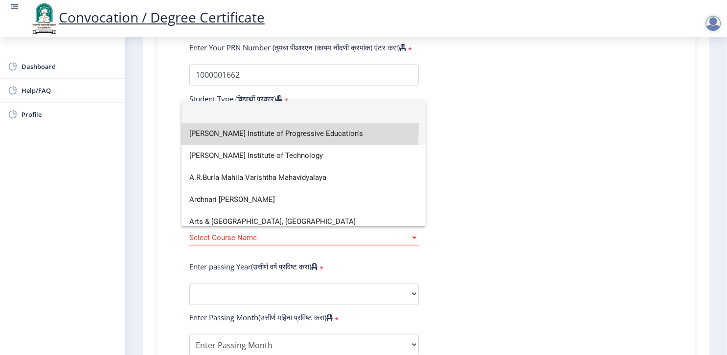
click at [221, 130] on span "Shri Vithal Institute of Progressive Education's" at bounding box center [303, 134] width 228 height 22
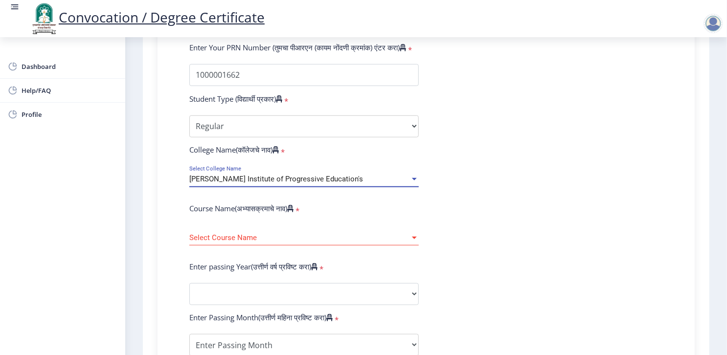
click at [223, 175] on span "Shri Vithal Institute of Progressive Education's" at bounding box center [276, 179] width 174 height 9
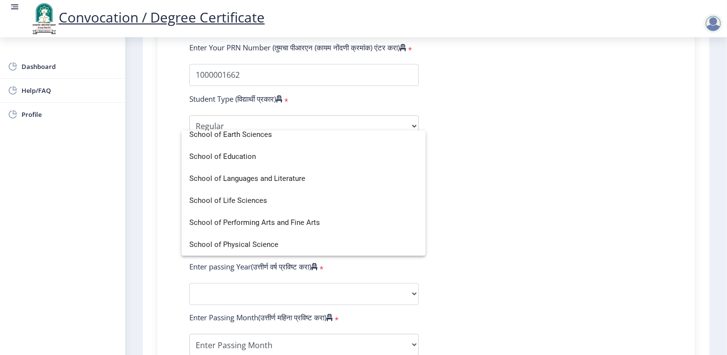
scroll to position [2142, 0]
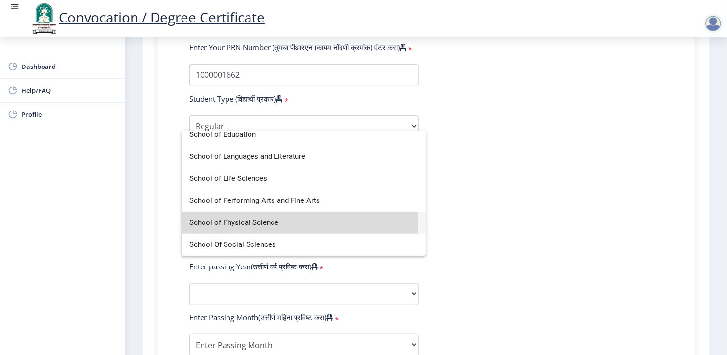
click at [222, 224] on span "School of Physical Science" at bounding box center [303, 223] width 228 height 22
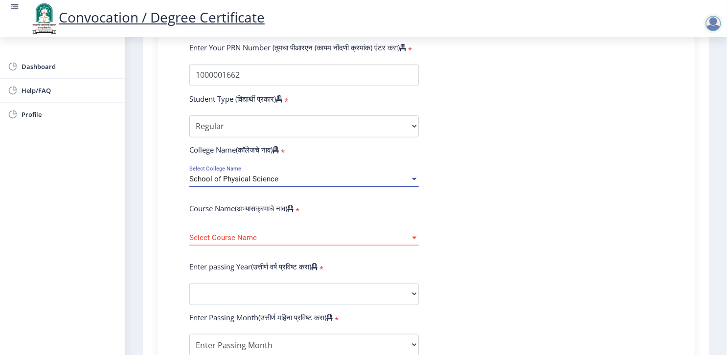
click at [227, 234] on span "Select Course Name" at bounding box center [299, 238] width 221 height 8
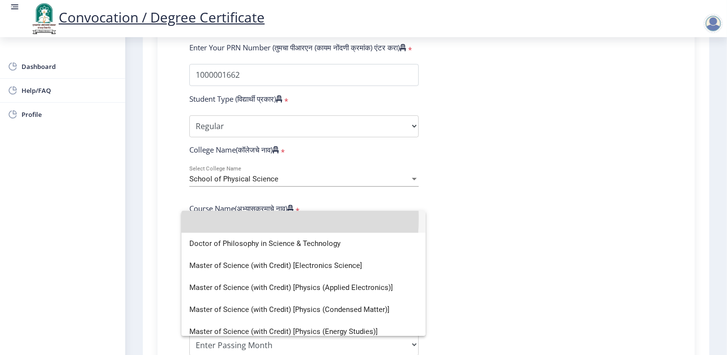
click at [227, 219] on input at bounding box center [303, 222] width 228 height 22
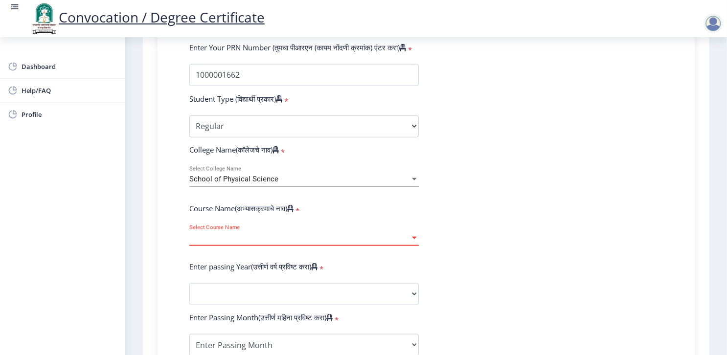
click at [227, 234] on span "Select Course Name" at bounding box center [299, 238] width 221 height 8
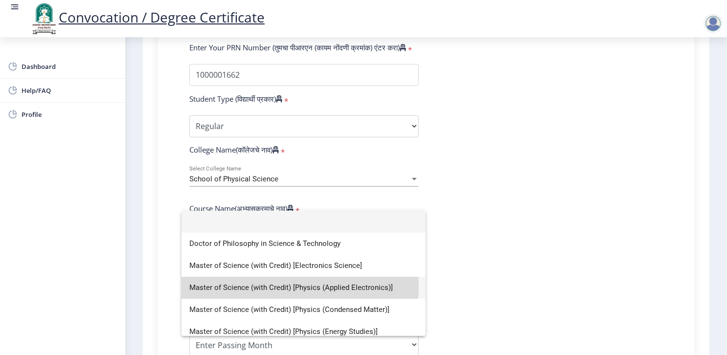
click at [291, 287] on span "Master of Science (with Credit) [Physics (Applied Electronics)]" at bounding box center [303, 288] width 228 height 22
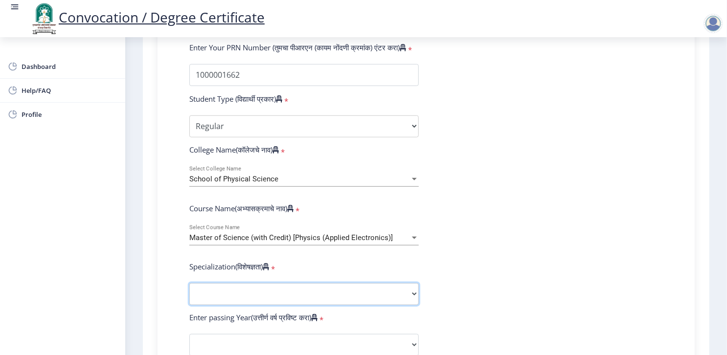
click at [287, 283] on select "Specialization Physics (Material Science) Mathematics Microbiology Organic Chem…" at bounding box center [303, 294] width 229 height 22
select select "Physics (Applied Electronics)"
click at [189, 283] on select "Specialization Physics (Material Science) Mathematics Microbiology Organic Chem…" at bounding box center [303, 294] width 229 height 22
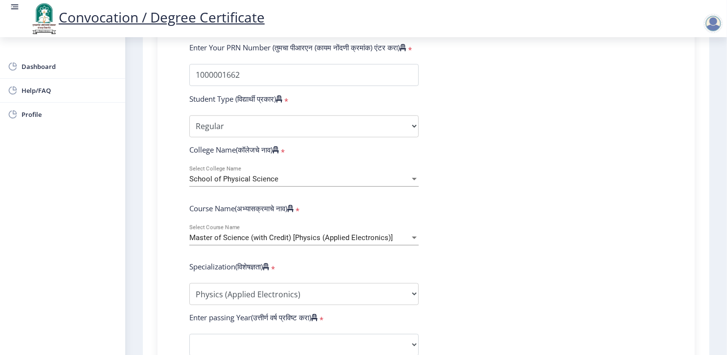
click at [426, 300] on form "Enter Your PRN Number (तुमचा पीआरएन (कायम नोंदणी क्रमांक) एंटर करा) * Student T…" at bounding box center [426, 327] width 488 height 569
click at [350, 334] on select "2025 2024 2023 2022 2021 2020 2019 2018 2017 2016 2015 2014 2013 2012 2011 2010…" at bounding box center [303, 345] width 229 height 22
select select "2013"
click at [189, 334] on select "2025 2024 2023 2022 2021 2020 2019 2018 2017 2016 2015 2014 2013 2012 2011 2010…" at bounding box center [303, 345] width 229 height 22
click at [444, 262] on form "Enter Your PRN Number (तुमचा पीआरएन (कायम नोंदणी क्रमांक) एंटर करा) * Student T…" at bounding box center [426, 327] width 488 height 569
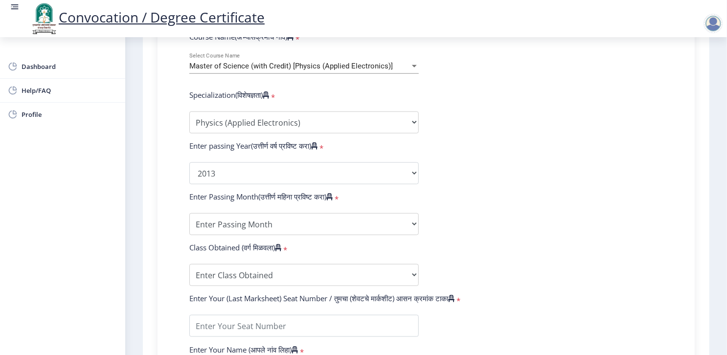
scroll to position [450, 0]
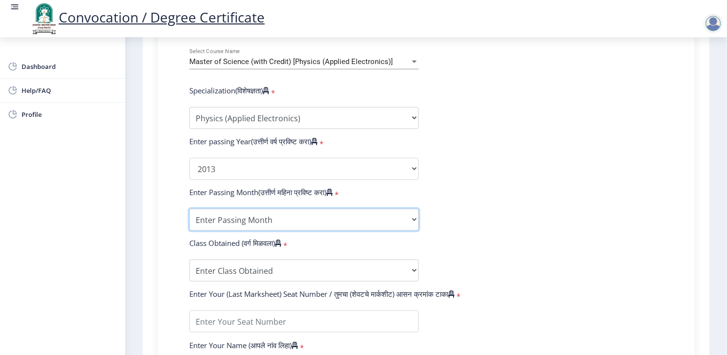
click at [207, 209] on select "Enter Passing Month March April May October November December" at bounding box center [303, 220] width 229 height 22
click at [208, 209] on select "Enter Passing Month March April May October November December" at bounding box center [303, 220] width 229 height 22
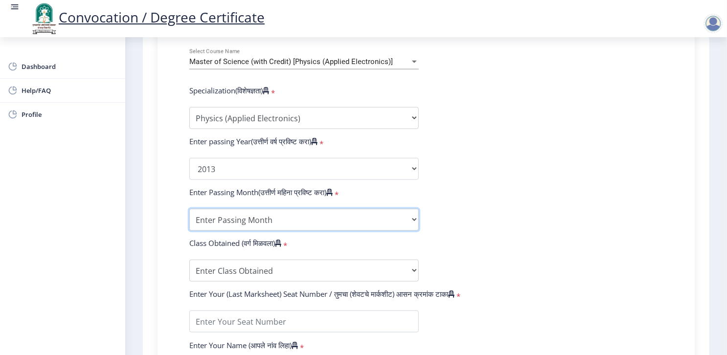
click at [207, 209] on select "Enter Passing Month March April May October November December" at bounding box center [303, 220] width 229 height 22
select select "March"
click at [274, 209] on select "Enter Passing Month March April May October November December" at bounding box center [303, 220] width 229 height 22
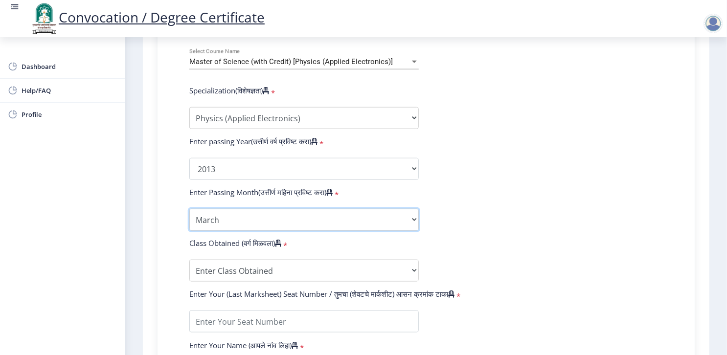
click at [274, 209] on select "Enter Passing Month March April May October November December" at bounding box center [303, 220] width 229 height 22
click at [378, 238] on div "Class Obtained (वर्ग मिळवला) *" at bounding box center [304, 245] width 244 height 14
click at [290, 209] on select "Enter Passing Month March April May October November December" at bounding box center [303, 220] width 229 height 22
click at [429, 238] on form "Enter Your PRN Number (तुमचा पीआरएन (कायम नोंदणी क्रमांक) एंटर करा) * Student T…" at bounding box center [426, 150] width 488 height 569
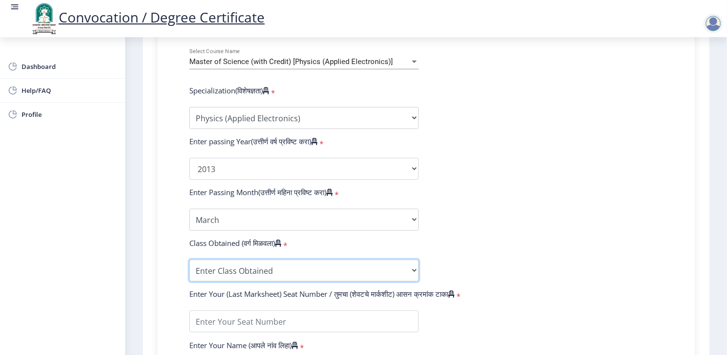
click at [279, 260] on select "Enter Class Obtained FIRST CLASS WITH DISTINCTION FIRST CLASS HIGHER SECOND CLA…" at bounding box center [303, 271] width 229 height 22
click at [189, 260] on select "Enter Class Obtained FIRST CLASS WITH DISTINCTION FIRST CLASS HIGHER SECOND CLA…" at bounding box center [303, 271] width 229 height 22
click at [231, 260] on select "Enter Class Obtained FIRST CLASS WITH DISTINCTION FIRST CLASS HIGHER SECOND CLA…" at bounding box center [303, 271] width 229 height 22
select select "Grade B"
click at [189, 260] on select "Enter Class Obtained FIRST CLASS WITH DISTINCTION FIRST CLASS HIGHER SECOND CLA…" at bounding box center [303, 271] width 229 height 22
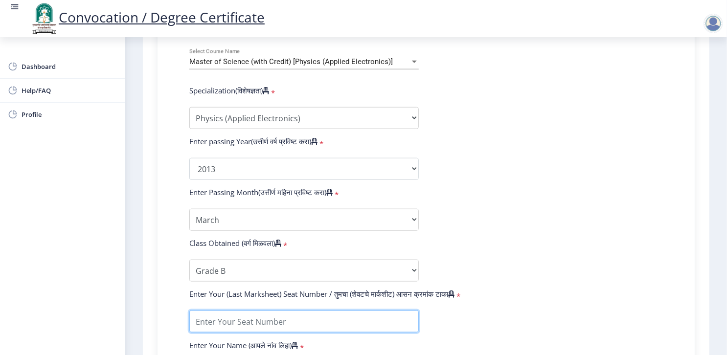
click at [311, 311] on input "textarea" at bounding box center [303, 322] width 229 height 22
type input "5020"
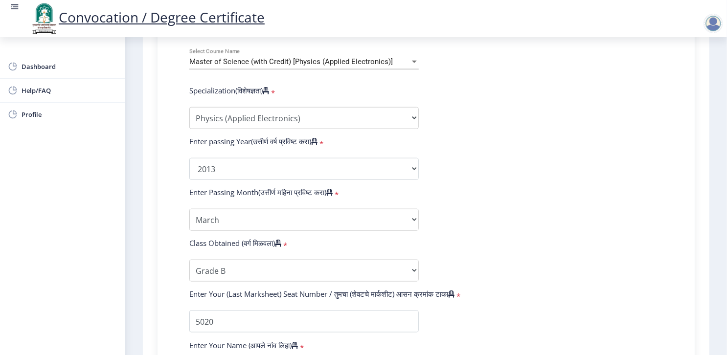
click at [354, 340] on div "Enter Your Name (आपले नांव लिहा) *" at bounding box center [304, 347] width 244 height 14
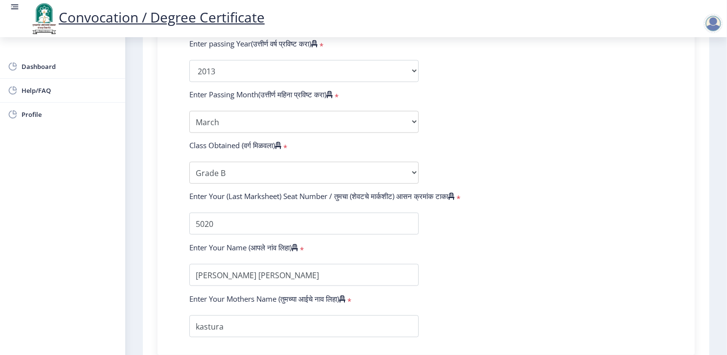
scroll to position [567, 0]
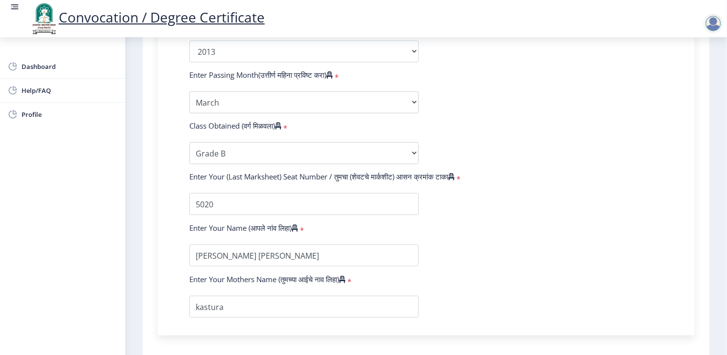
click at [433, 302] on div "Enter Your PRN Number (तुमचा पीआरएन (कायम नोंदणी क्रमांक) एंटर करा) * Student T…" at bounding box center [425, 37] width 537 height 597
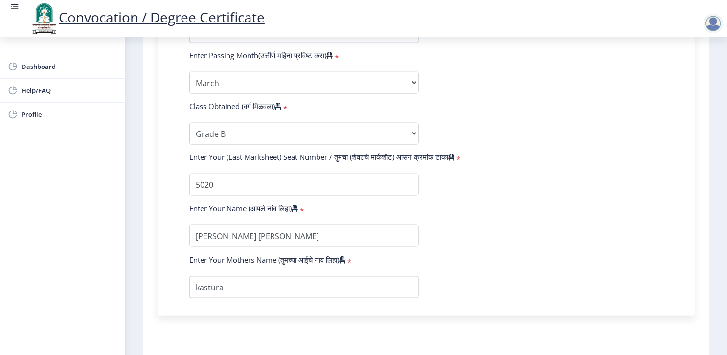
scroll to position [640, 0]
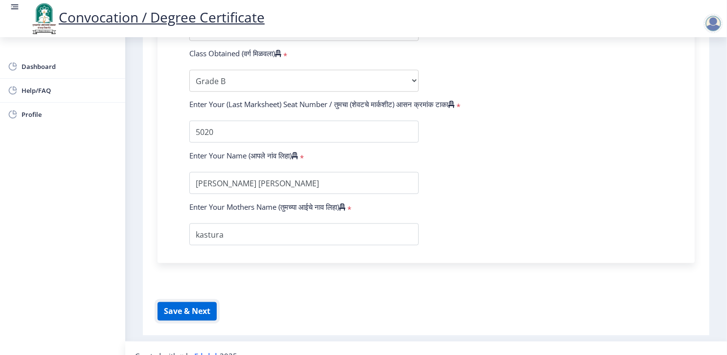
click at [187, 302] on button "Save & Next" at bounding box center [186, 311] width 59 height 19
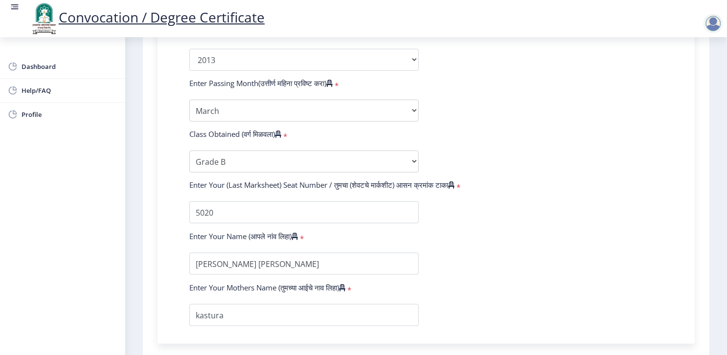
scroll to position [522, 0]
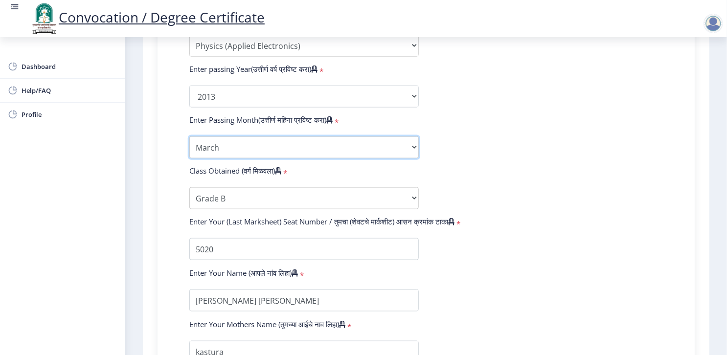
click at [268, 136] on select "Enter Passing Month March April May October November December" at bounding box center [303, 147] width 229 height 22
click at [246, 136] on select "Enter Passing Month March April May October November December" at bounding box center [303, 147] width 229 height 22
click at [477, 122] on form "Enter Your PRN Number (तुमचा पीआरएन (कायम नोंदणी क्रमांक) एंटर करा) * Student T…" at bounding box center [426, 78] width 488 height 569
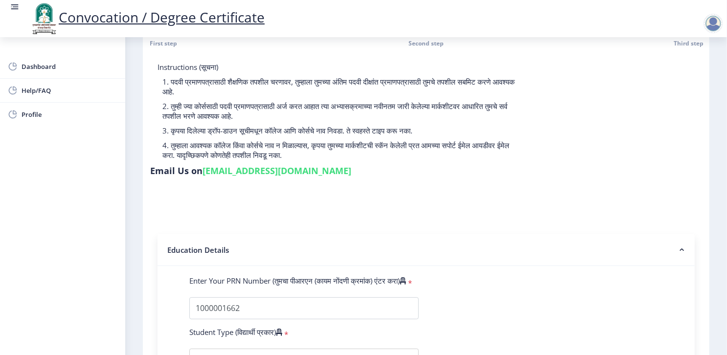
scroll to position [0, 0]
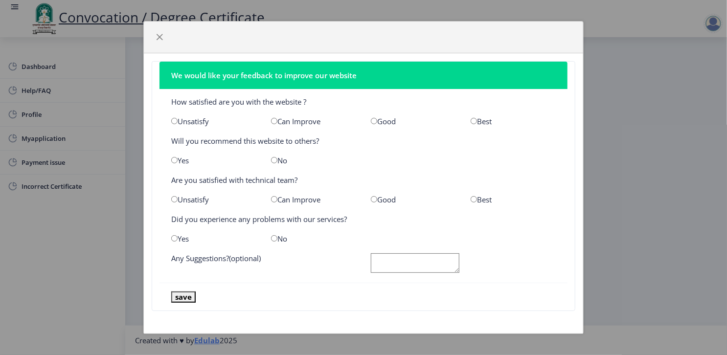
click at [373, 120] on input "radio" at bounding box center [374, 121] width 6 height 6
radio input "true"
click at [275, 160] on input "radio" at bounding box center [274, 160] width 6 height 6
radio input "true"
click at [275, 199] on input "radio" at bounding box center [274, 199] width 6 height 6
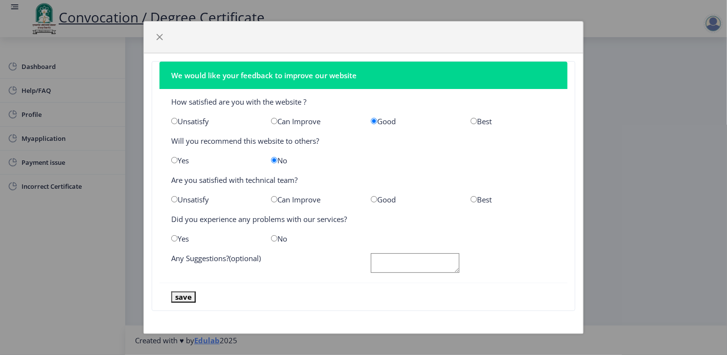
radio input "true"
click at [275, 237] on input "radio" at bounding box center [274, 238] width 6 height 6
radio input "true"
click at [429, 260] on textarea at bounding box center [415, 263] width 89 height 20
type textarea "can improve"
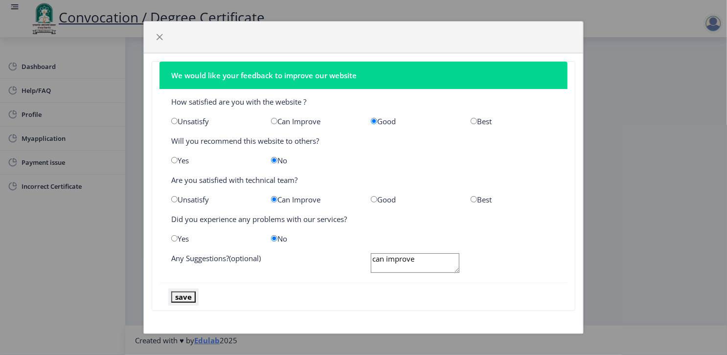
click at [176, 295] on button "save" at bounding box center [183, 296] width 24 height 11
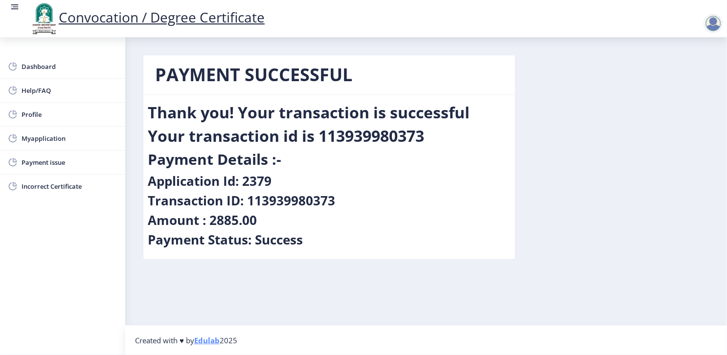
click at [710, 22] on div at bounding box center [713, 24] width 20 height 20
click at [611, 169] on div "PAYMENT SUCCESSFUL Thank you! Your transaction is successful Your transaction i…" at bounding box center [425, 165] width 581 height 220
click at [65, 133] on span "Myapplication" at bounding box center [70, 139] width 96 height 12
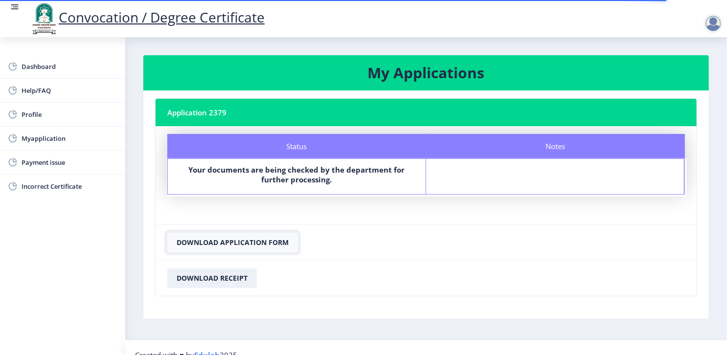
click at [224, 242] on button "Download Application Form" at bounding box center [232, 243] width 131 height 20
